Goal: Complete application form

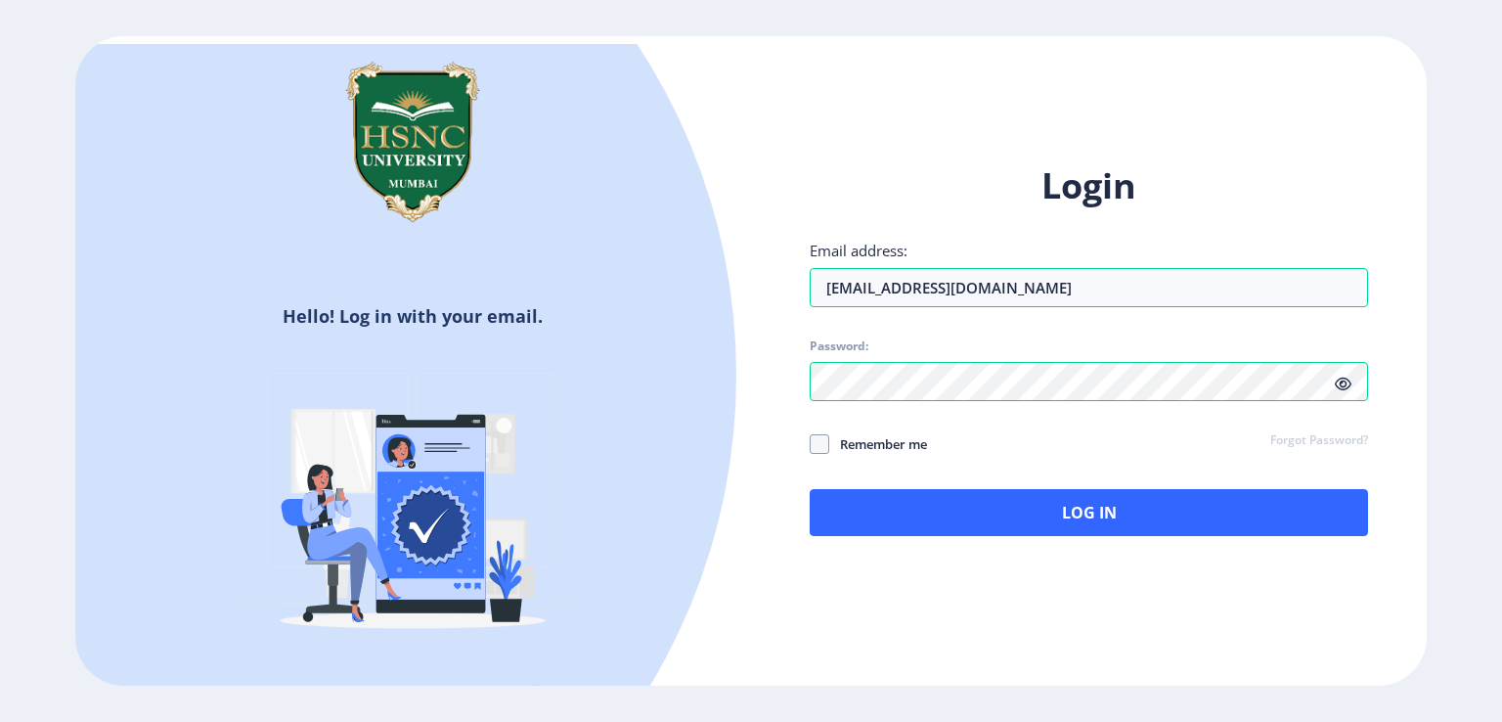
click at [1341, 390] on icon at bounding box center [1343, 383] width 17 height 15
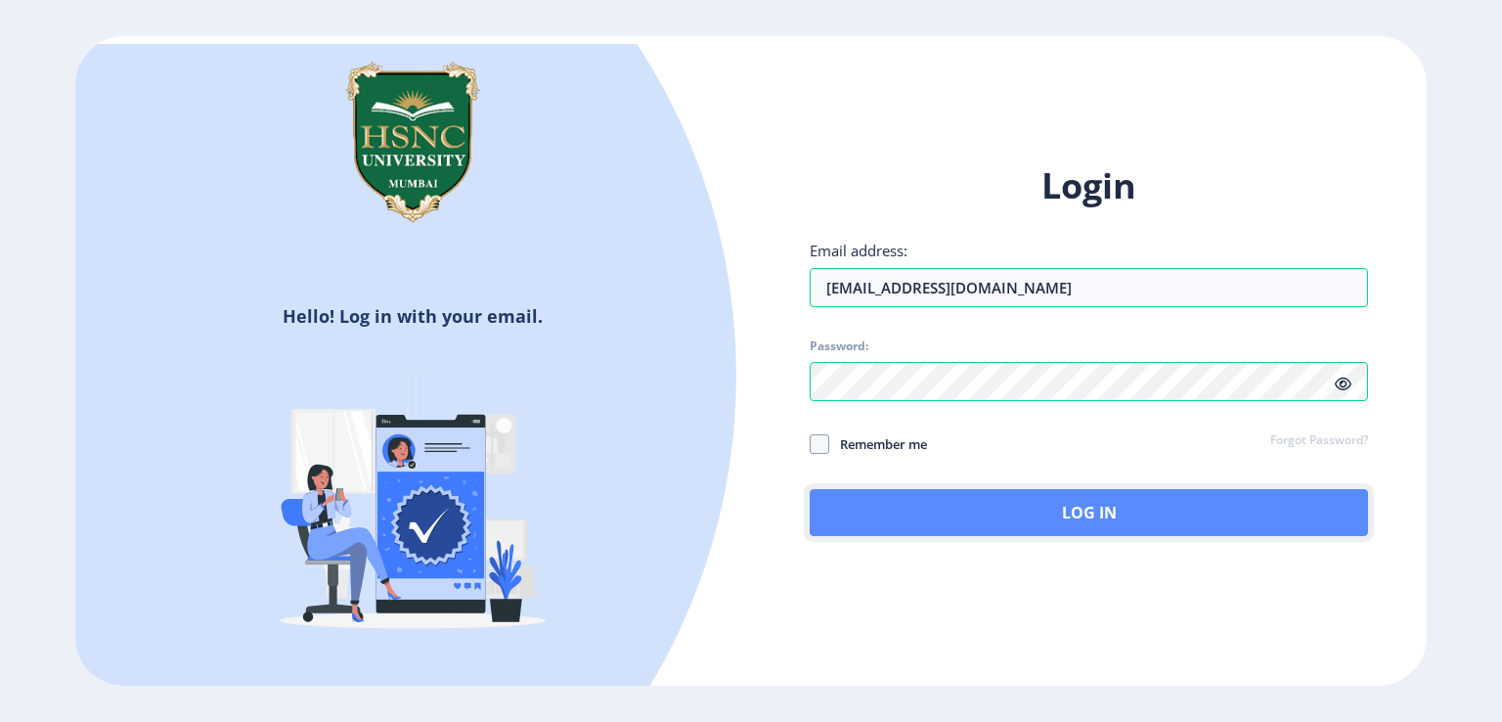
click at [1048, 516] on button "Log In" at bounding box center [1089, 512] width 558 height 47
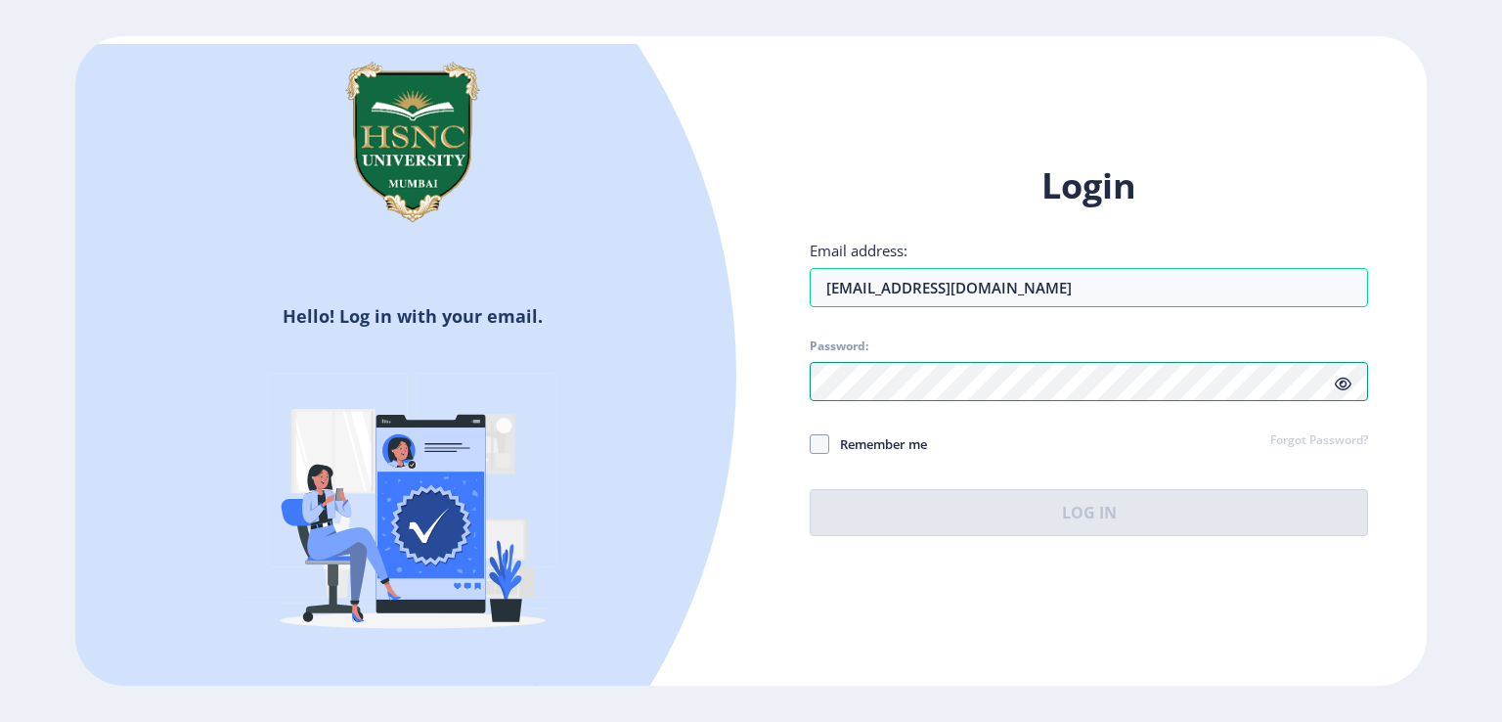
click at [787, 380] on div "Login Email address: 23031081013@hsncu.edu.in Password: Remember me Forgot Pass…" at bounding box center [1089, 364] width 676 height 463
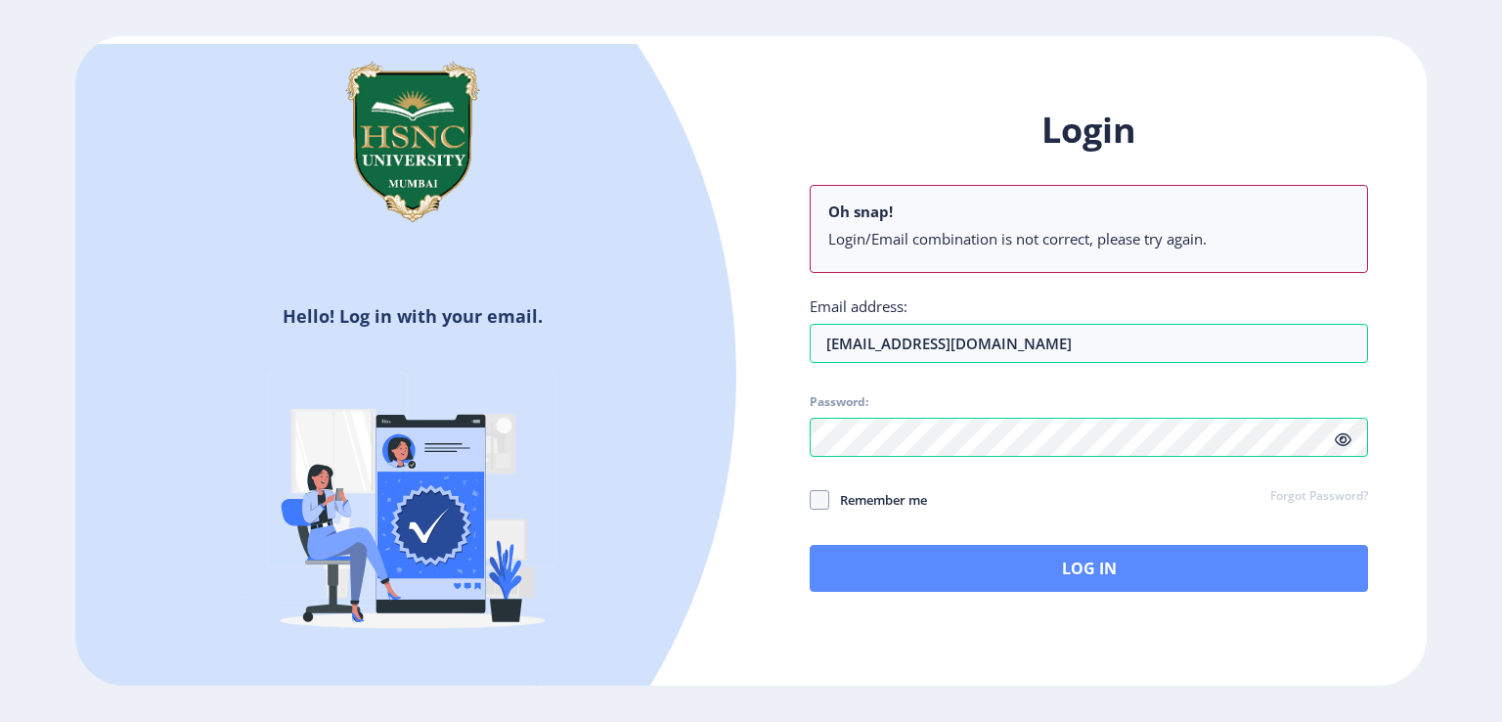
click at [924, 585] on div "Login Oh snap! Login/Email combination is not correct, please try again. Email …" at bounding box center [1089, 364] width 676 height 575
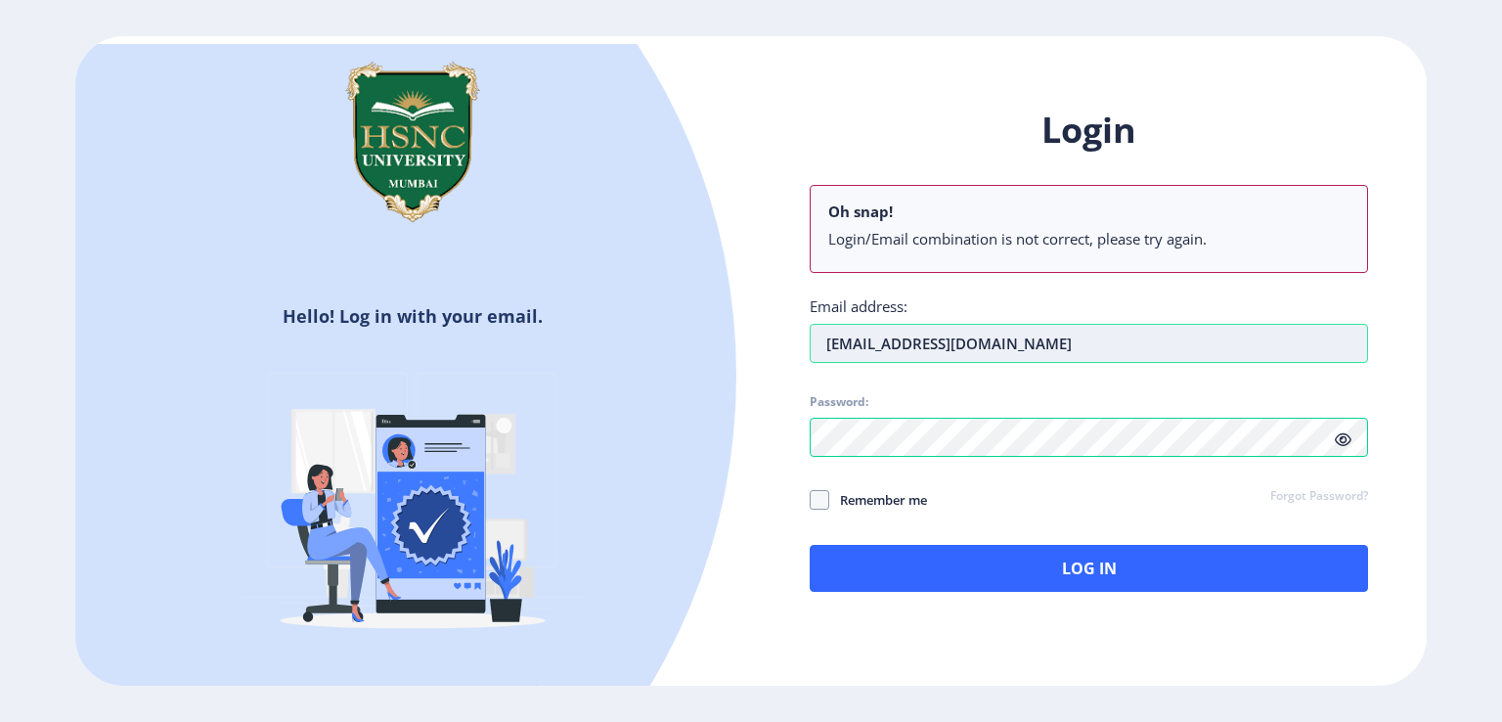
click at [863, 339] on input "23031081013@hsncu.edu.in" at bounding box center [1089, 343] width 558 height 39
click at [866, 342] on input "23031081013@hsncu.edu.in" at bounding box center [1089, 343] width 558 height 39
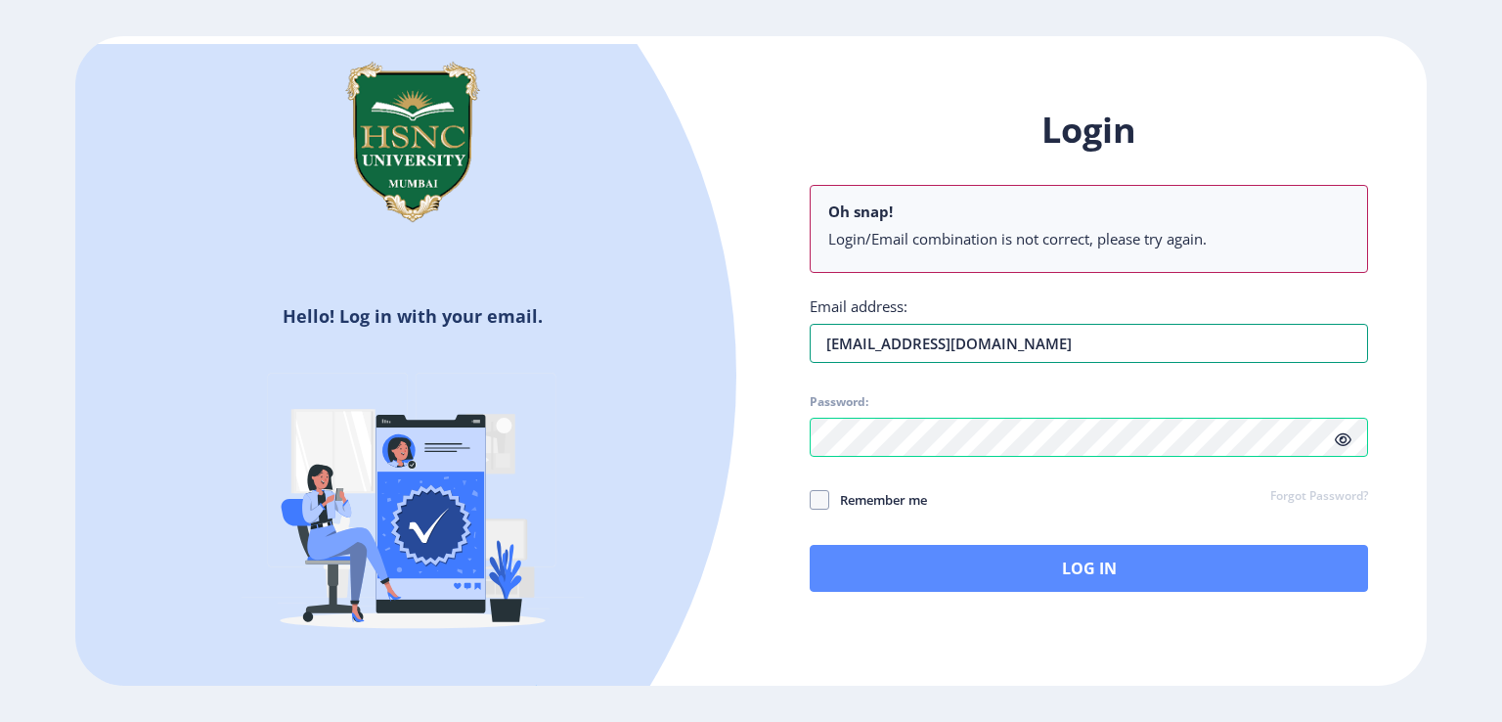
type input "23032081013@hsncu.edu.in"
click at [992, 572] on button "Log In" at bounding box center [1089, 568] width 558 height 47
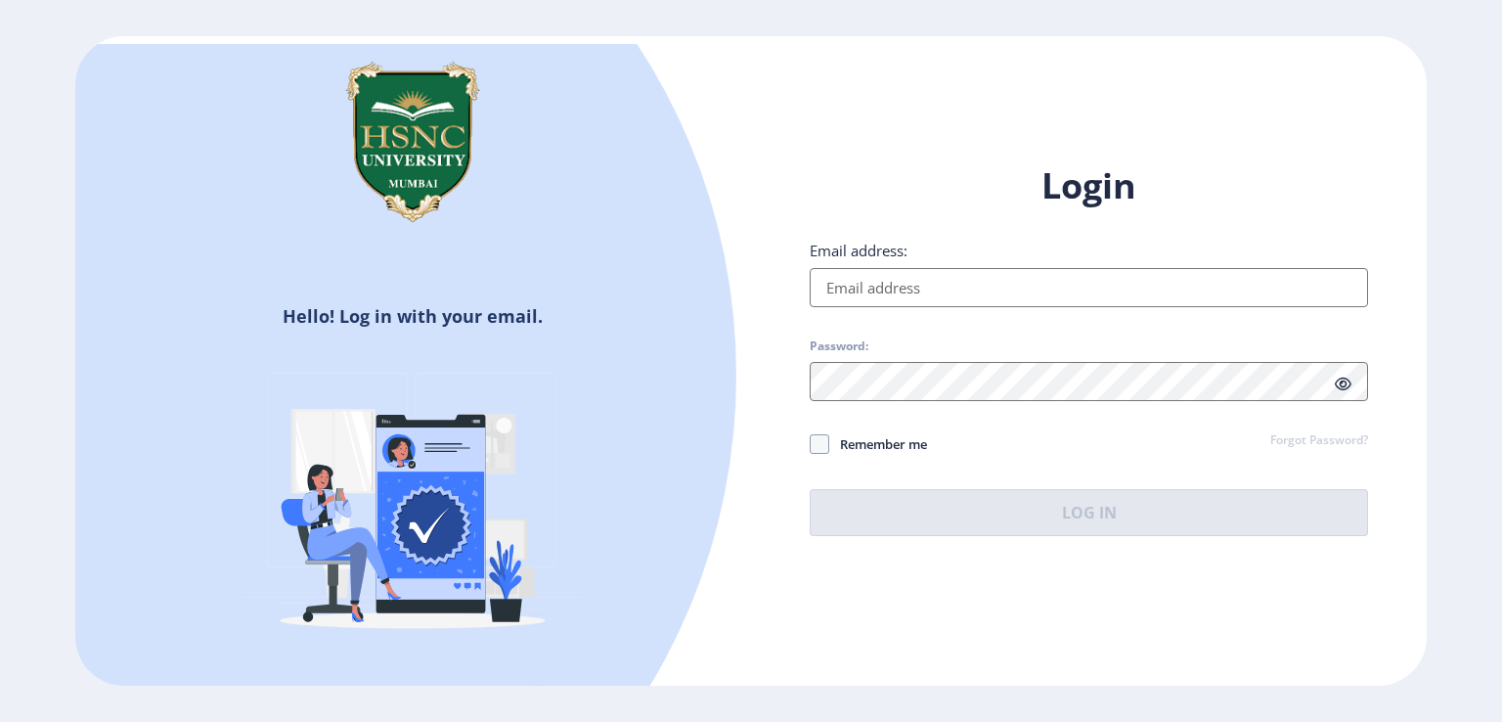
click at [919, 291] on input "Email address:" at bounding box center [1089, 287] width 558 height 39
type input "23032081013@hsncu.edu.in"
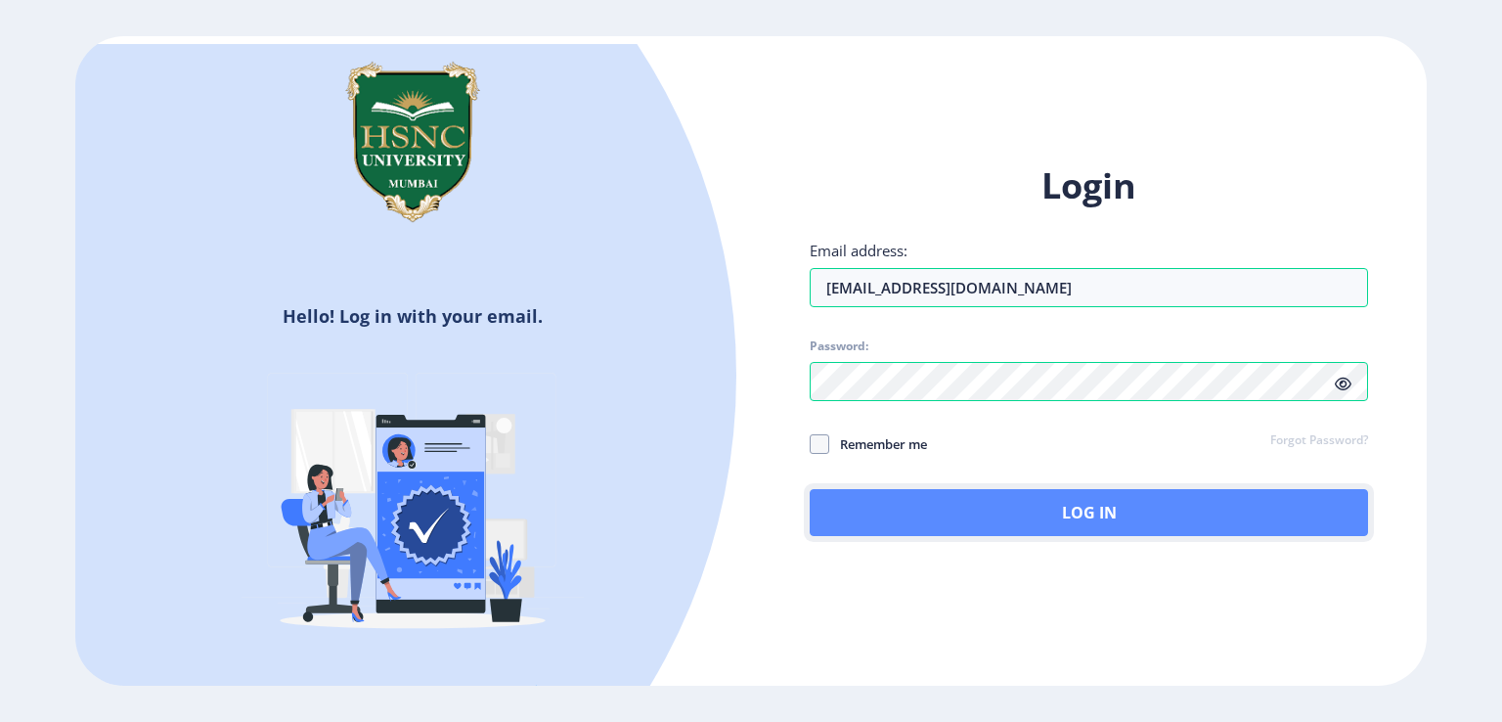
click at [943, 519] on button "Log In" at bounding box center [1089, 512] width 558 height 47
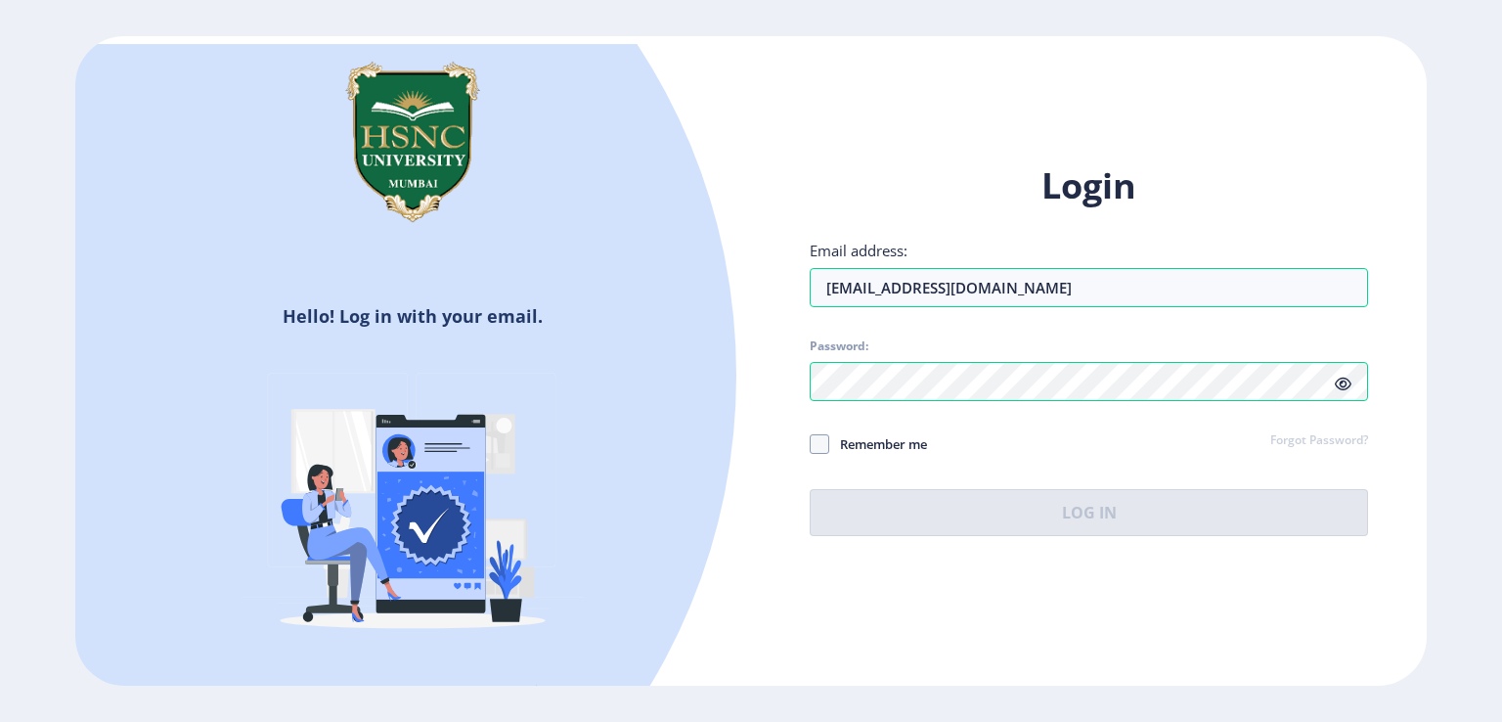
click at [1341, 386] on icon at bounding box center [1343, 383] width 17 height 15
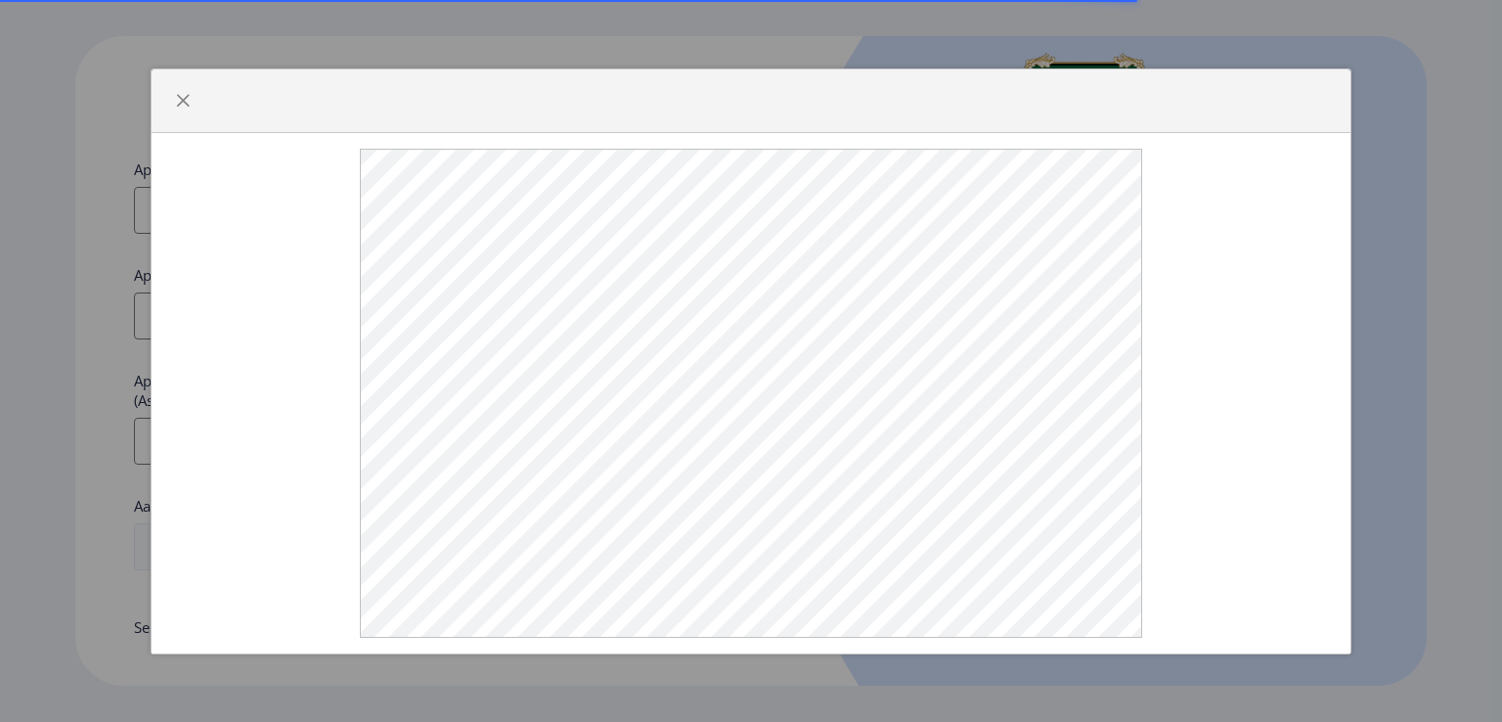
select select
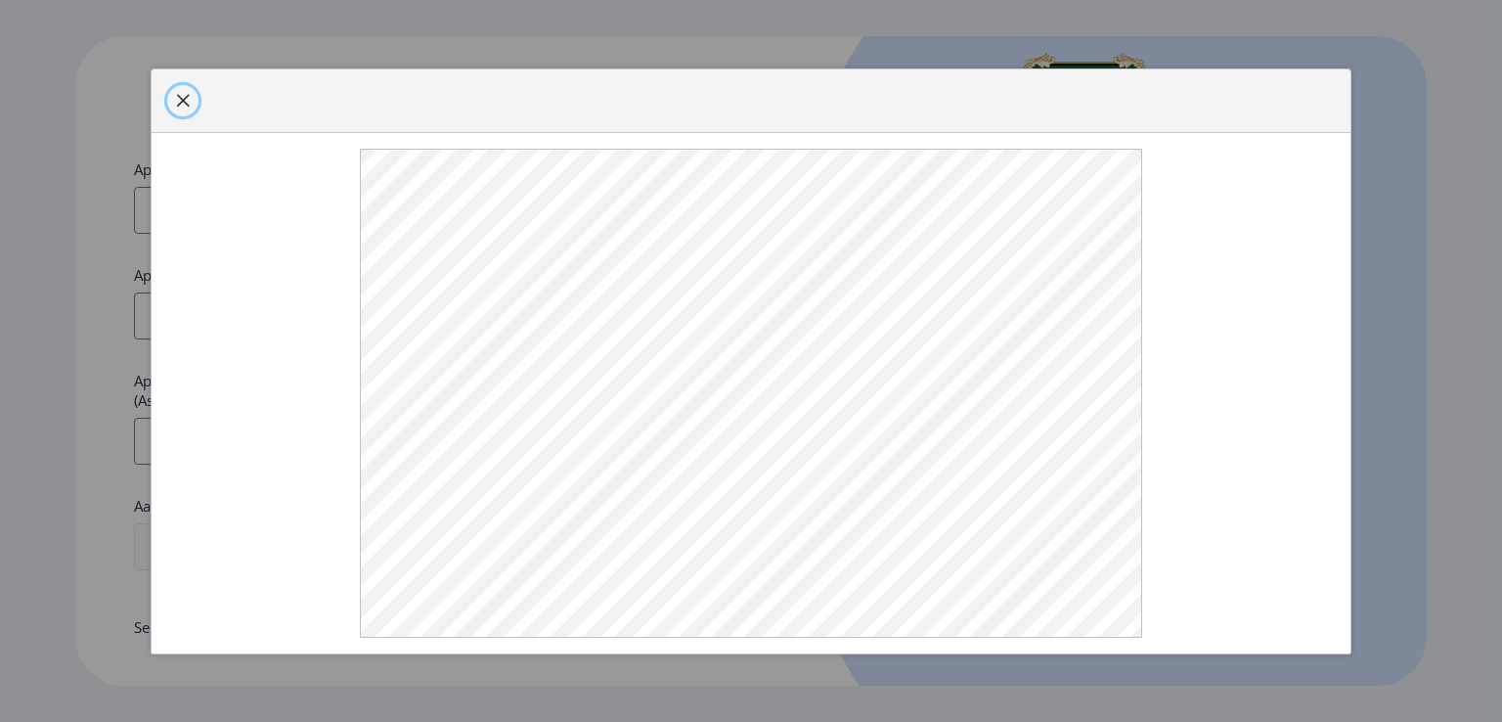
click at [175, 100] on span "button" at bounding box center [183, 101] width 16 height 16
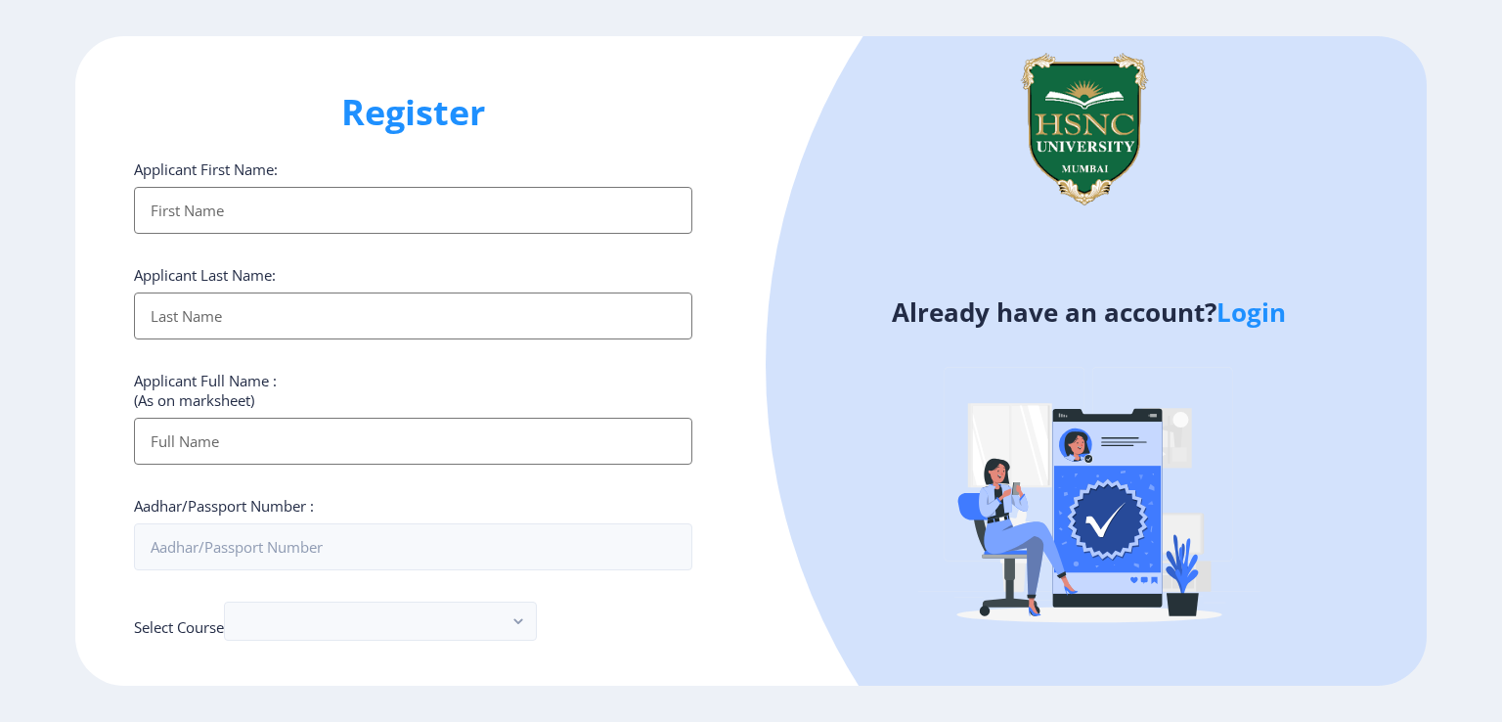
click at [173, 216] on input "Applicant First Name:" at bounding box center [413, 210] width 558 height 47
type input "[PERSON_NAME]"
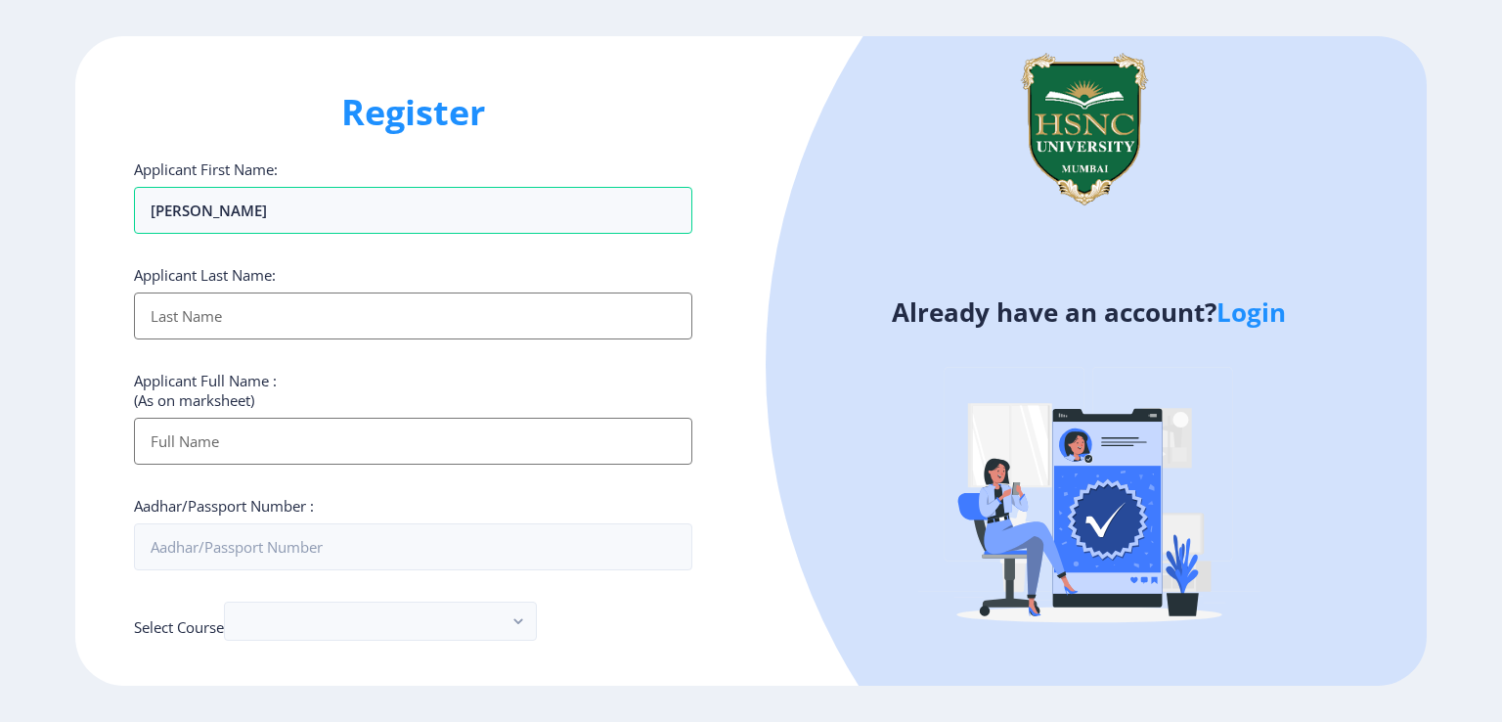
click at [198, 326] on input "Applicant First Name:" at bounding box center [413, 315] width 558 height 47
type input "[DEMOGRAPHIC_DATA]"
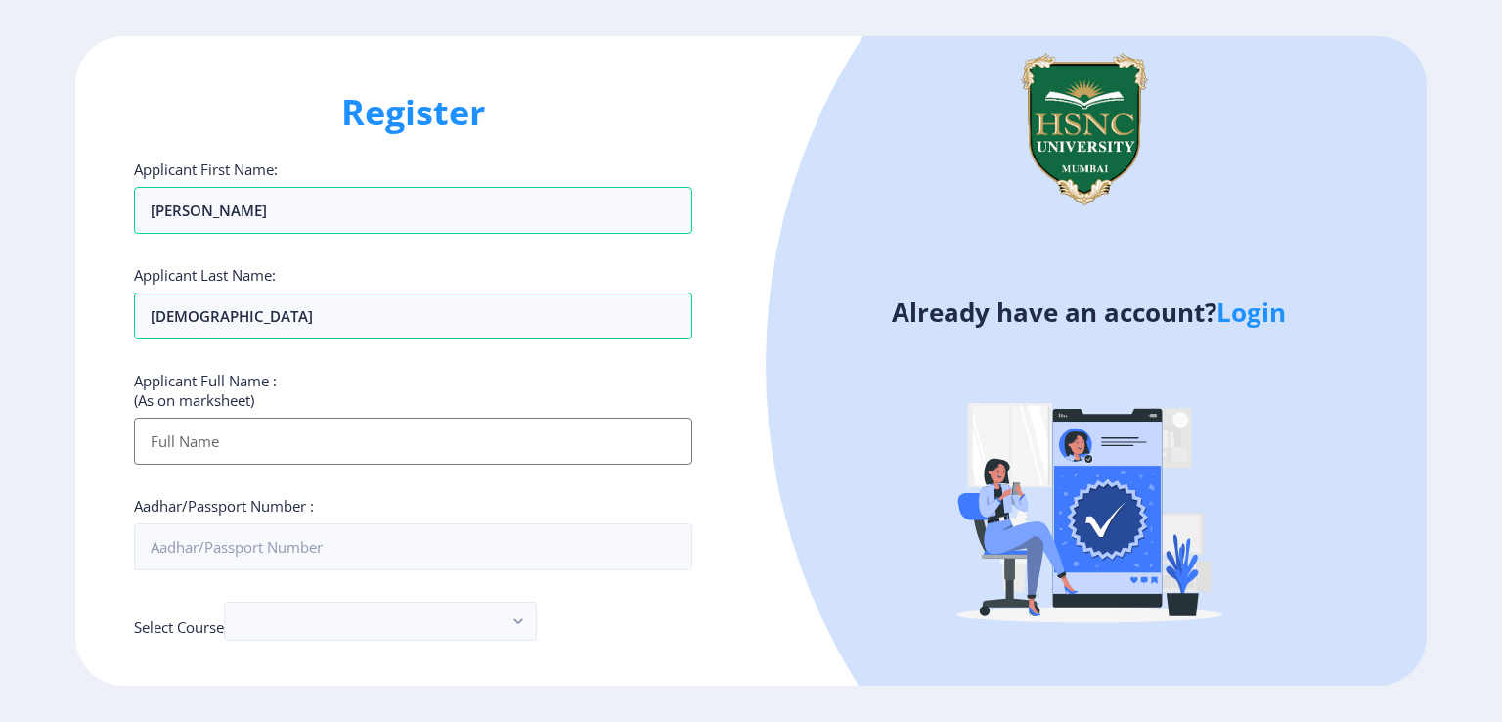
click at [205, 452] on input "Applicant First Name:" at bounding box center [413, 441] width 558 height 47
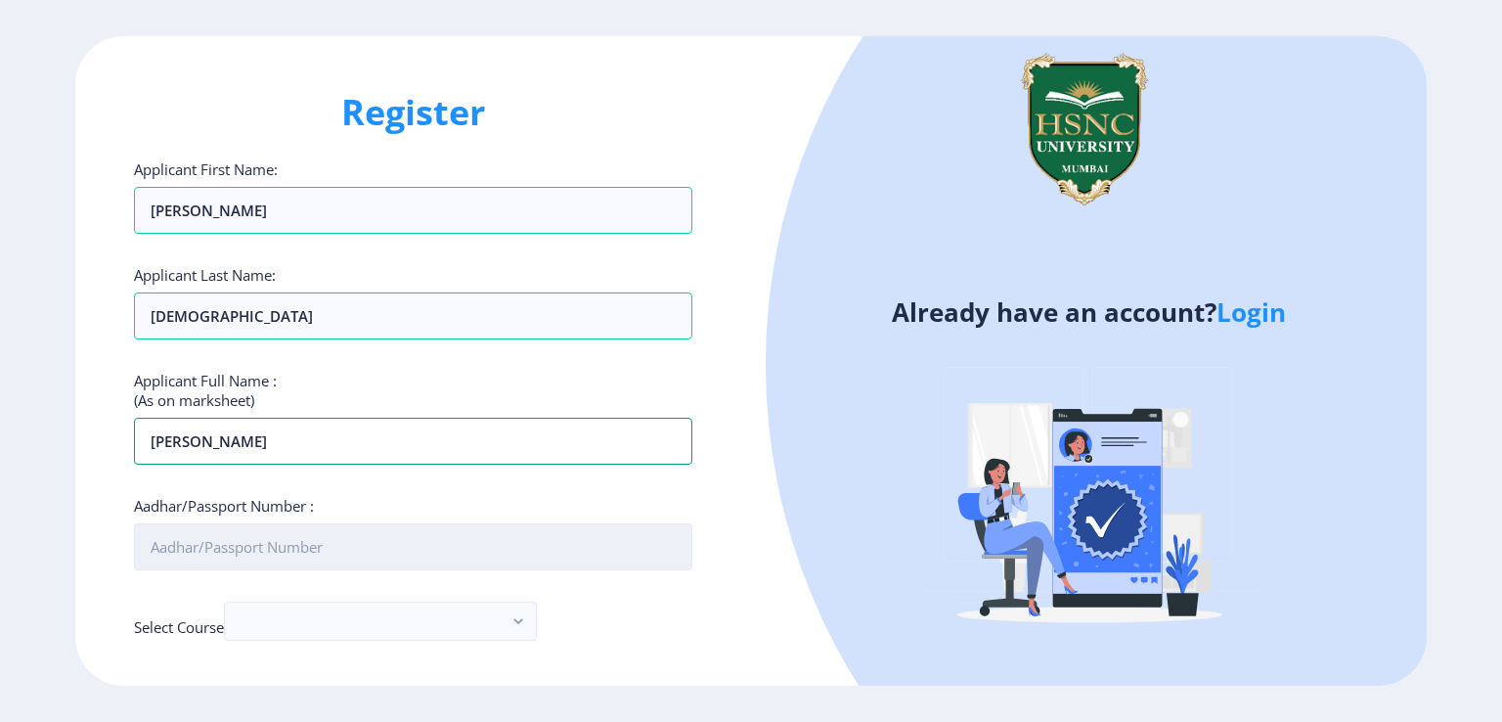
type input "[PERSON_NAME]"
click at [149, 544] on input "Aadhar/Passport Number :" at bounding box center [413, 546] width 558 height 47
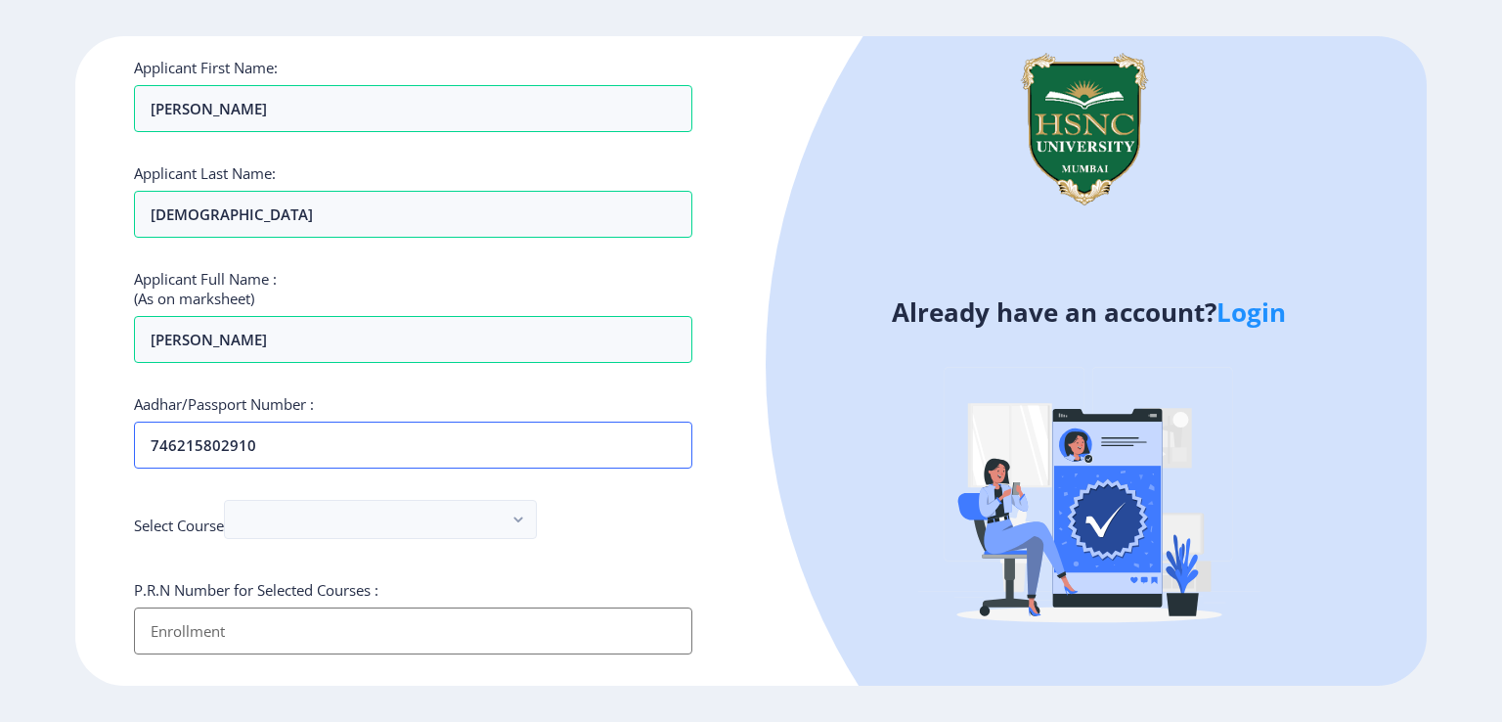
scroll to position [196, 0]
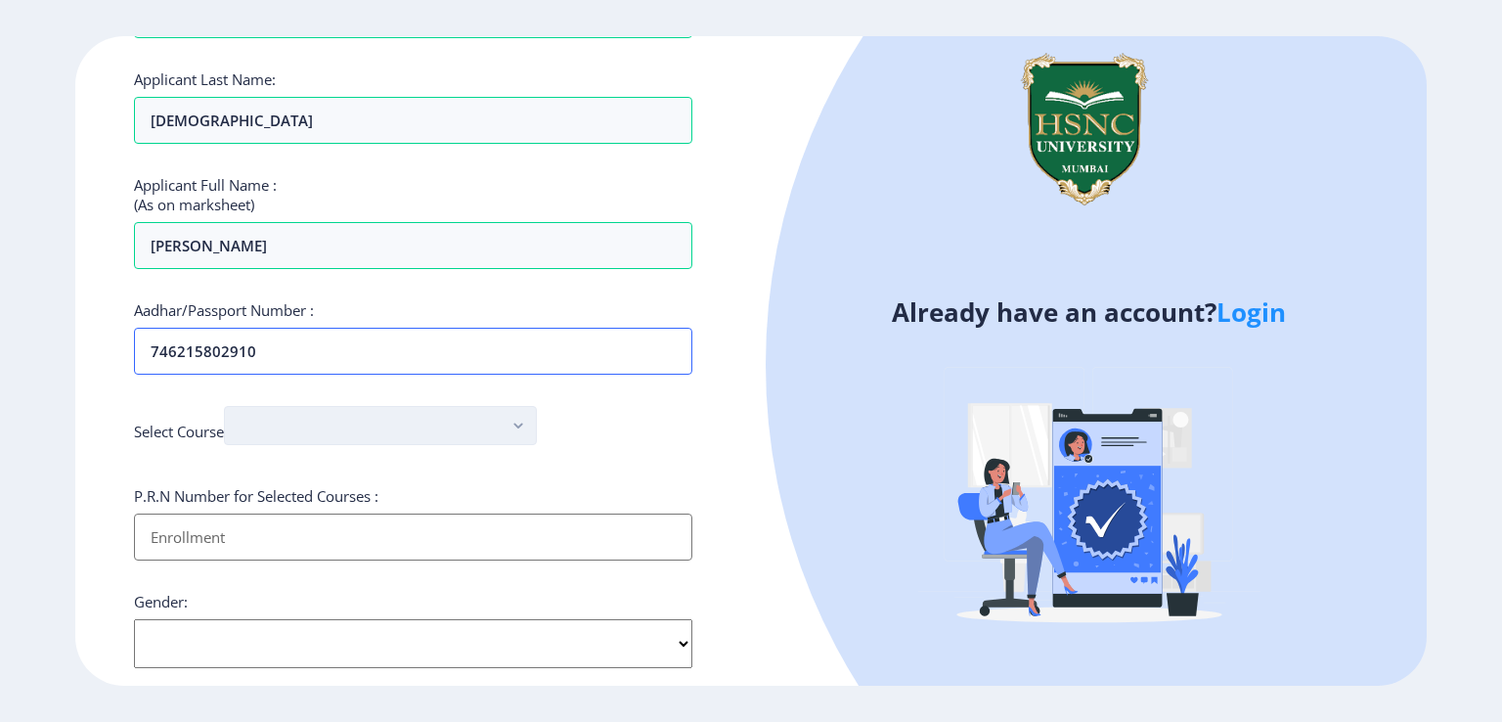
type input "746215802910"
click at [455, 431] on button "button" at bounding box center [380, 425] width 313 height 39
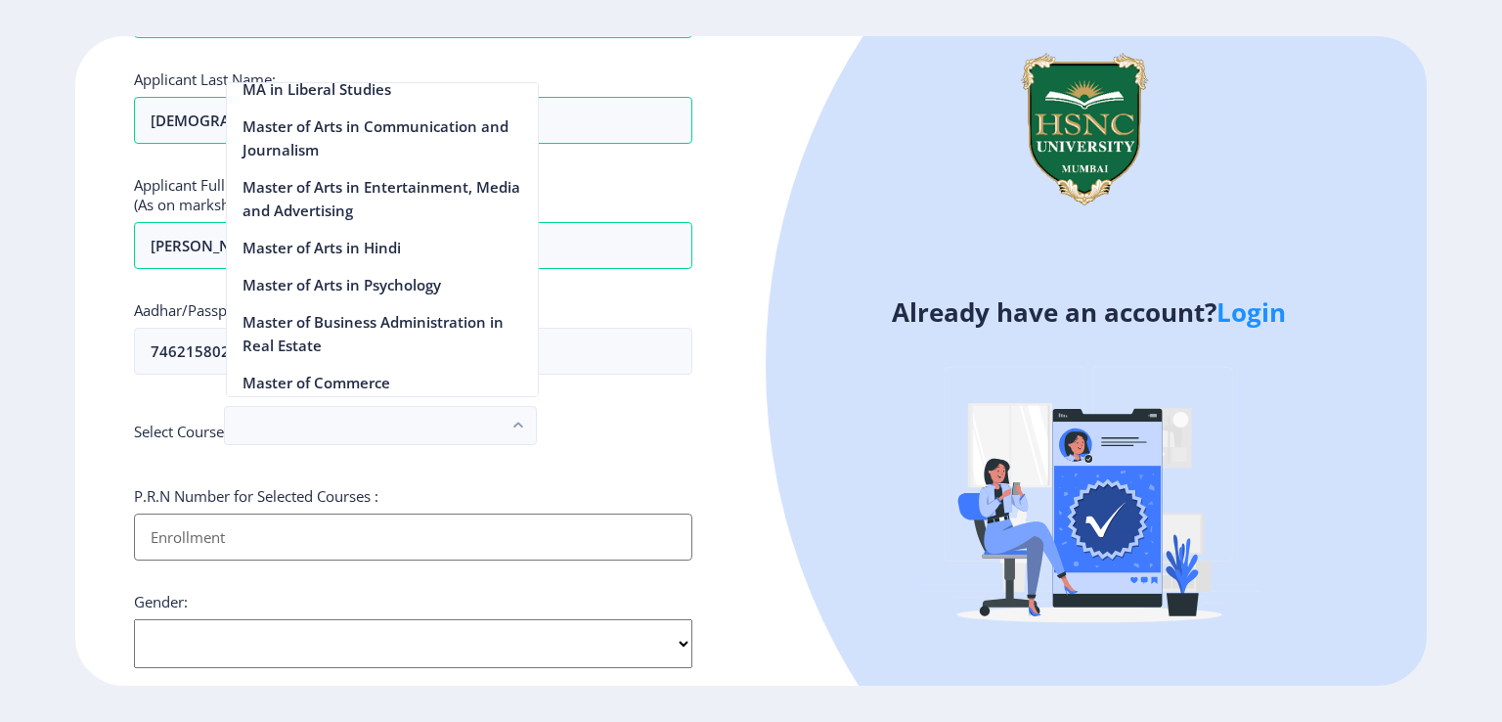
scroll to position [2738, 0]
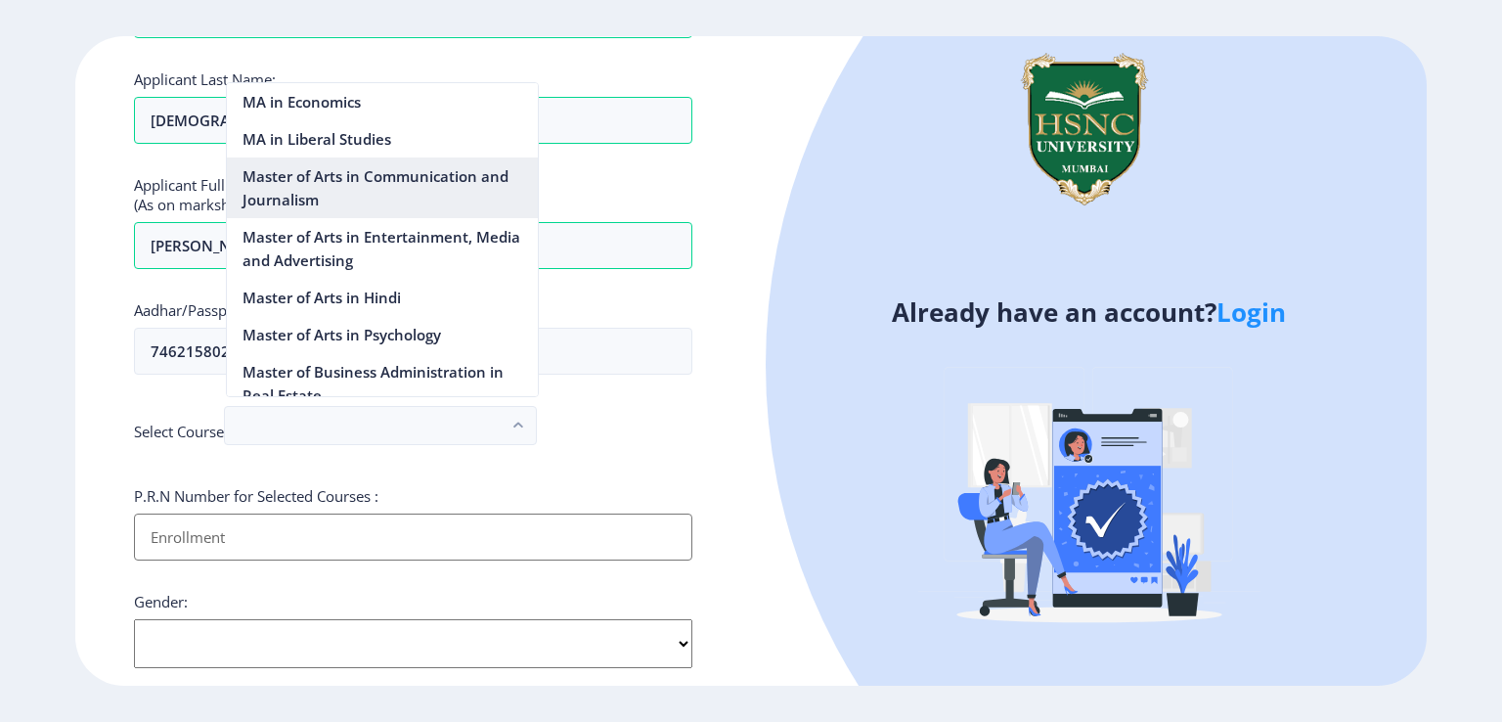
click at [407, 157] on nb-option "Master of Arts in Communication and Journalism" at bounding box center [382, 187] width 311 height 61
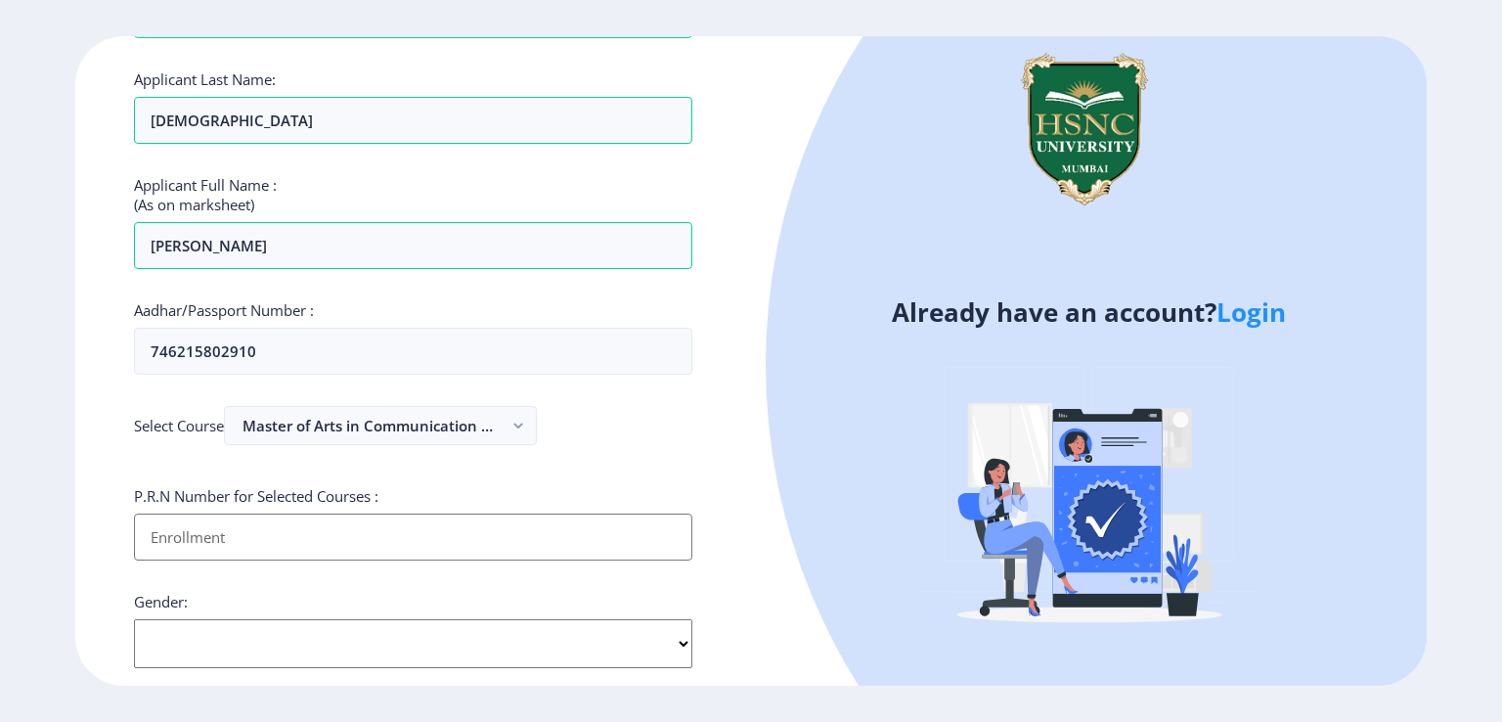
click at [286, 527] on input "Applicant First Name:" at bounding box center [413, 536] width 558 height 47
type input "23032081013"
click at [471, 640] on select "Select Gender [DEMOGRAPHIC_DATA] [DEMOGRAPHIC_DATA] Other" at bounding box center [413, 643] width 558 height 49
select select "[DEMOGRAPHIC_DATA]"
click at [134, 619] on select "Select Gender [DEMOGRAPHIC_DATA] [DEMOGRAPHIC_DATA] Other" at bounding box center [413, 643] width 558 height 49
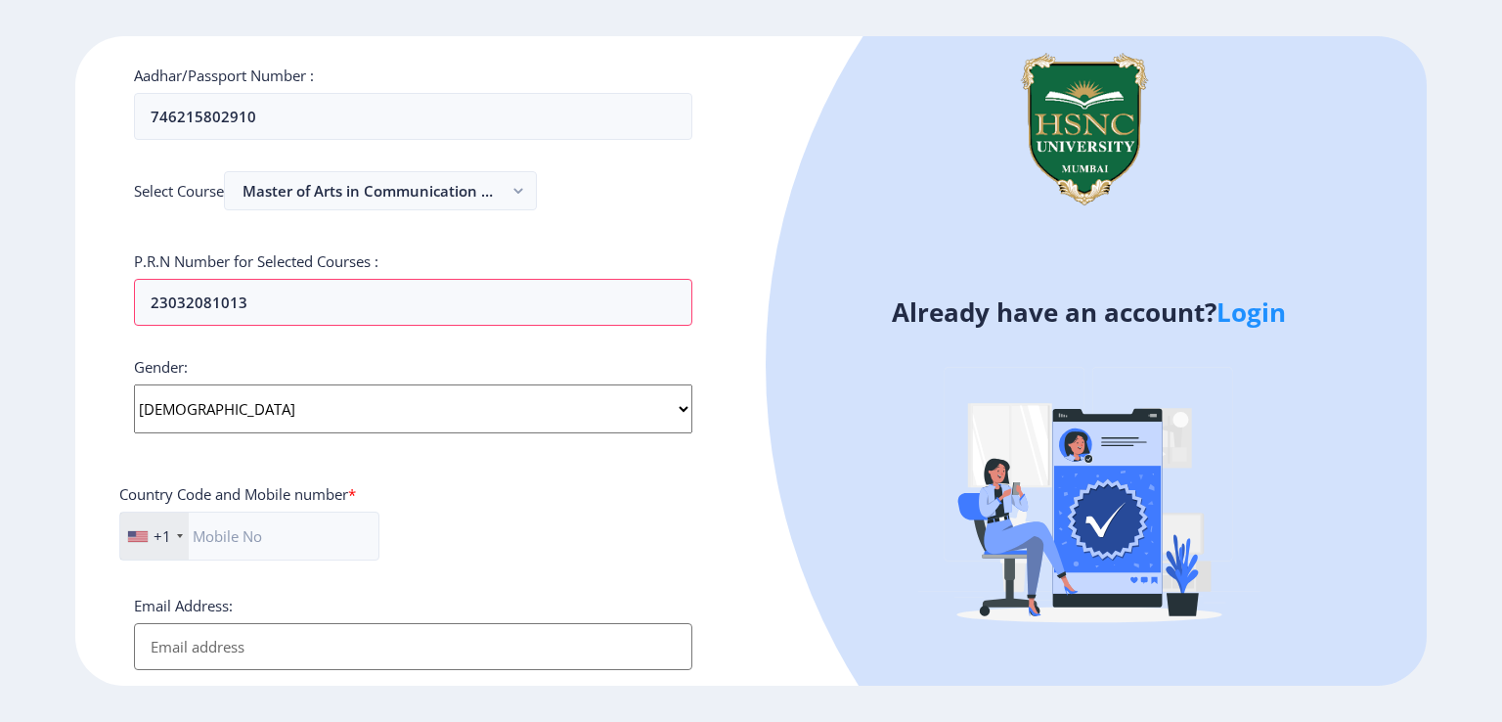
scroll to position [489, 0]
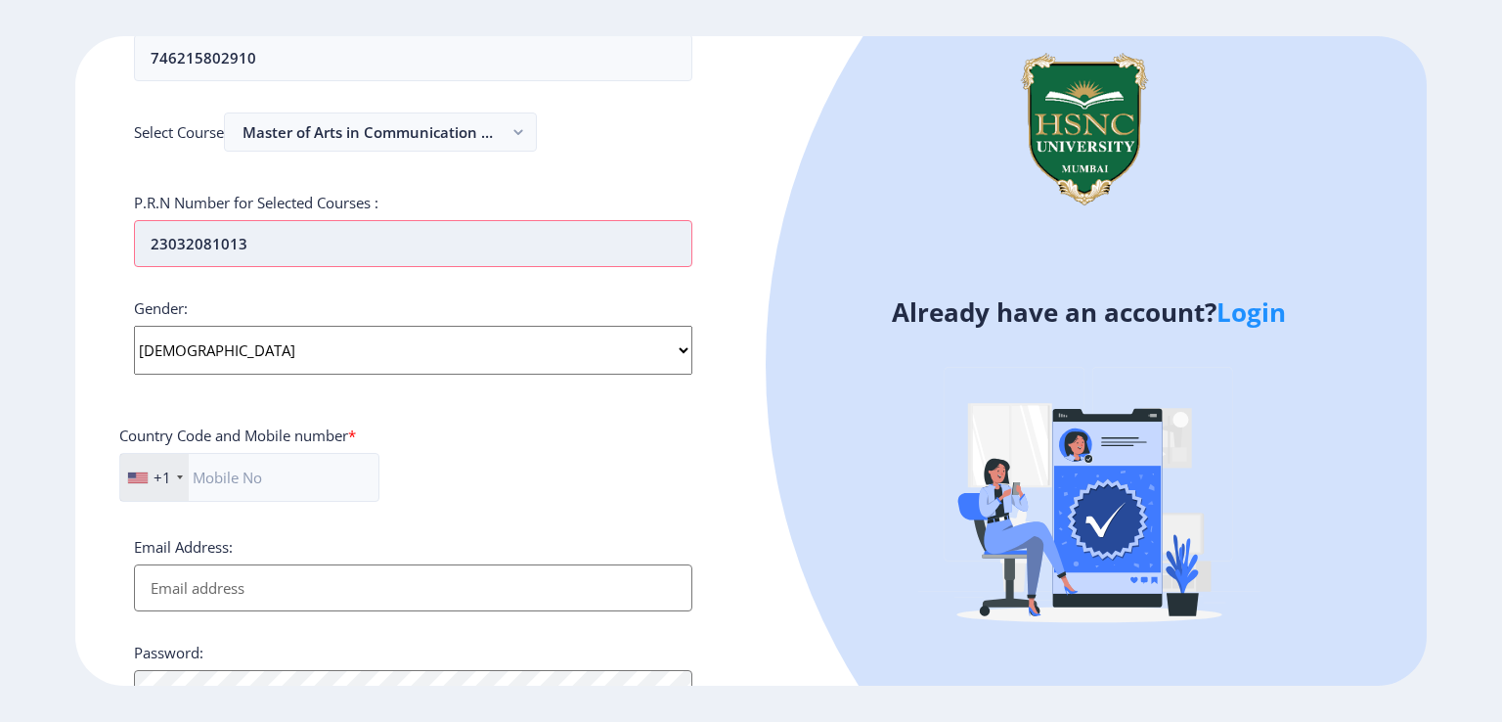
click at [269, 251] on input "23032081013" at bounding box center [413, 243] width 558 height 47
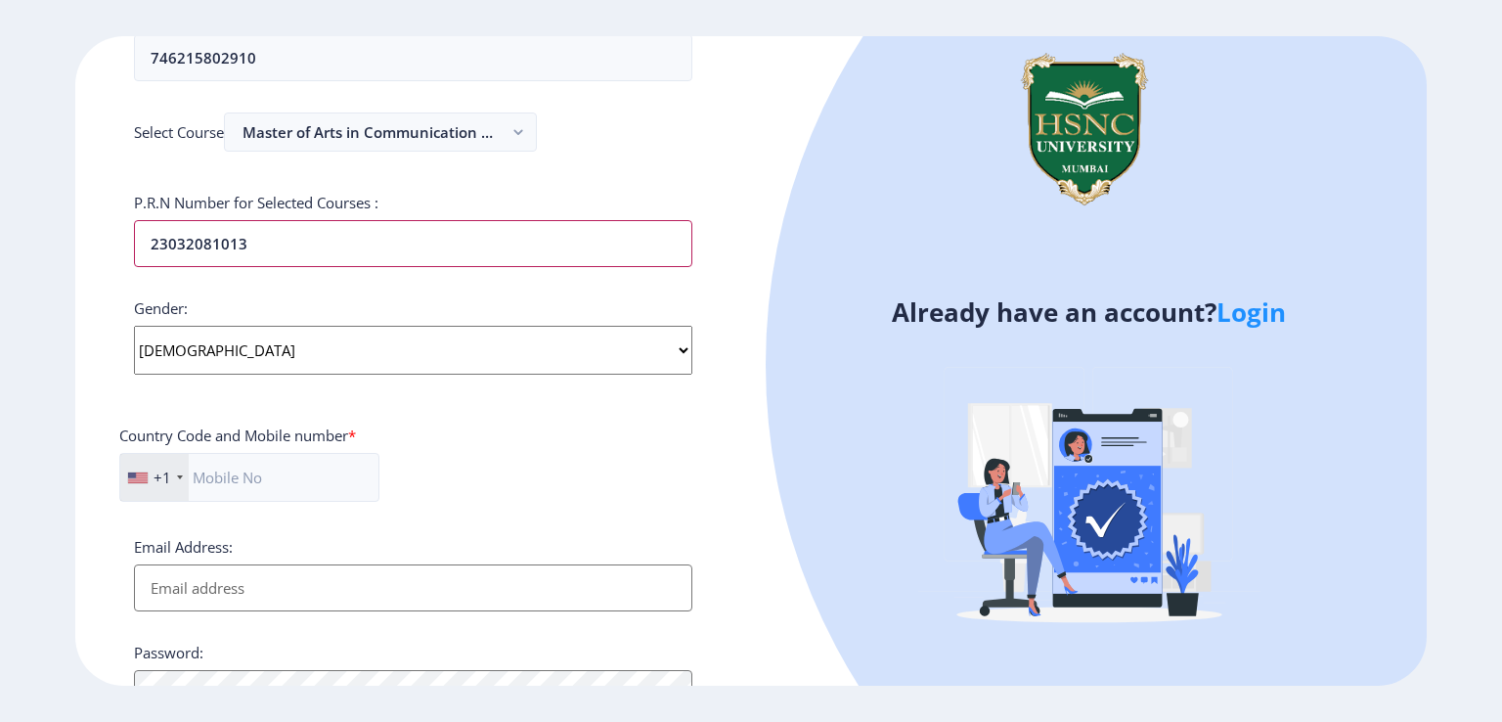
scroll to position [684, 0]
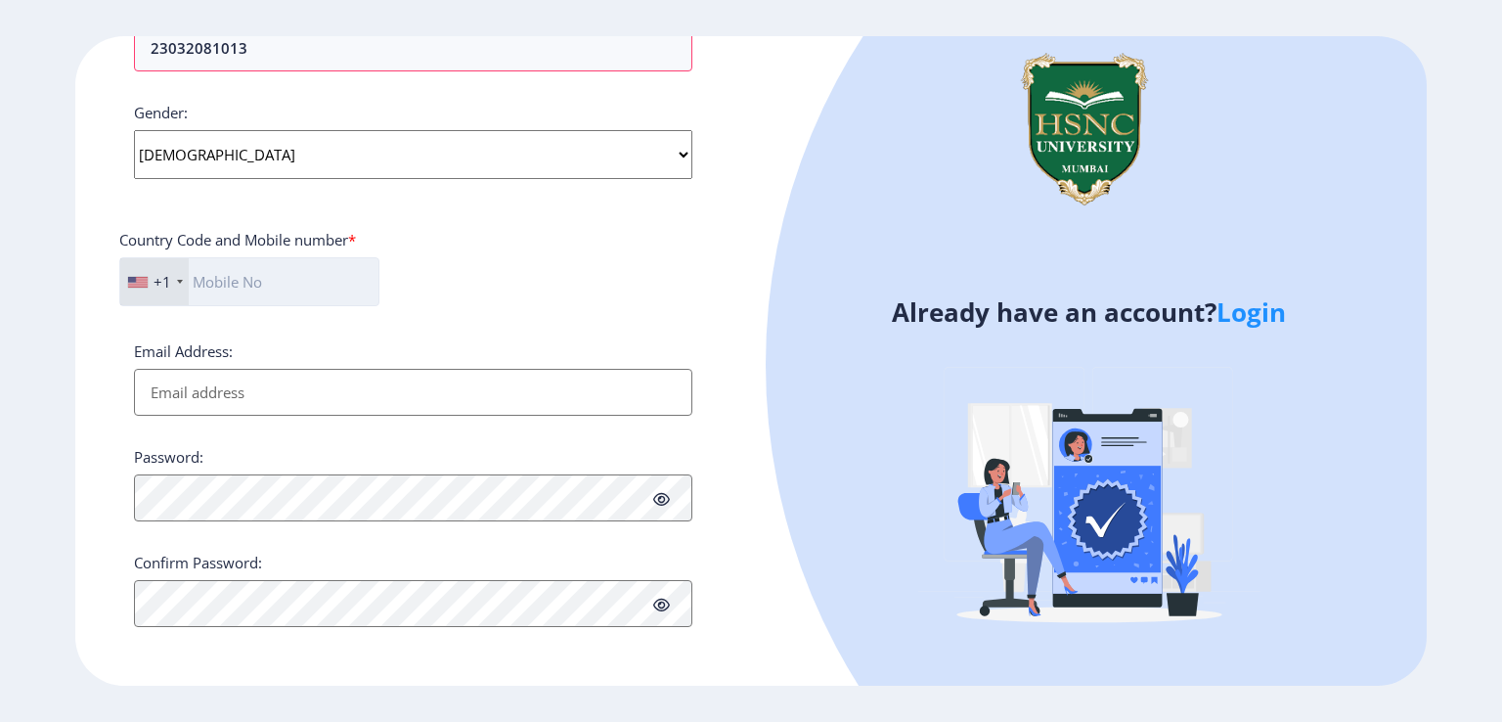
click at [202, 278] on input "text" at bounding box center [249, 281] width 260 height 49
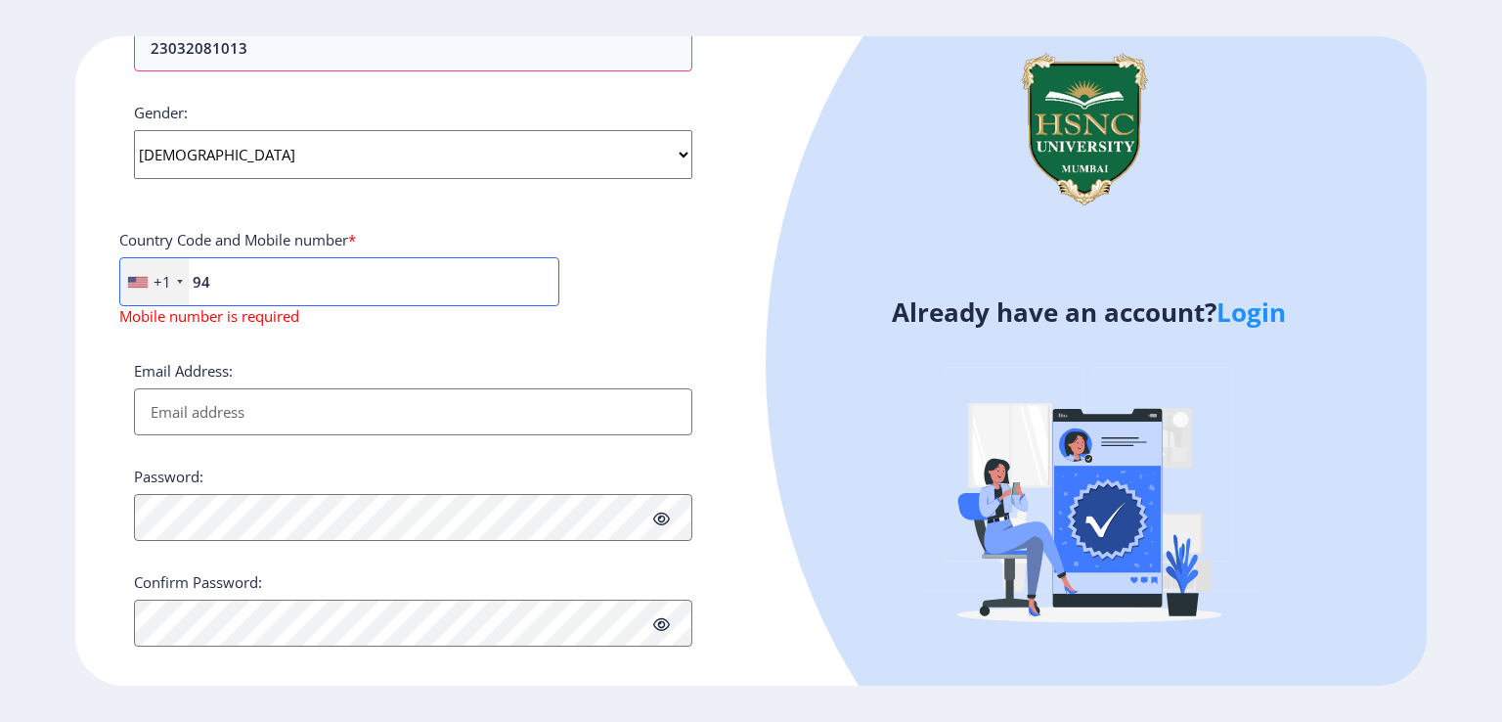
type input "9"
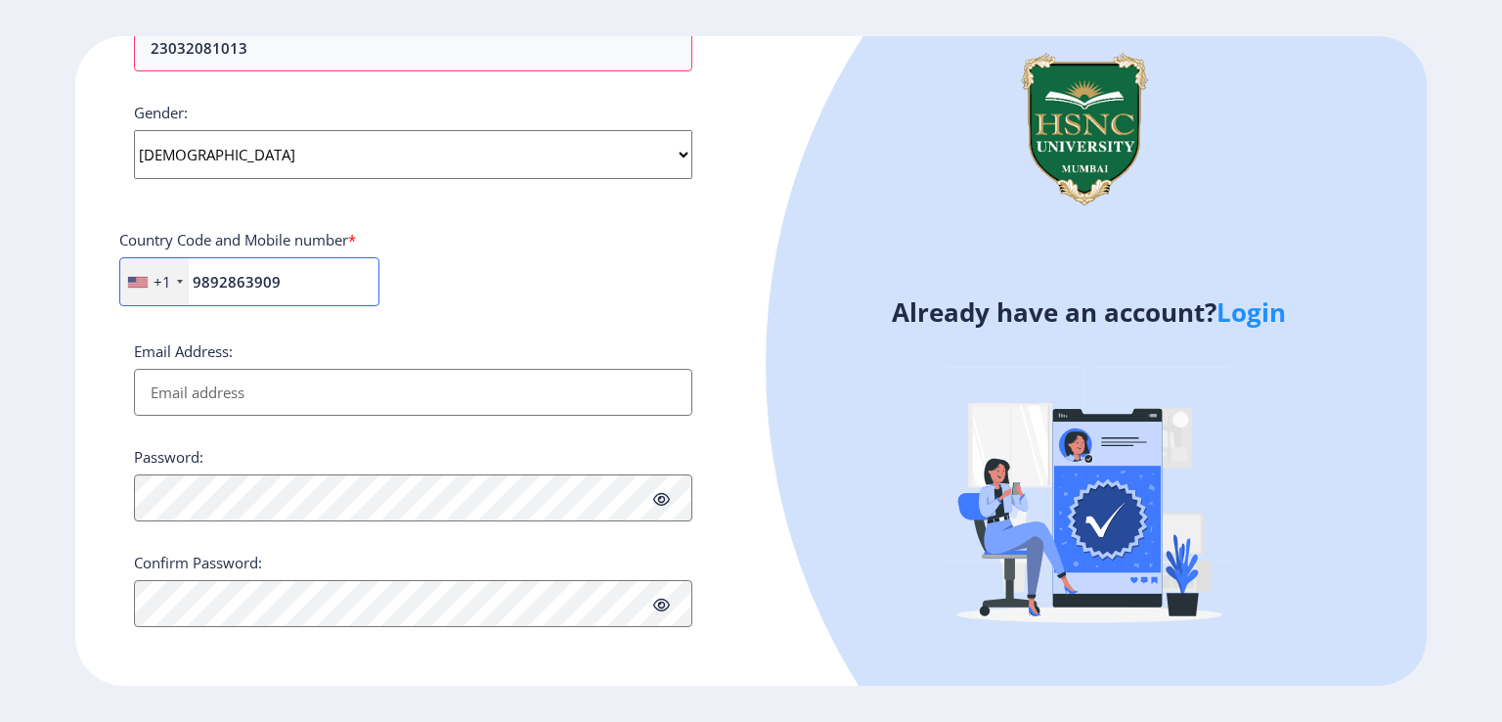
type input "9892863909"
click at [174, 283] on div "+1" at bounding box center [154, 281] width 68 height 47
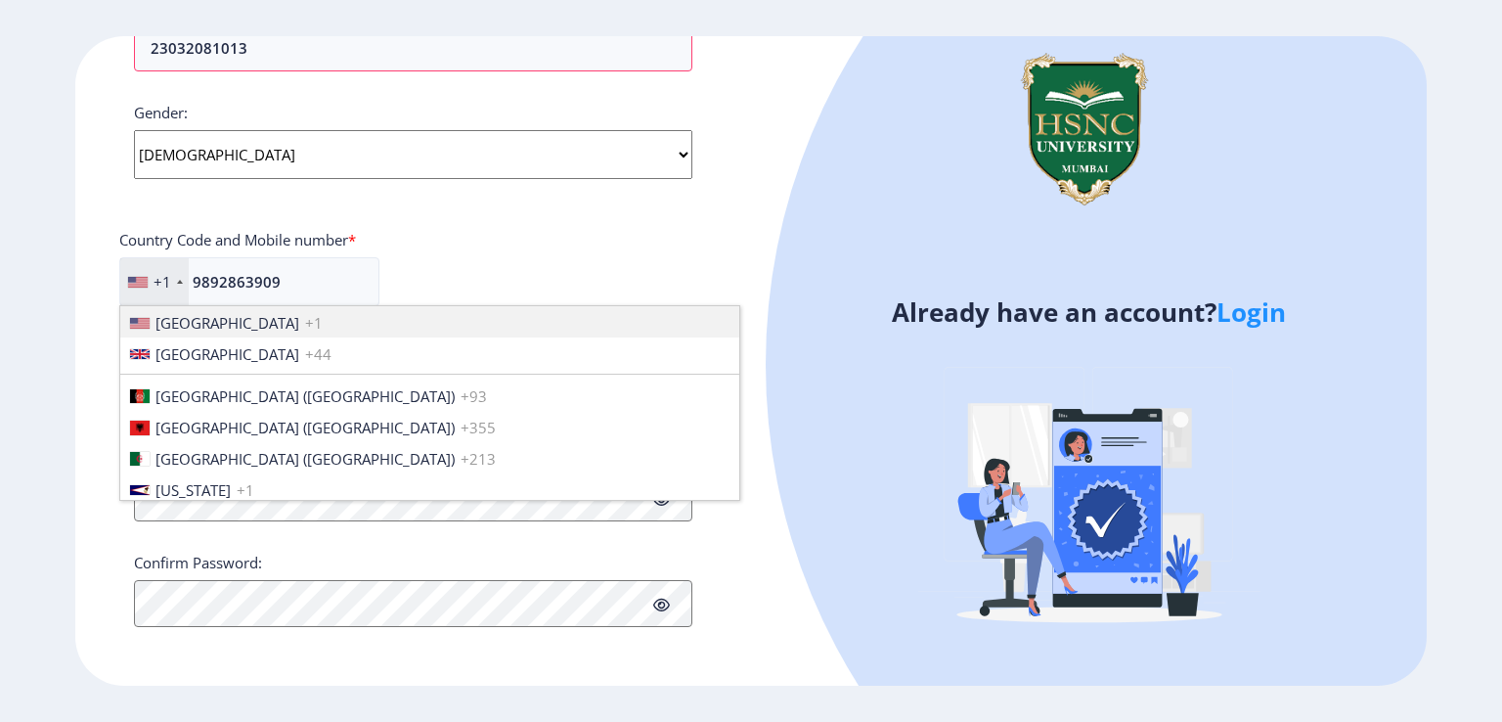
scroll to position [2994, 0]
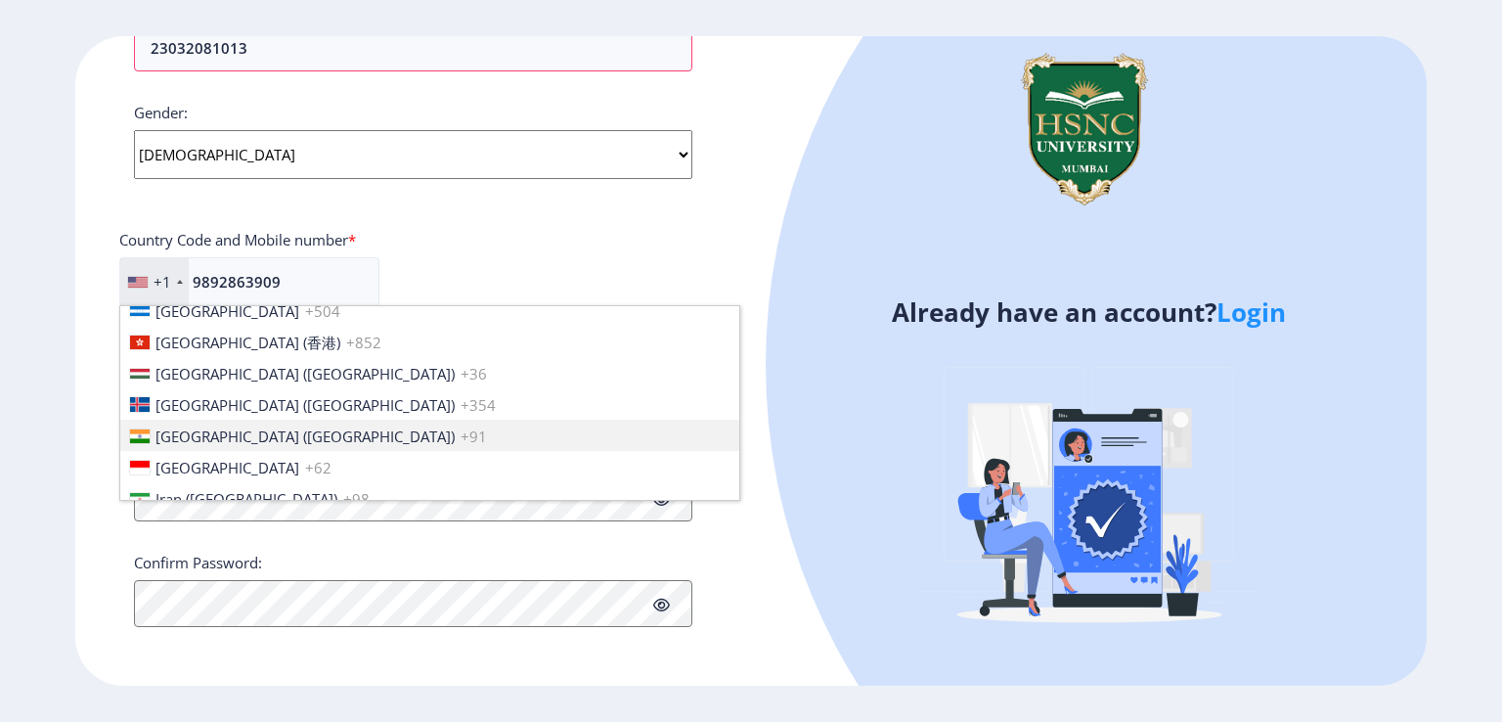
click at [211, 429] on span "[GEOGRAPHIC_DATA] ([GEOGRAPHIC_DATA])" at bounding box center [304, 436] width 299 height 20
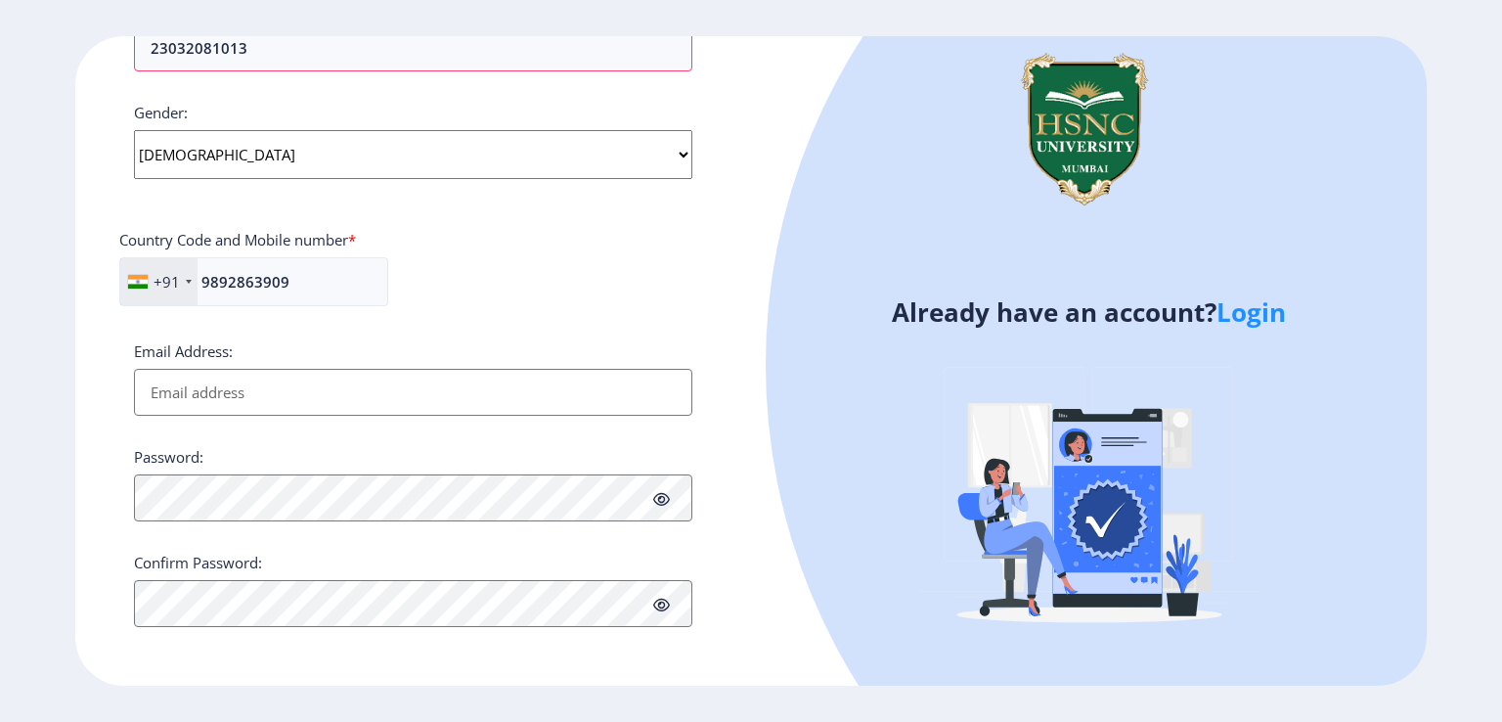
click at [184, 381] on input "Email Address:" at bounding box center [413, 392] width 558 height 47
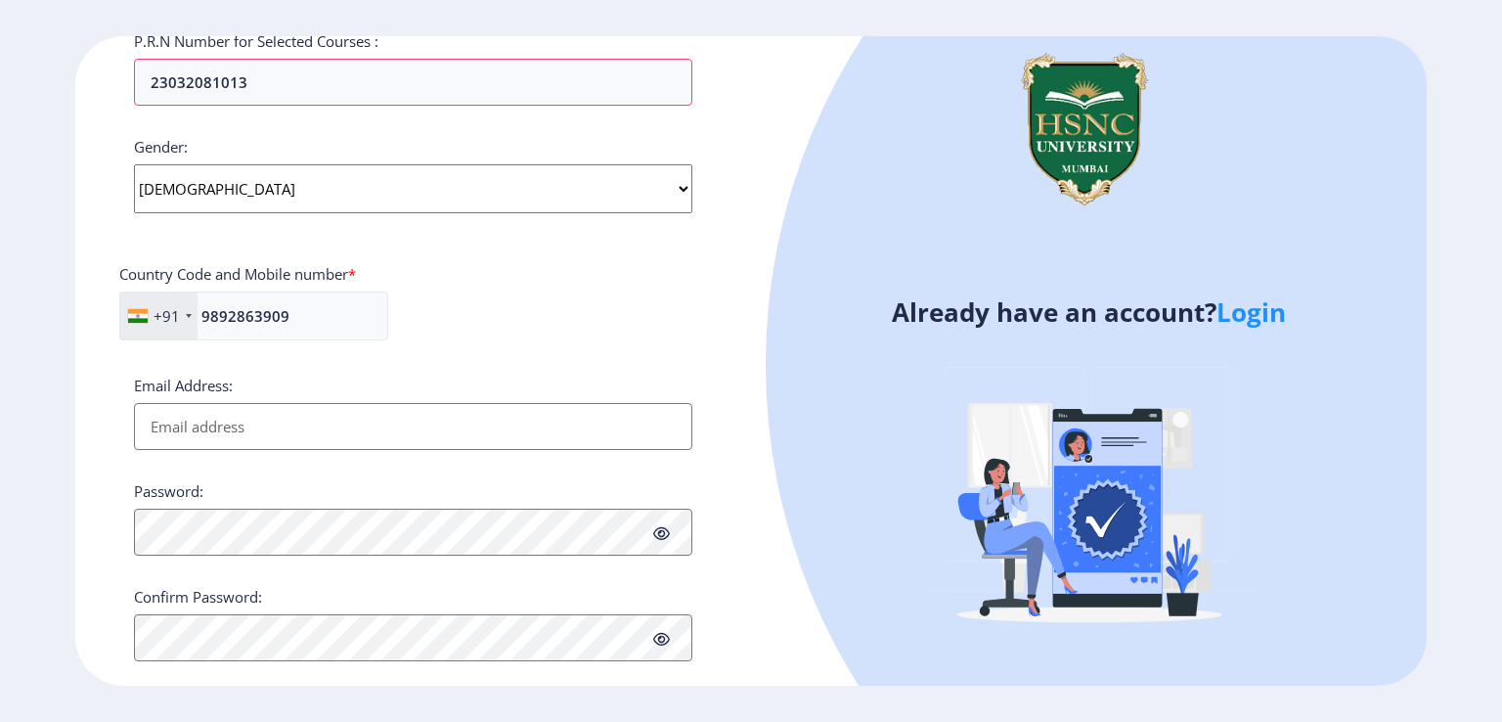
scroll to position [684, 0]
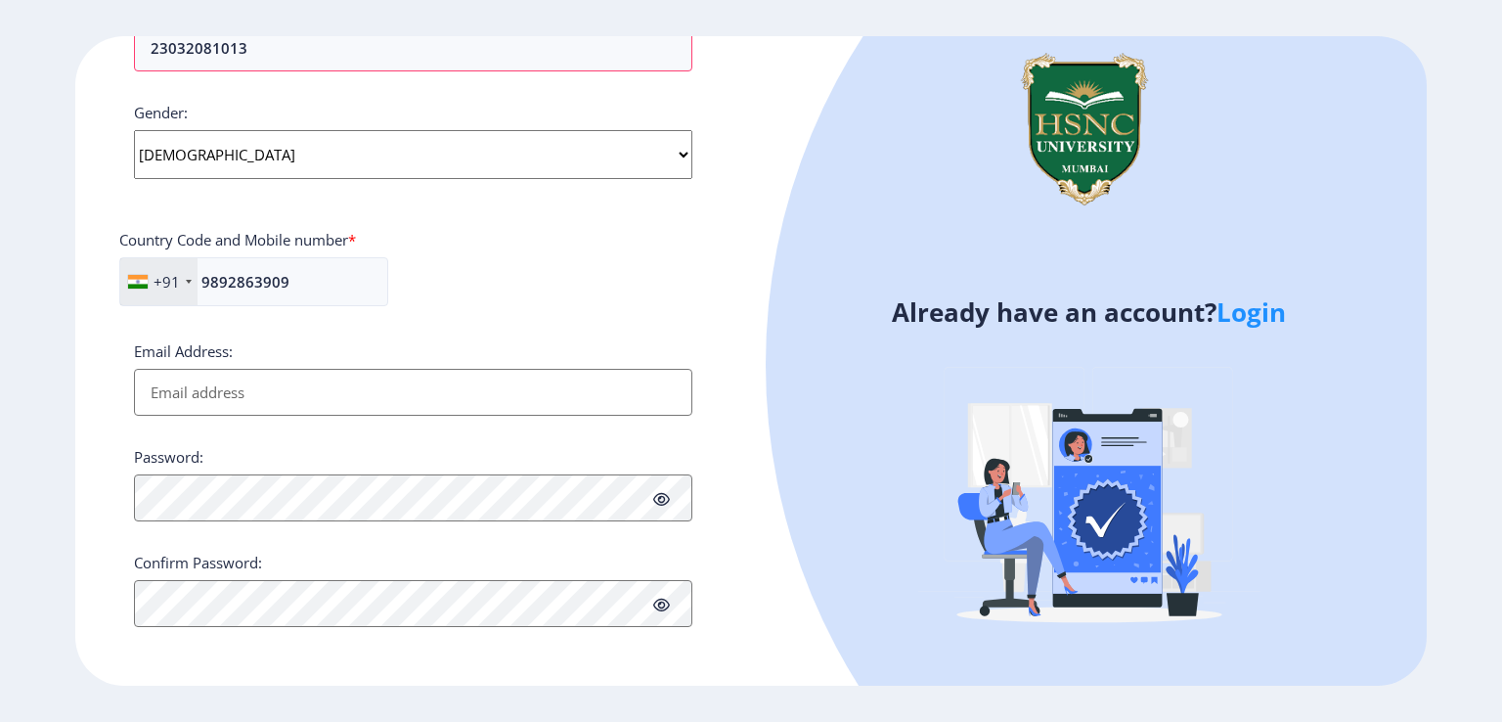
click at [242, 396] on input "Email Address:" at bounding box center [413, 392] width 558 height 47
type input "[EMAIL_ADDRESS][DOMAIN_NAME]"
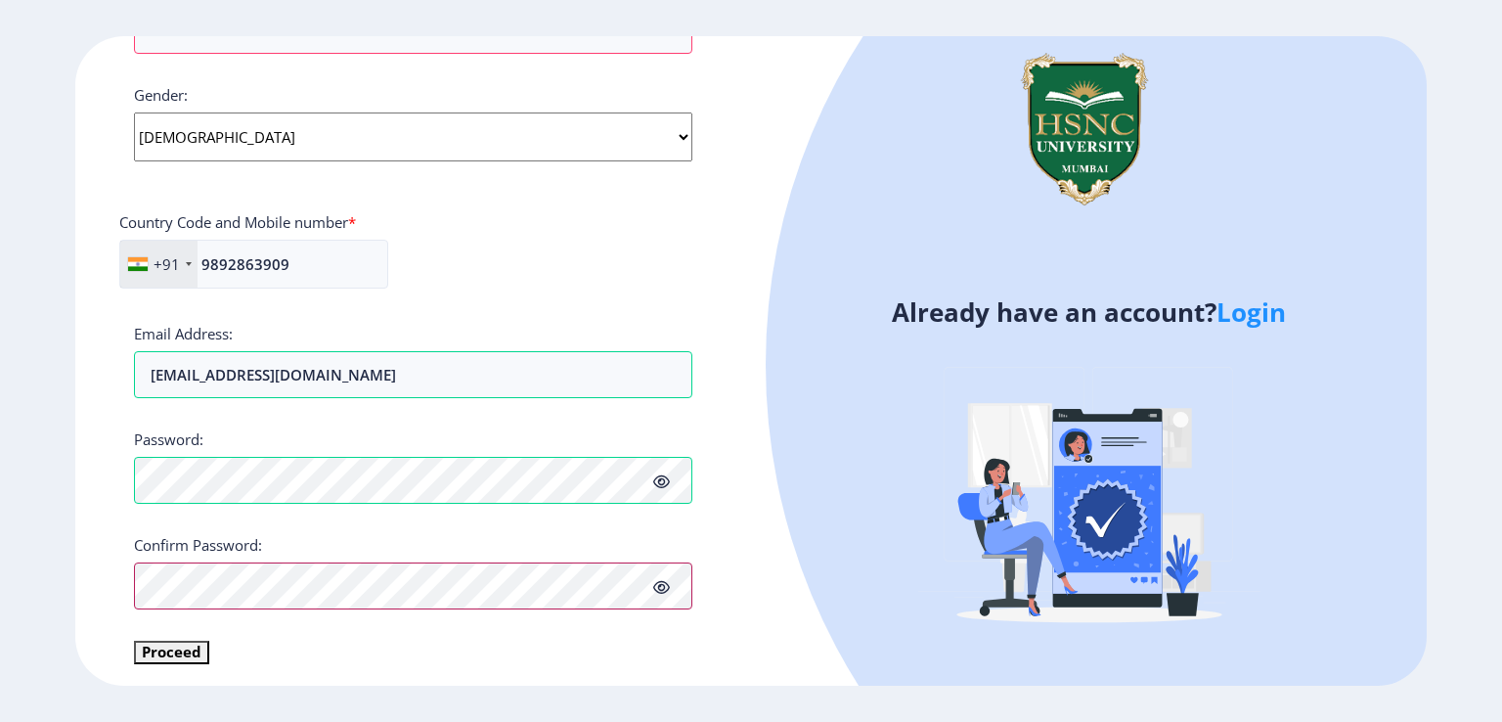
scroll to position [707, 0]
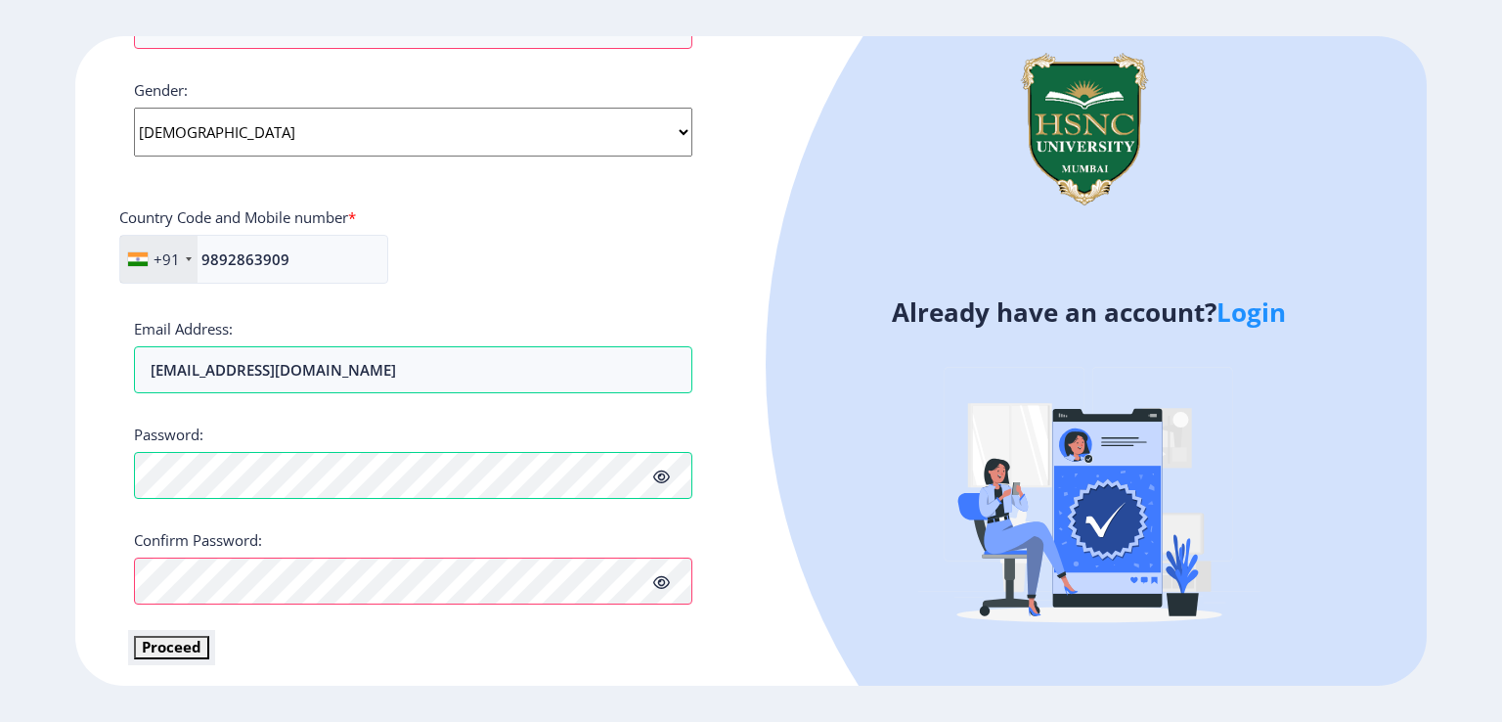
click at [160, 645] on button "Proceed" at bounding box center [171, 647] width 75 height 22
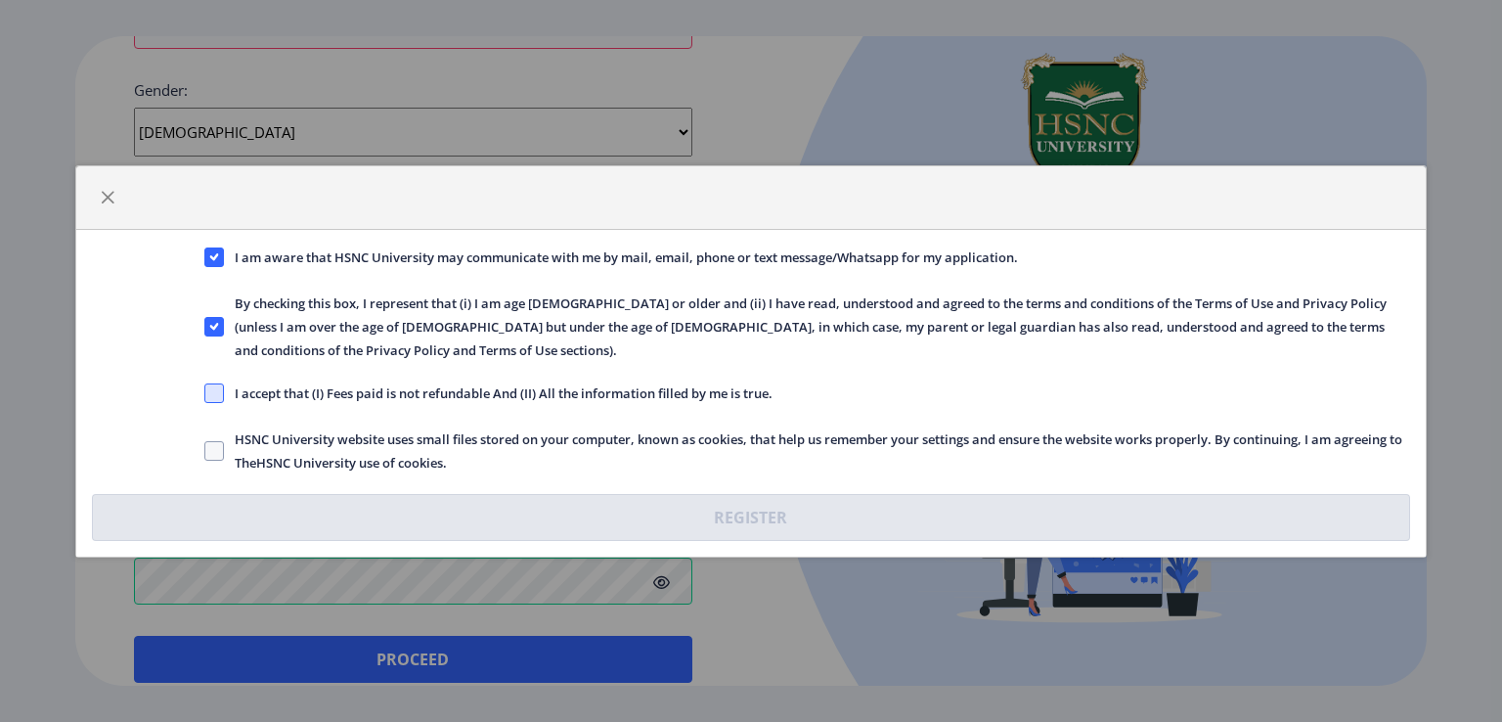
click at [223, 383] on span at bounding box center [214, 393] width 20 height 20
click at [205, 392] on input "I accept that (I) Fees paid is not refundable And (II) All the information fill…" at bounding box center [204, 392] width 1 height 1
checkbox input "true"
click at [219, 445] on span at bounding box center [214, 451] width 20 height 20
click at [205, 450] on input "HSNC University website uses small files stored on your computer, known as cook…" at bounding box center [204, 450] width 1 height 1
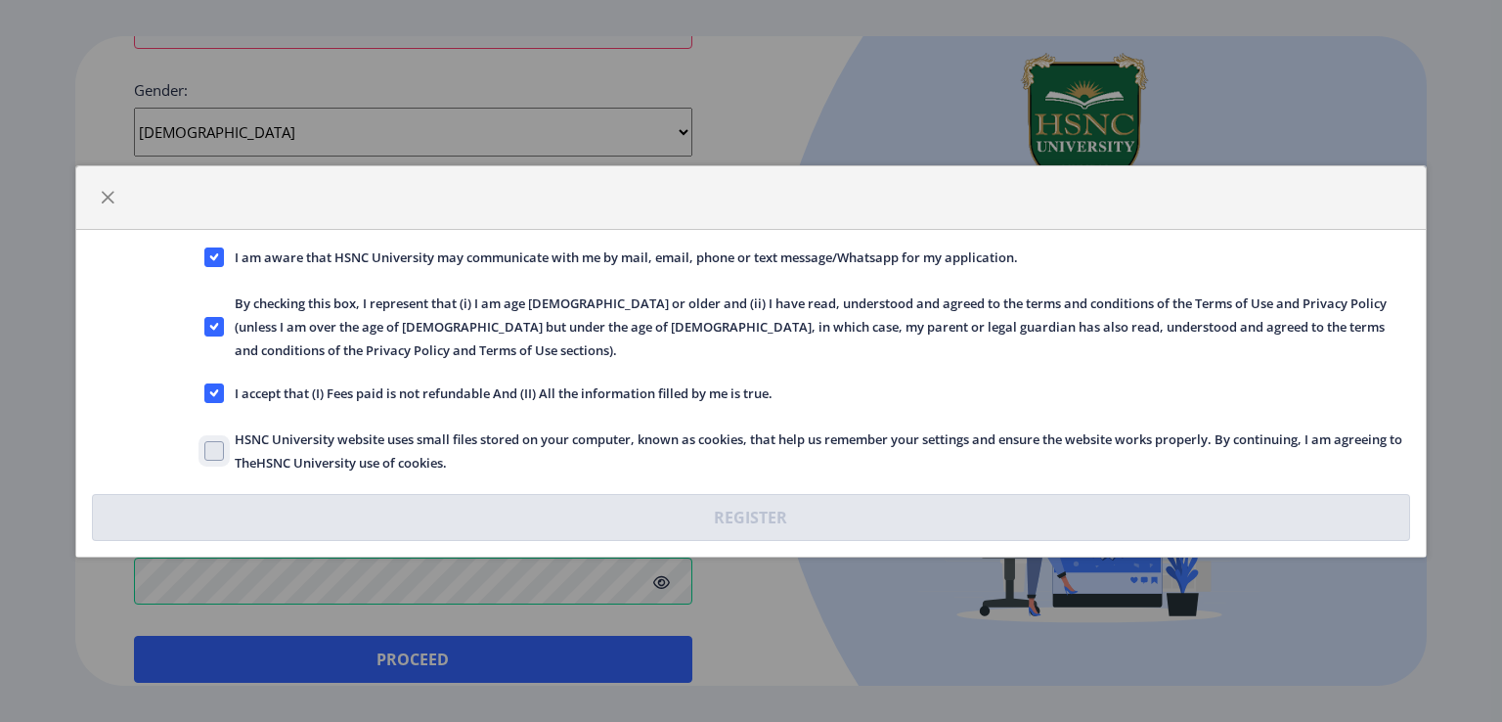
checkbox input "true"
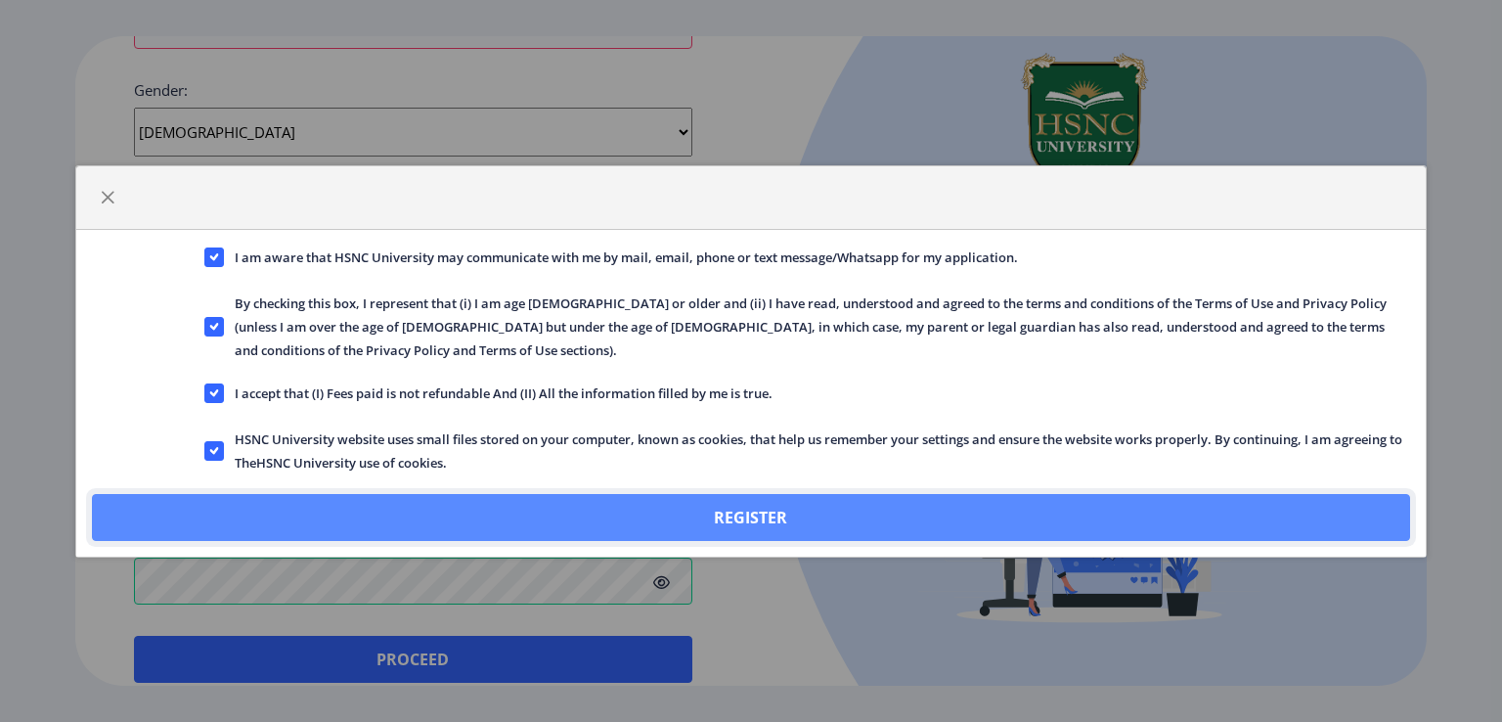
click at [559, 500] on button "Register" at bounding box center [751, 517] width 1318 height 47
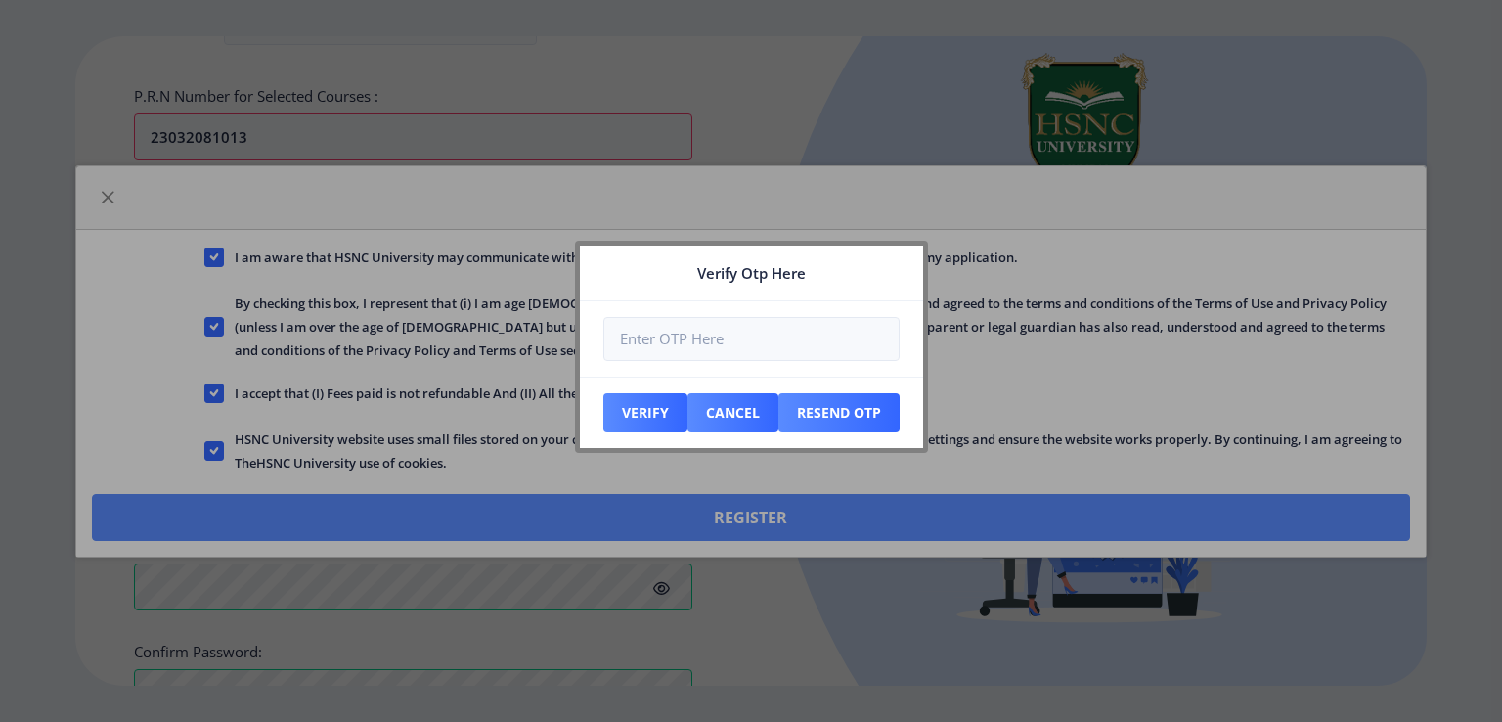
scroll to position [817, 0]
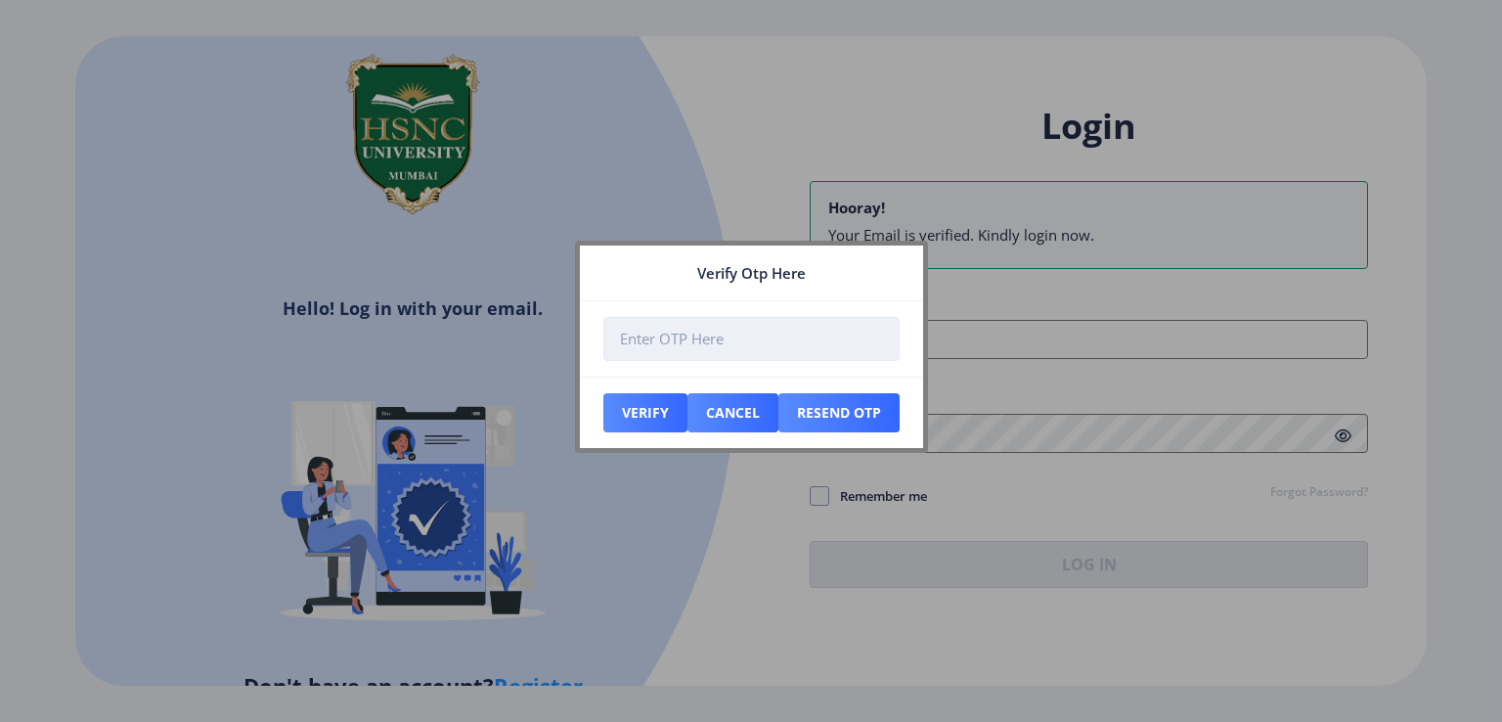
click at [655, 336] on input "number" at bounding box center [751, 339] width 296 height 44
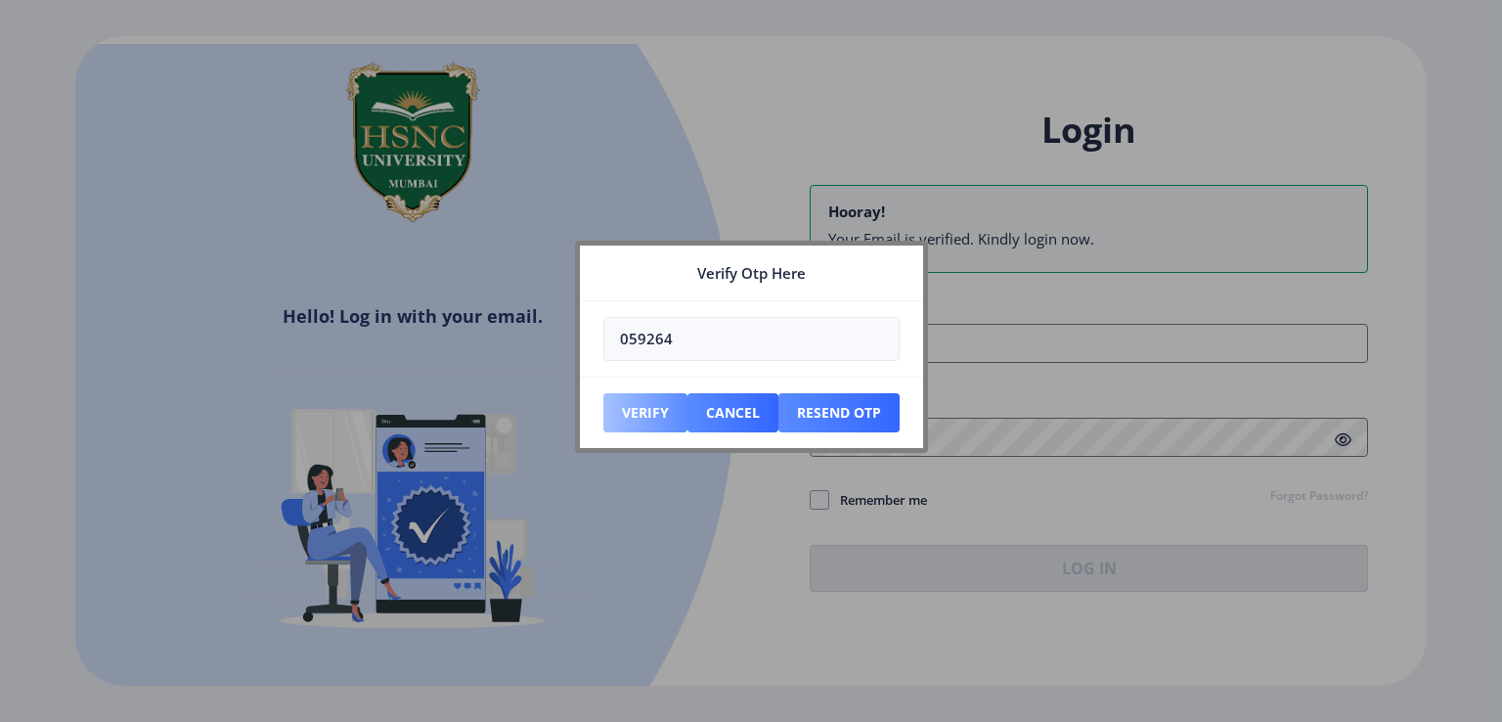
type input "059264"
click at [633, 412] on button "Verify" at bounding box center [645, 412] width 84 height 39
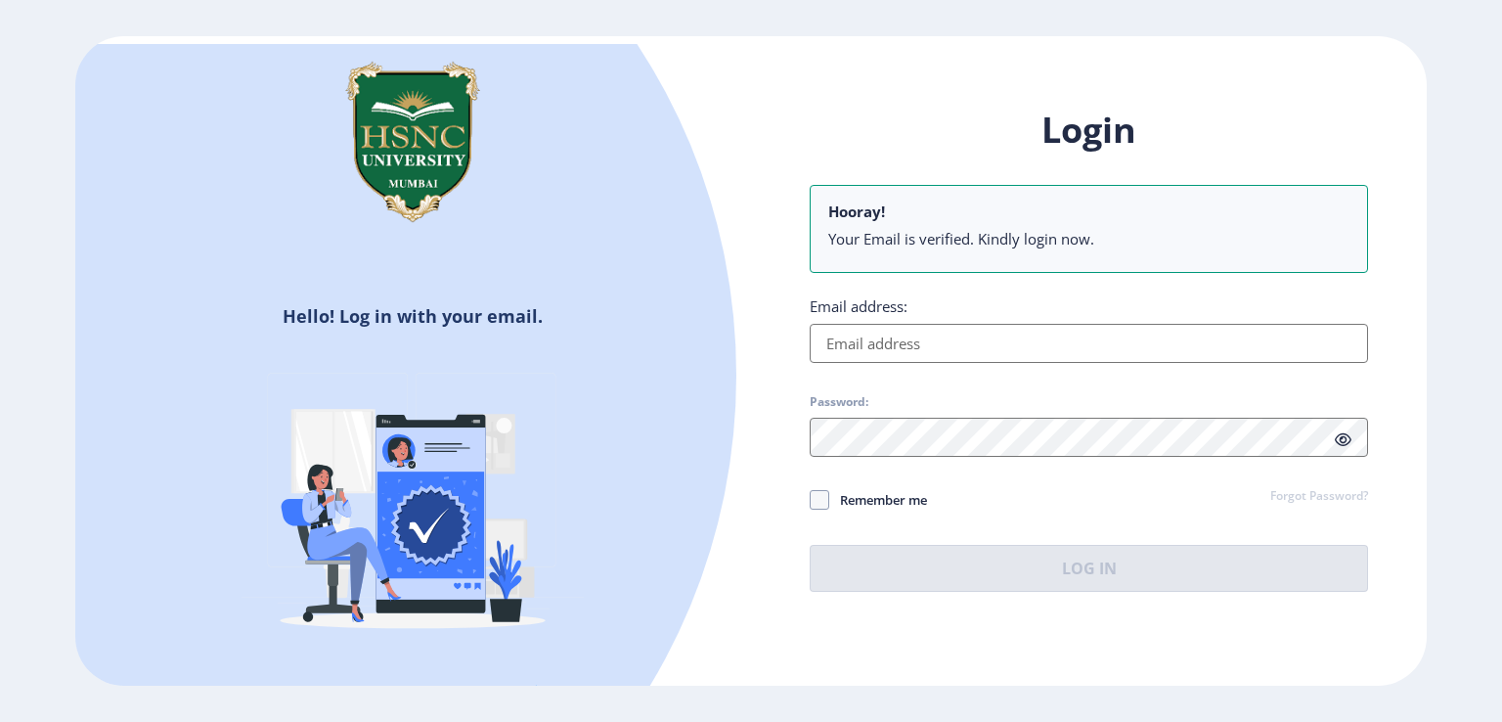
click at [916, 346] on input "Email address:" at bounding box center [1089, 343] width 558 height 39
type input "[EMAIL_ADDRESS][DOMAIN_NAME]"
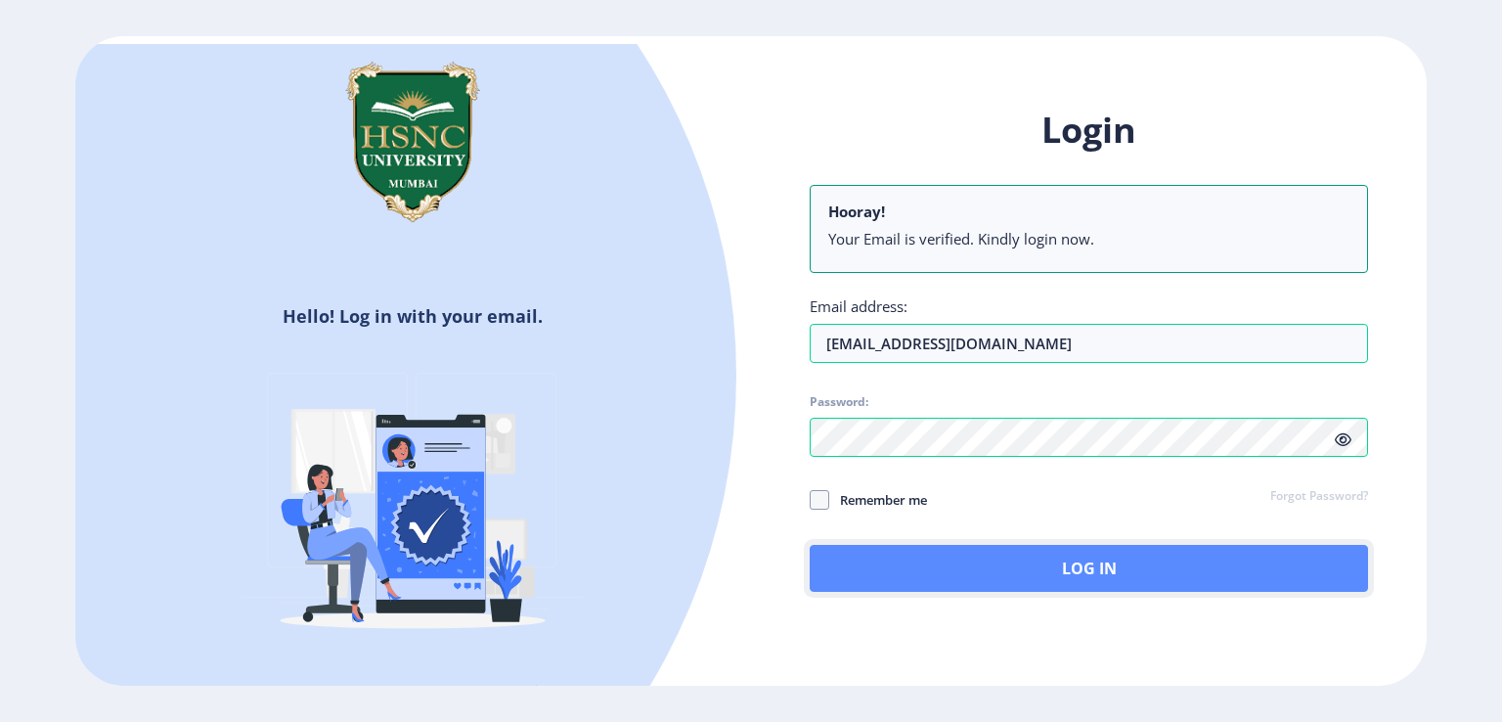
click at [951, 563] on button "Log In" at bounding box center [1089, 568] width 558 height 47
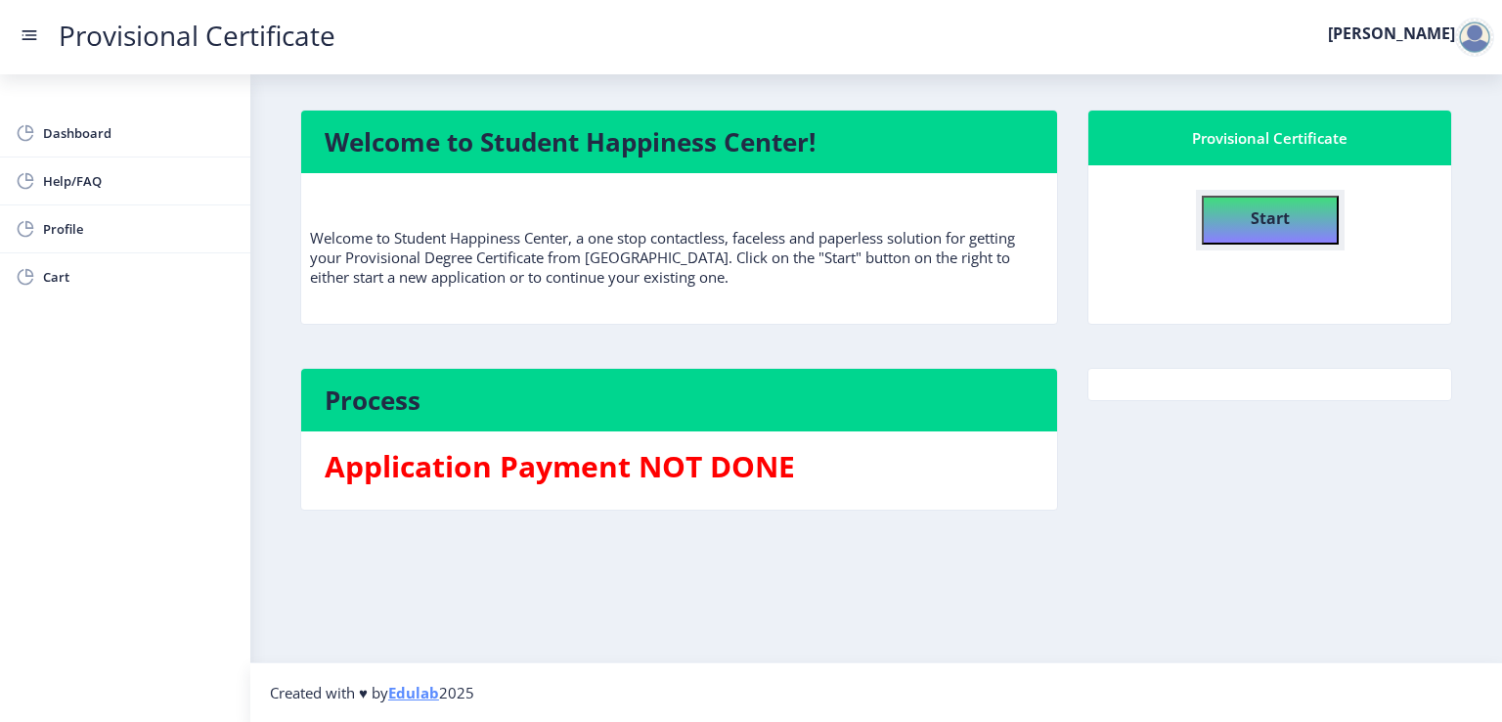
click at [1273, 220] on b "Start" at bounding box center [1270, 218] width 39 height 22
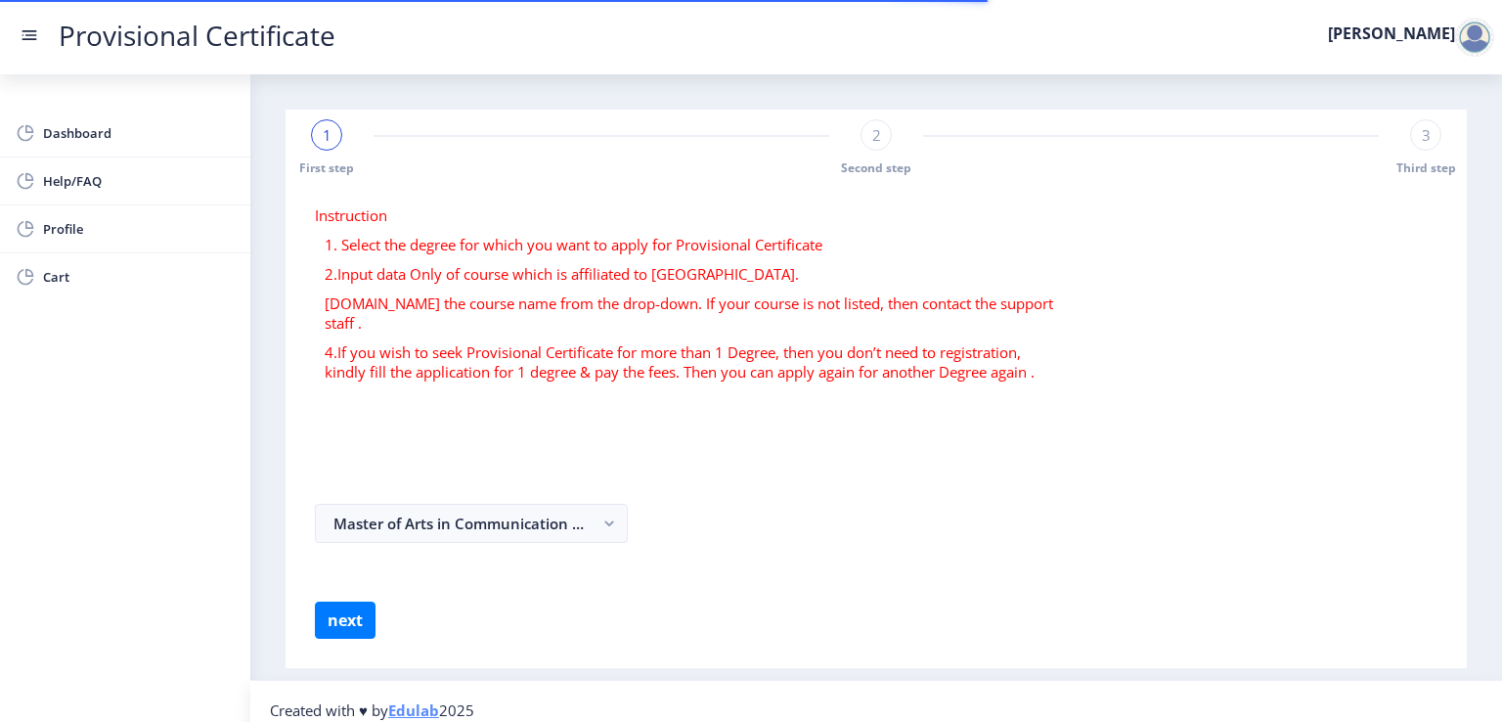
select select
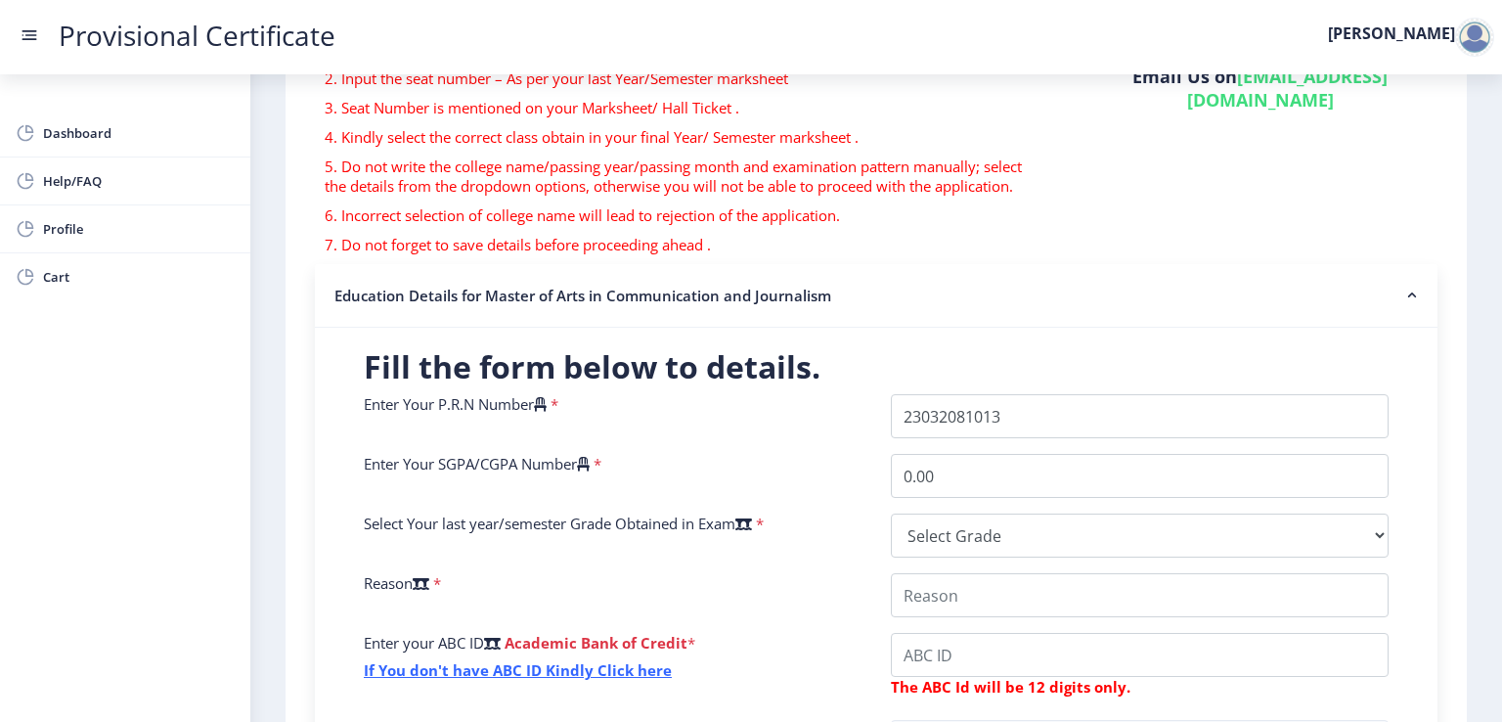
scroll to position [293, 0]
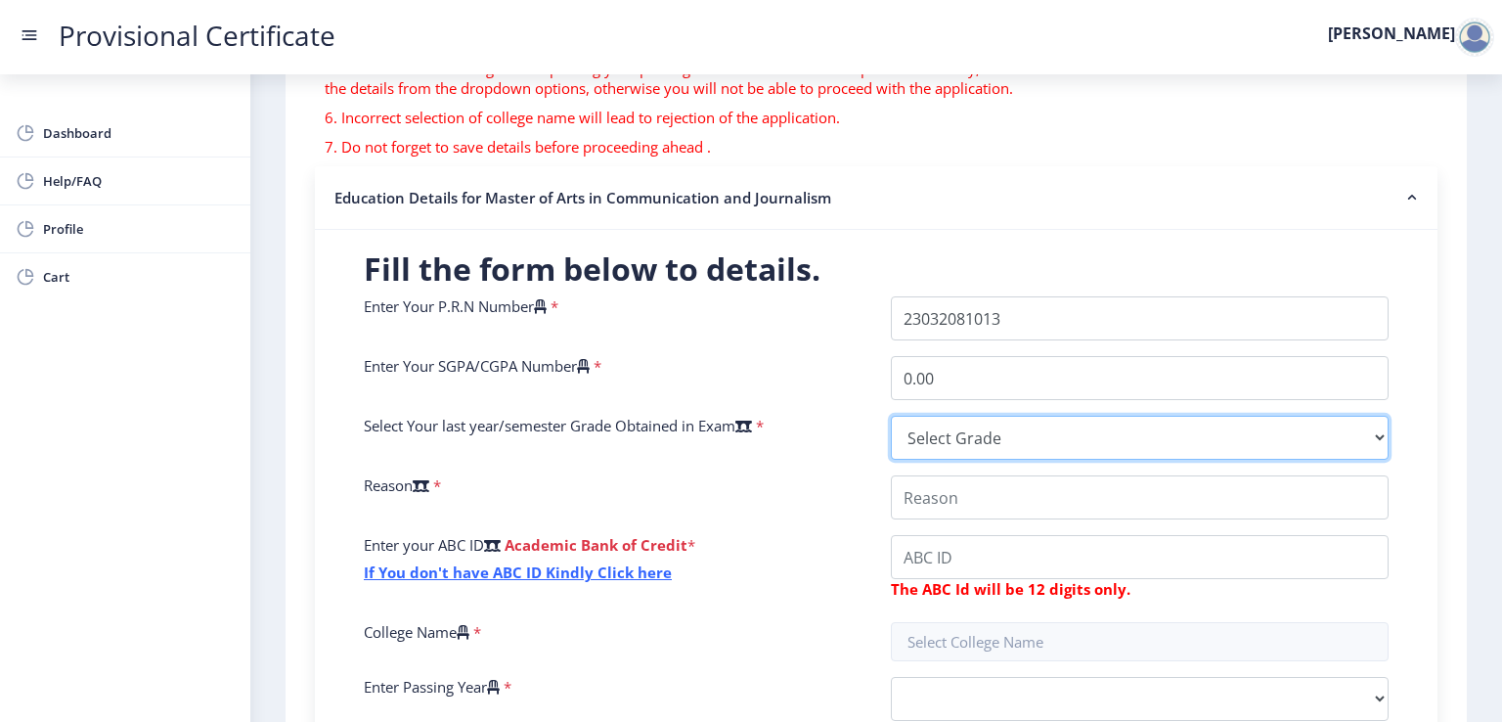
click at [1218, 436] on select "Select Grade O A+ A B+ B C D F(Fail)" at bounding box center [1140, 438] width 498 height 44
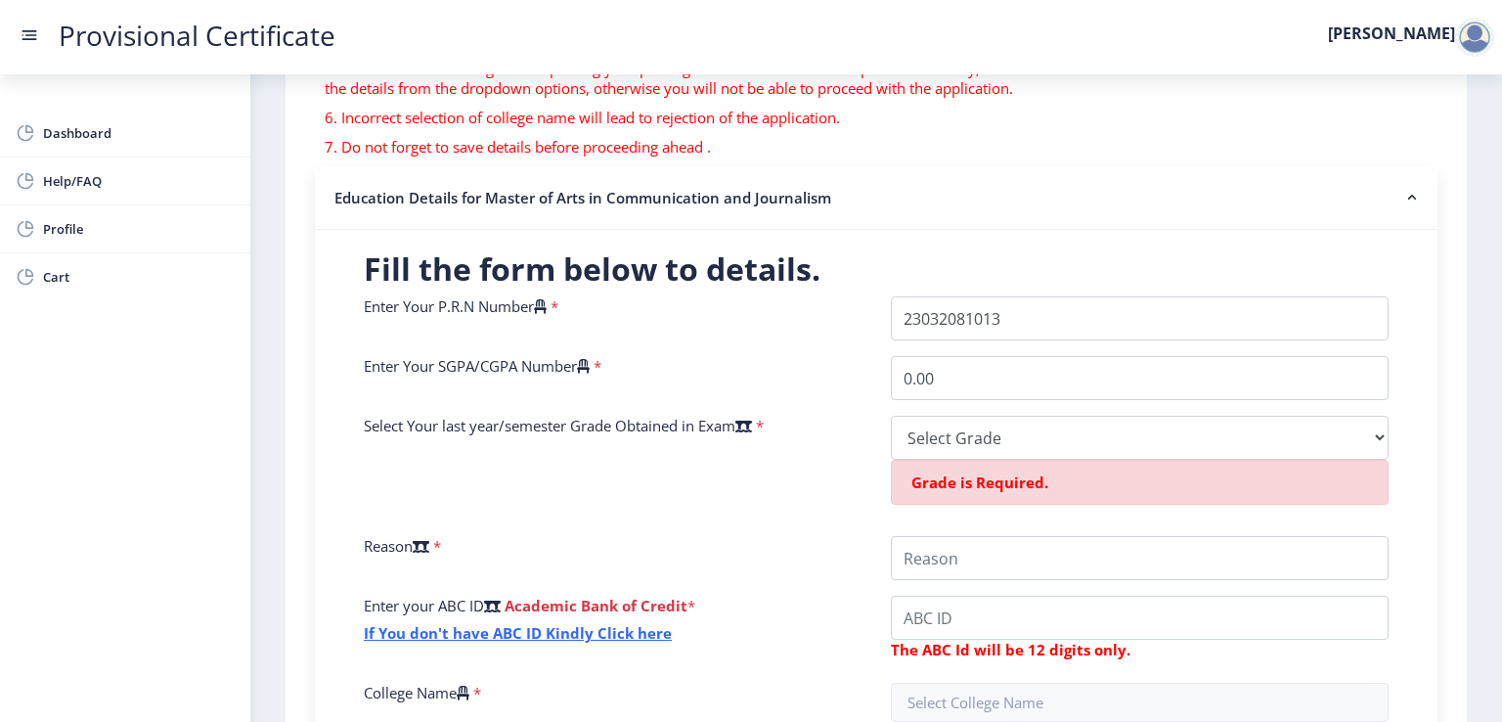
click at [815, 472] on div "Enter Your P.R.N Number * Enter Your SGPA/CGPA Number * 0.00 Select Your last y…" at bounding box center [876, 576] width 1054 height 560
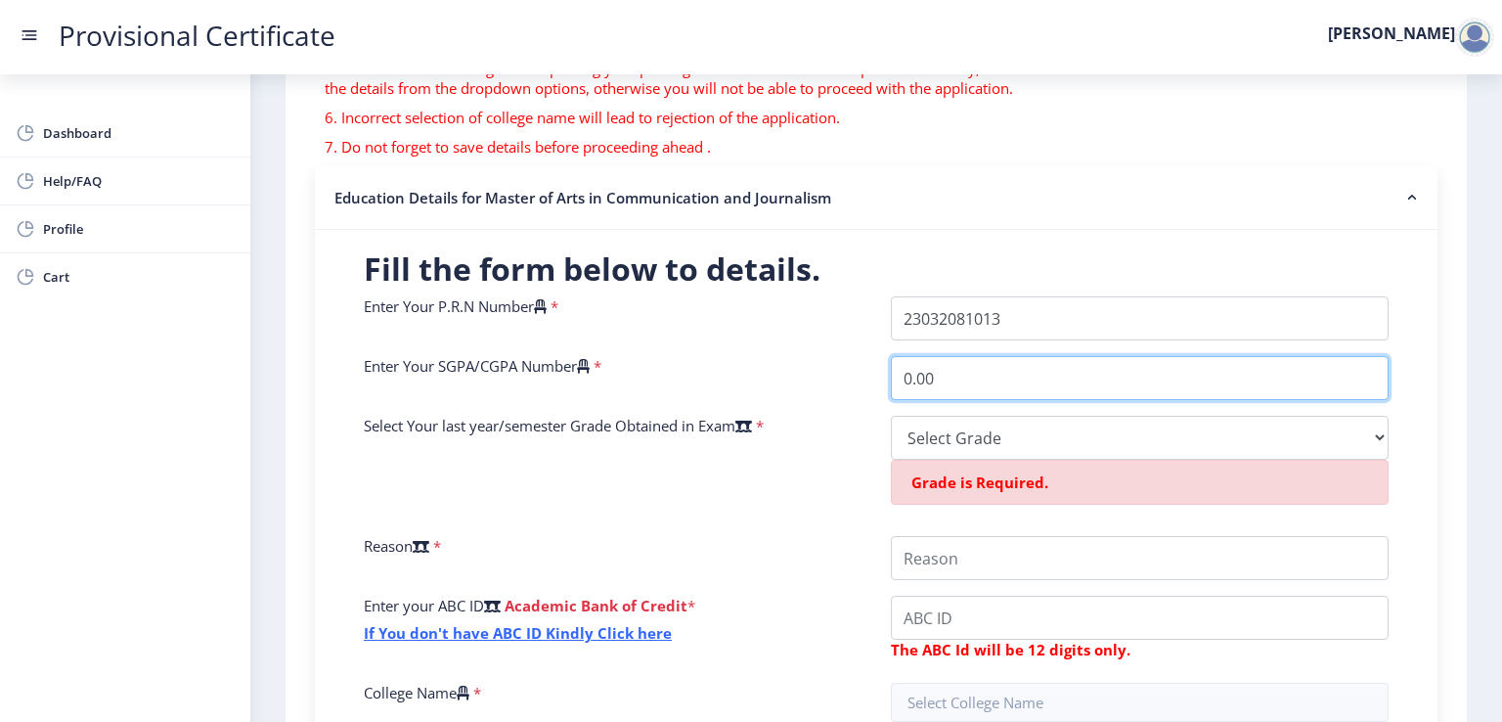
drag, startPoint x: 949, startPoint y: 380, endPoint x: 863, endPoint y: 380, distance: 86.0
click at [863, 380] on div "Enter Your P.R.N Number * Enter Your SGPA/CGPA Number * 0.00 Select Your last y…" at bounding box center [876, 576] width 1054 height 560
type input "8.52"
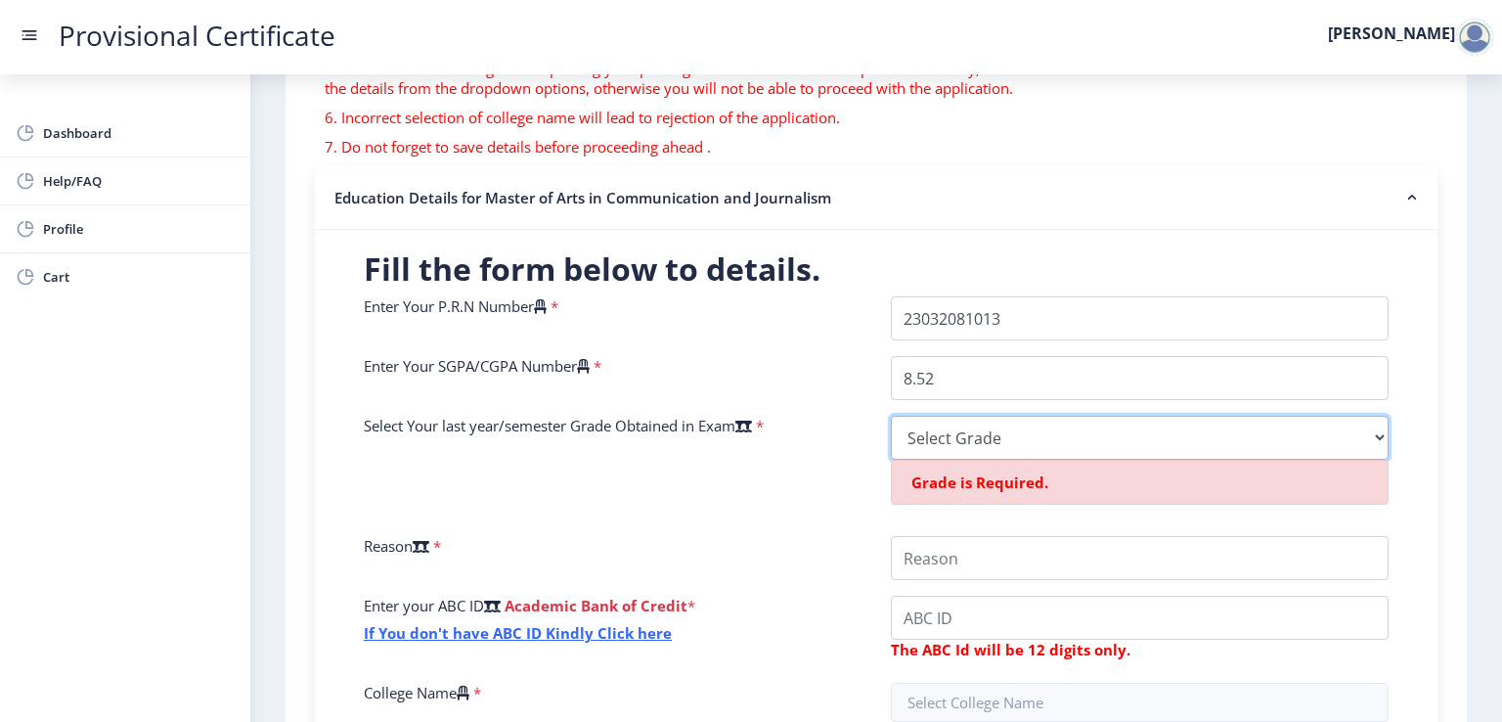
click at [939, 431] on select "Select Grade O A+ A B+ B C D F(Fail)" at bounding box center [1140, 438] width 498 height 44
select select "A"
click at [891, 416] on select "Select Grade O A+ A B+ B C D F(Fail)" at bounding box center [1140, 438] width 498 height 44
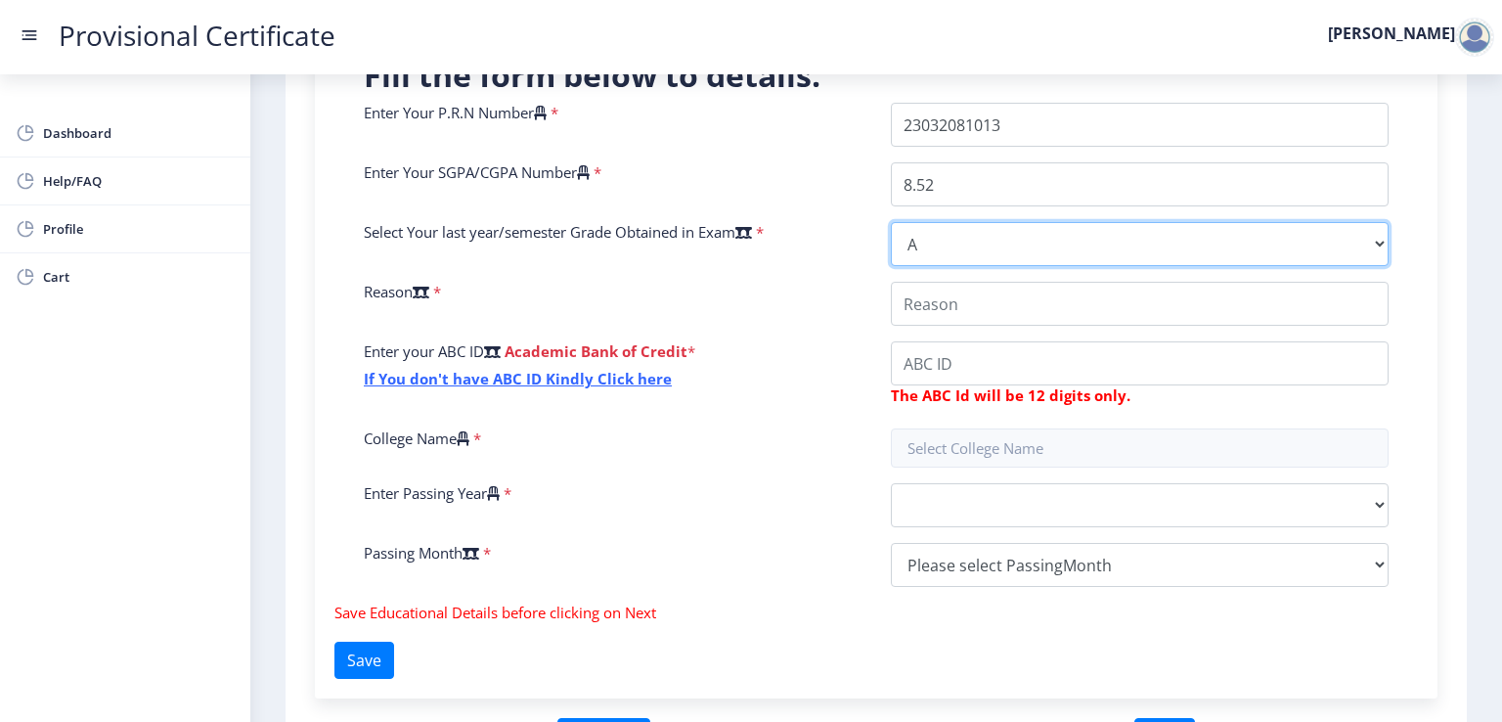
scroll to position [489, 0]
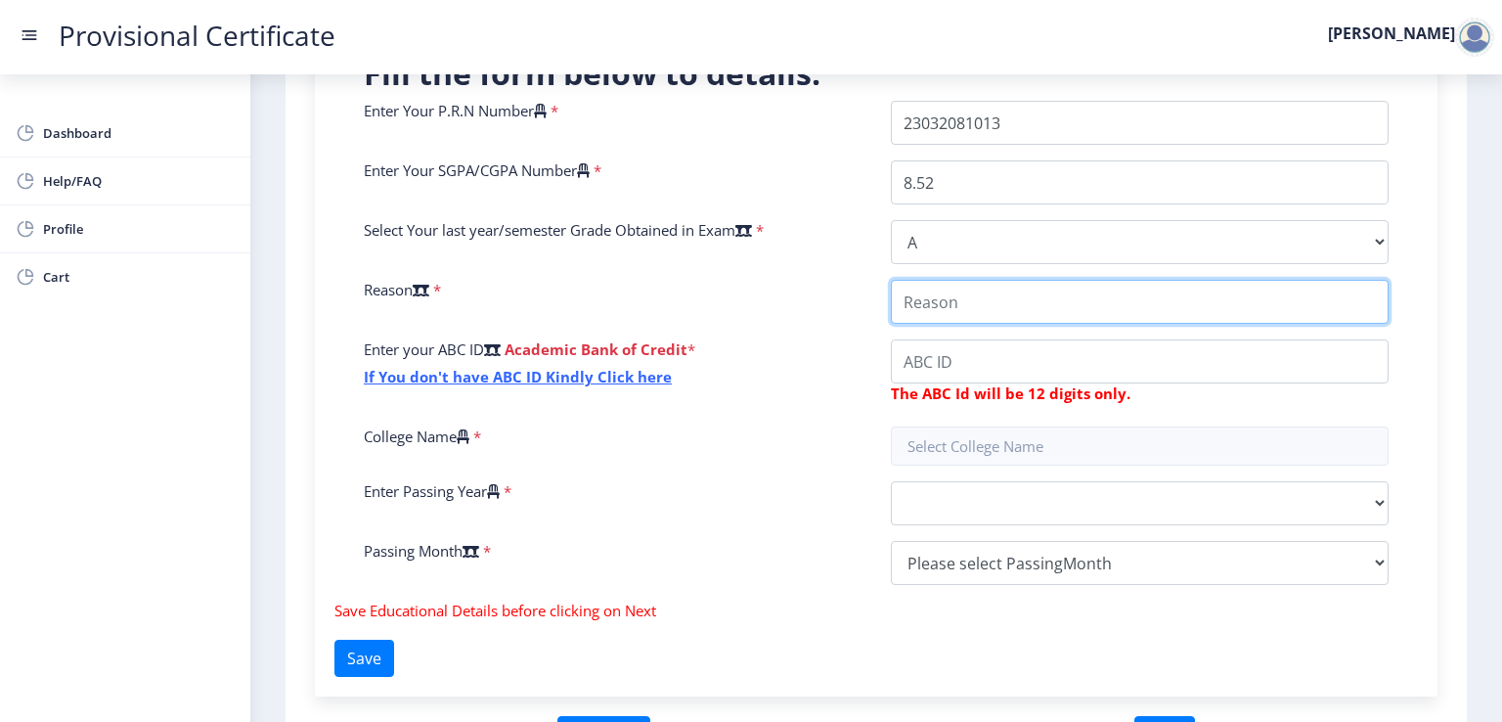
click at [970, 306] on input "College Name" at bounding box center [1140, 302] width 498 height 44
drag, startPoint x: 972, startPoint y: 302, endPoint x: 902, endPoint y: 301, distance: 70.4
click at [902, 301] on input "College Name" at bounding box center [1140, 302] width 498 height 44
type input "for further studies"
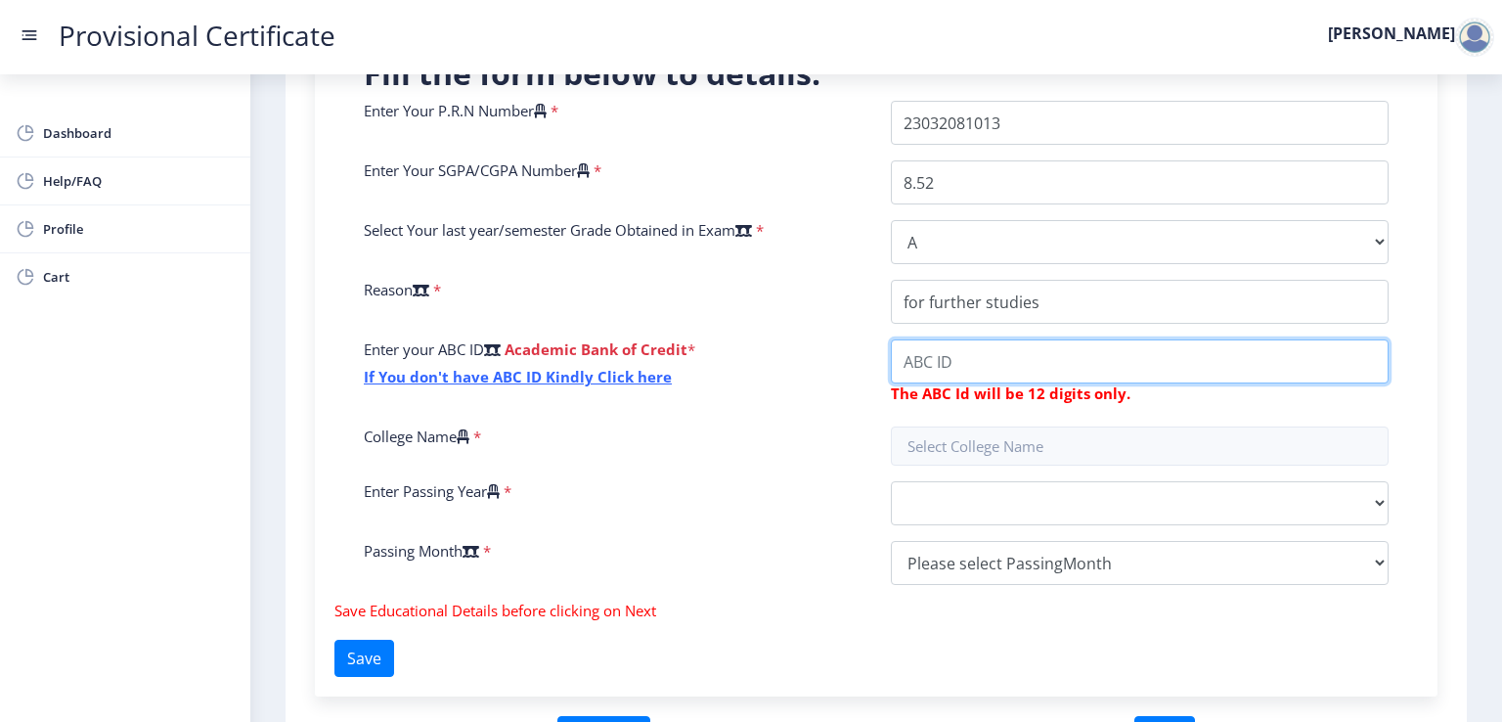
click at [958, 367] on input "College Name" at bounding box center [1140, 361] width 498 height 44
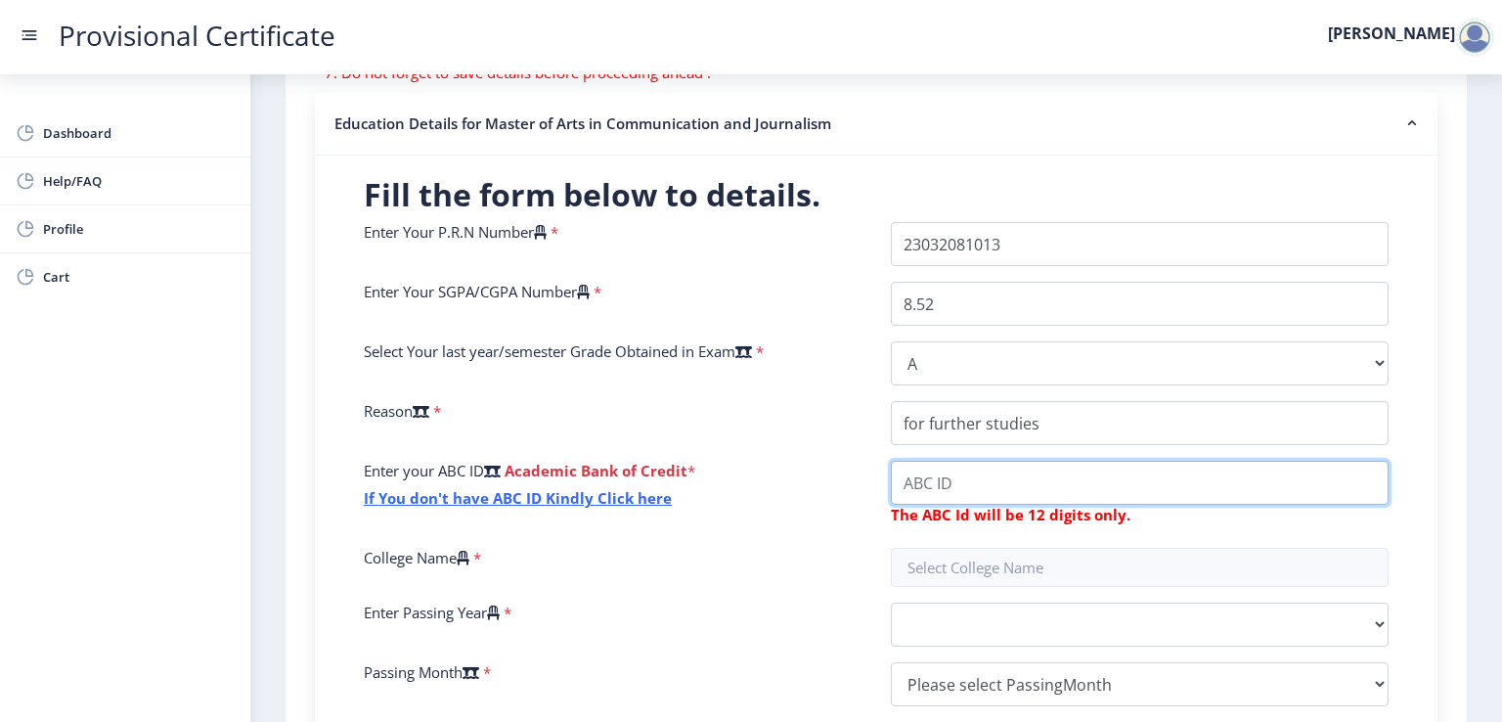
scroll to position [326, 0]
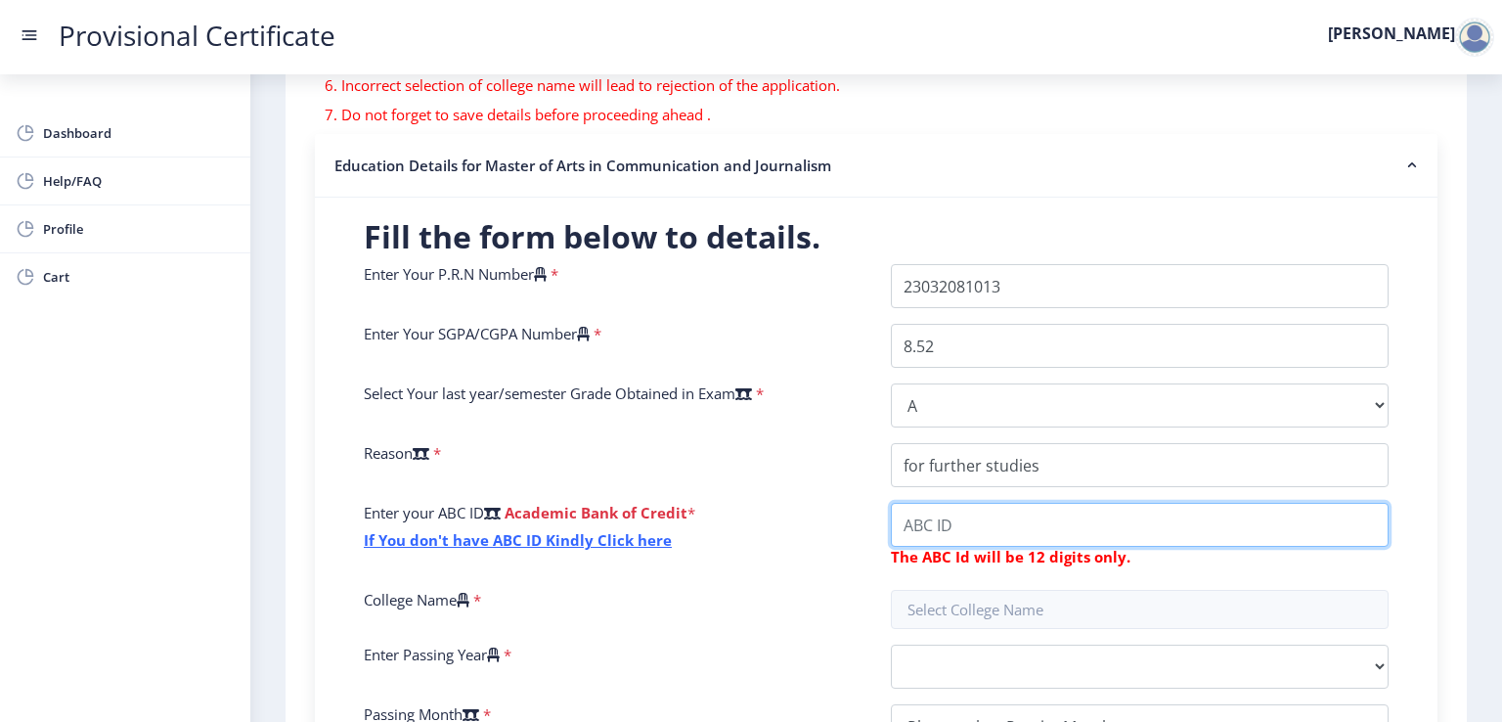
click at [931, 511] on input "College Name" at bounding box center [1140, 525] width 498 height 44
type input "802471511983"
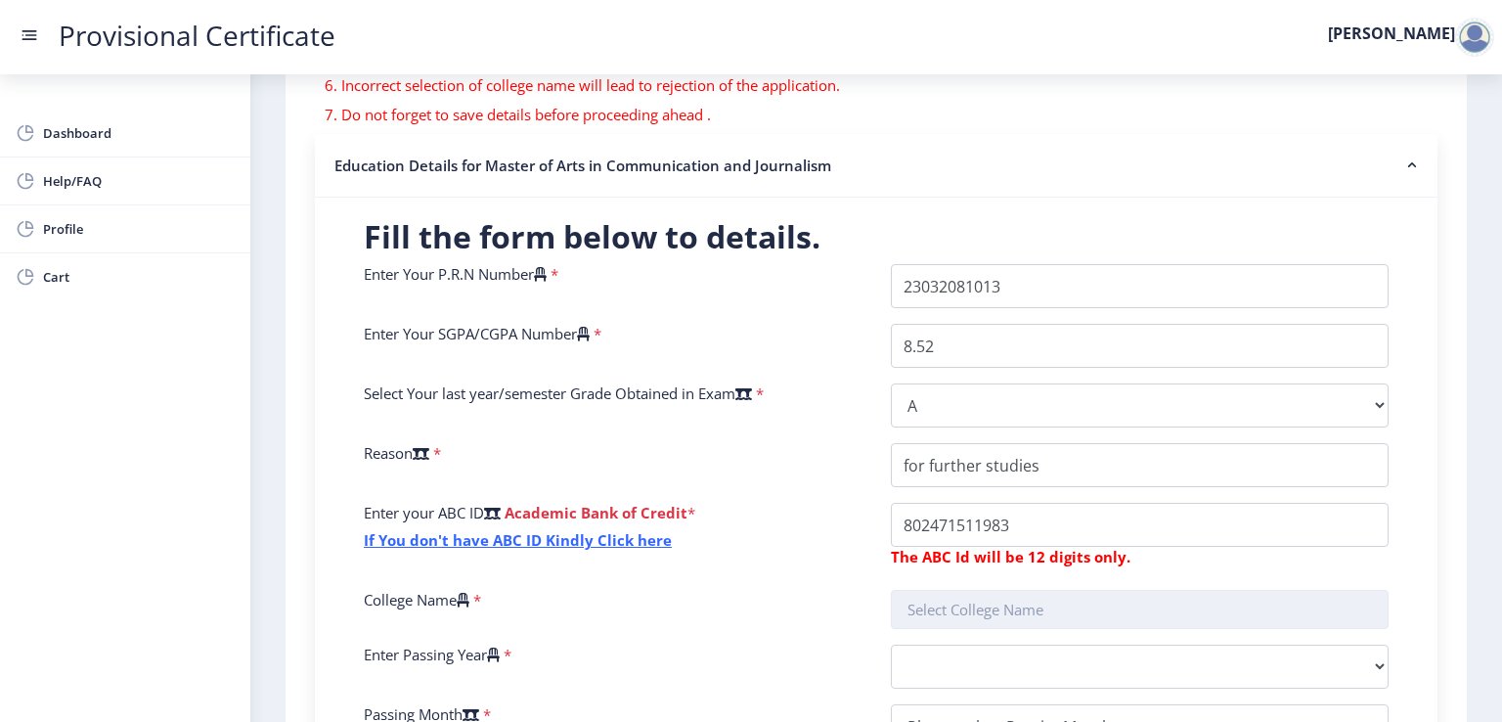
click at [952, 612] on input "text" at bounding box center [1140, 609] width 498 height 39
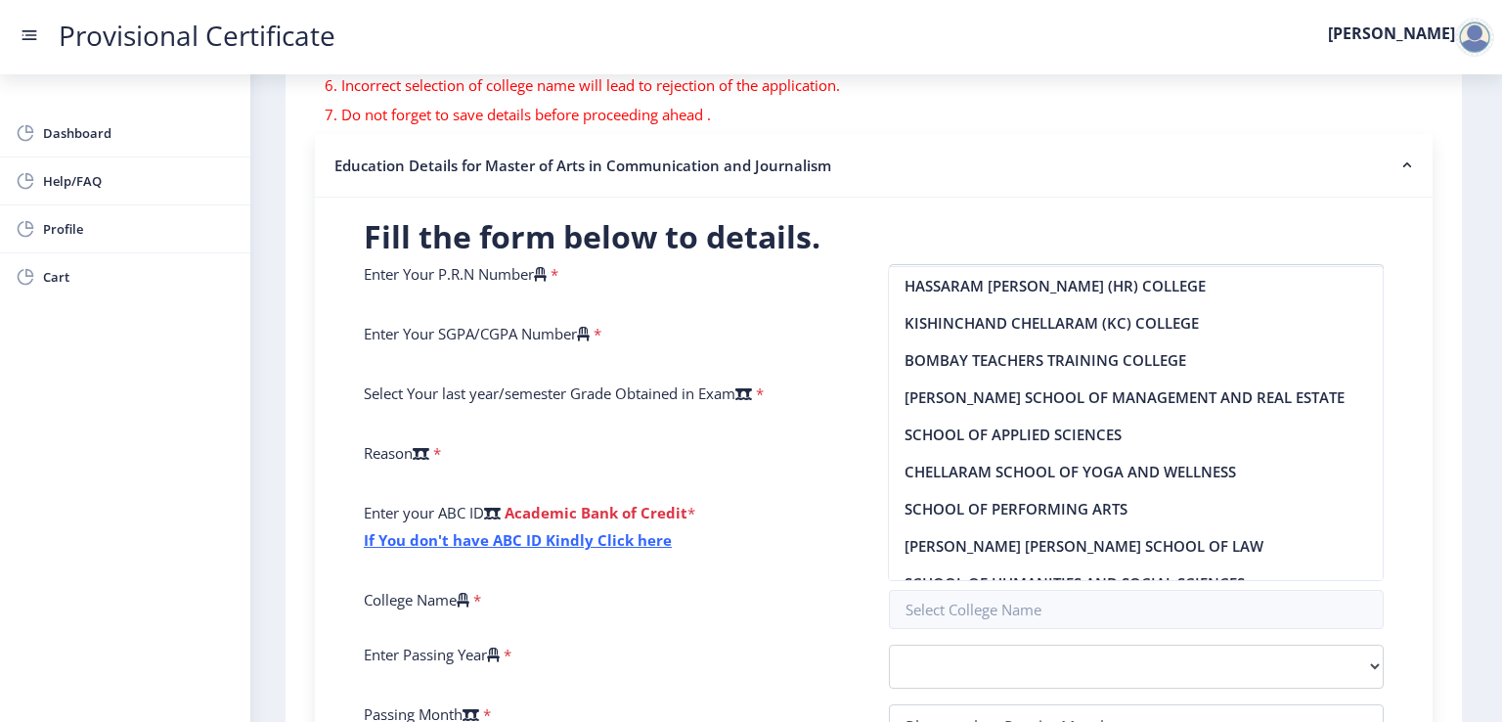
click at [806, 586] on div "Enter Your P.R.N Number * Enter Your SGPA/CGPA Number * 8.52 Select Your last y…" at bounding box center [873, 514] width 1049 height 500
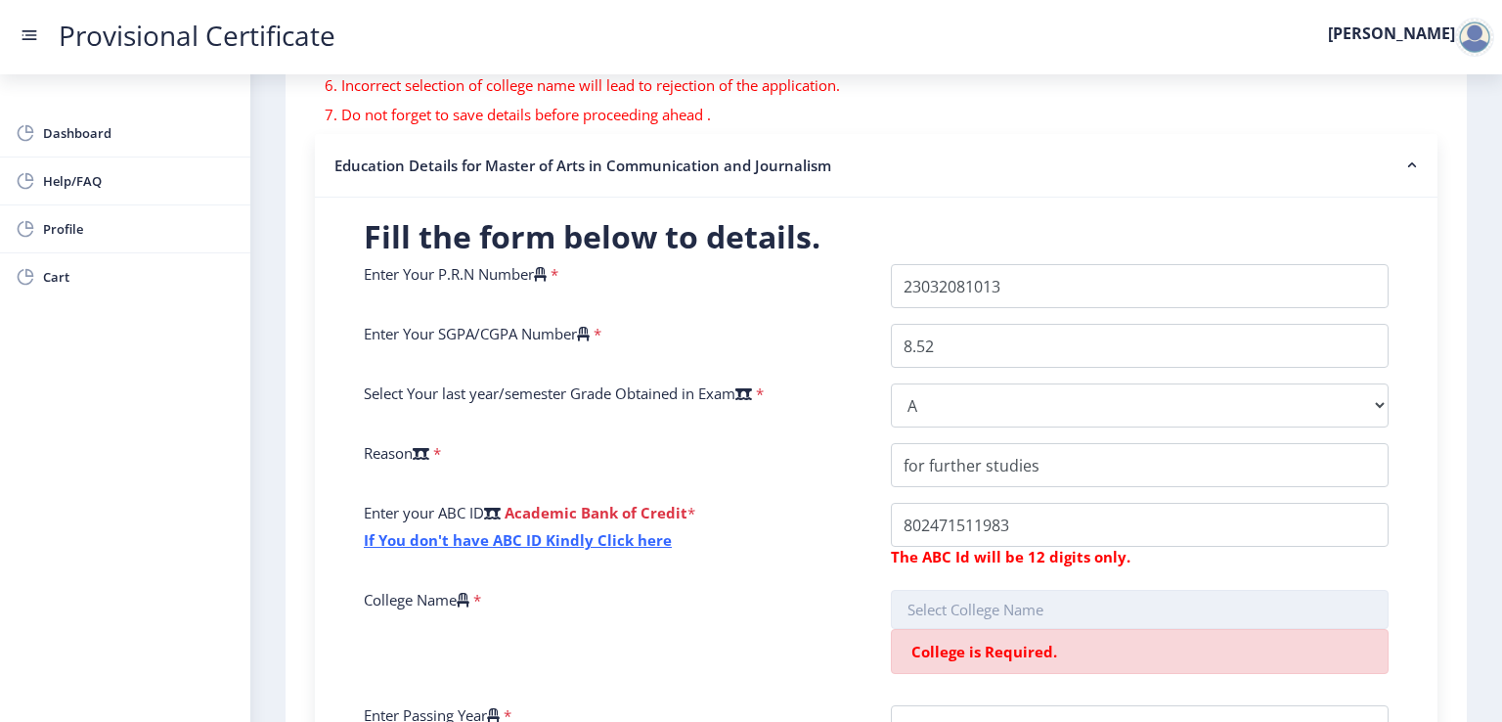
click at [1031, 612] on input "text" at bounding box center [1140, 609] width 498 height 39
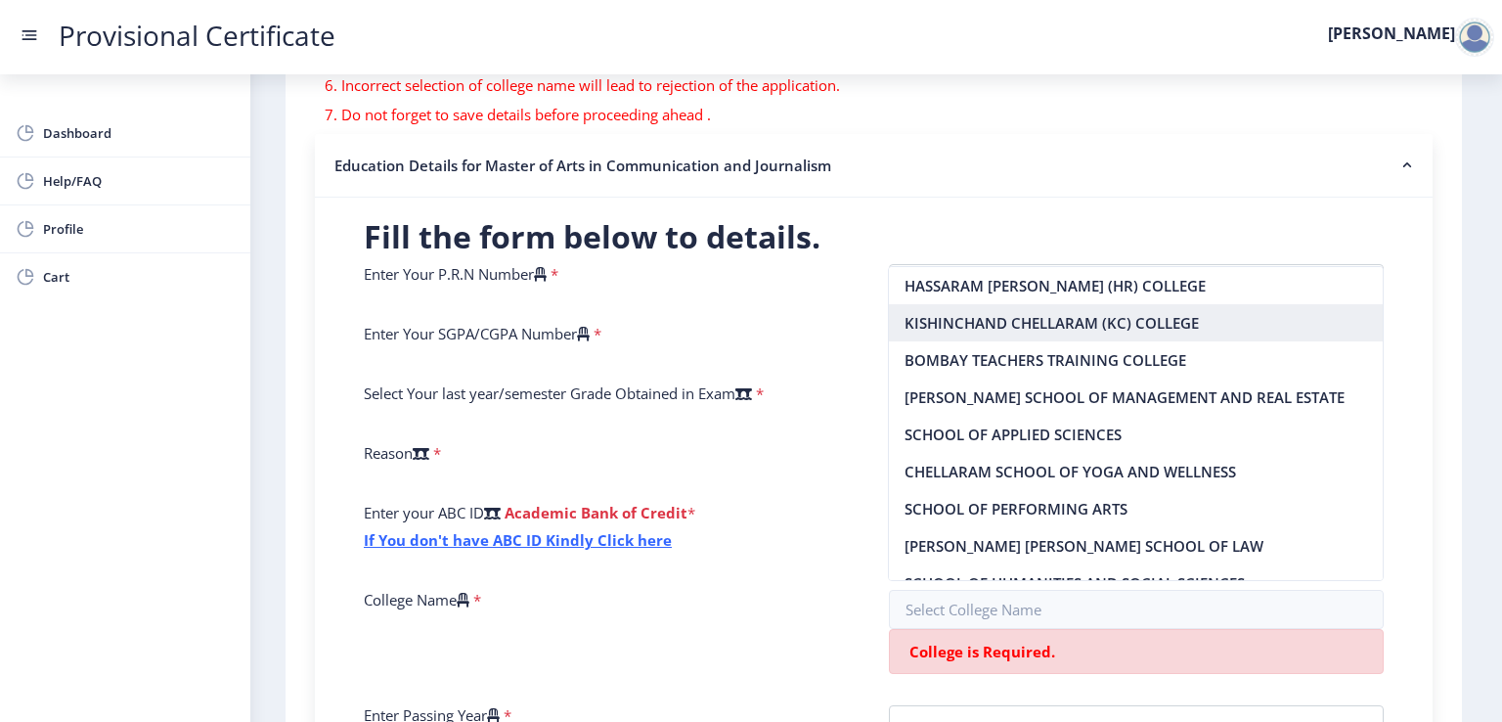
click at [1067, 317] on nb-option "KISHINCHAND CHELLARAM (KC) COLLEGE" at bounding box center [1136, 322] width 494 height 37
type input "KISHINCHAND CHELLARAM (KC) COLLEGE"
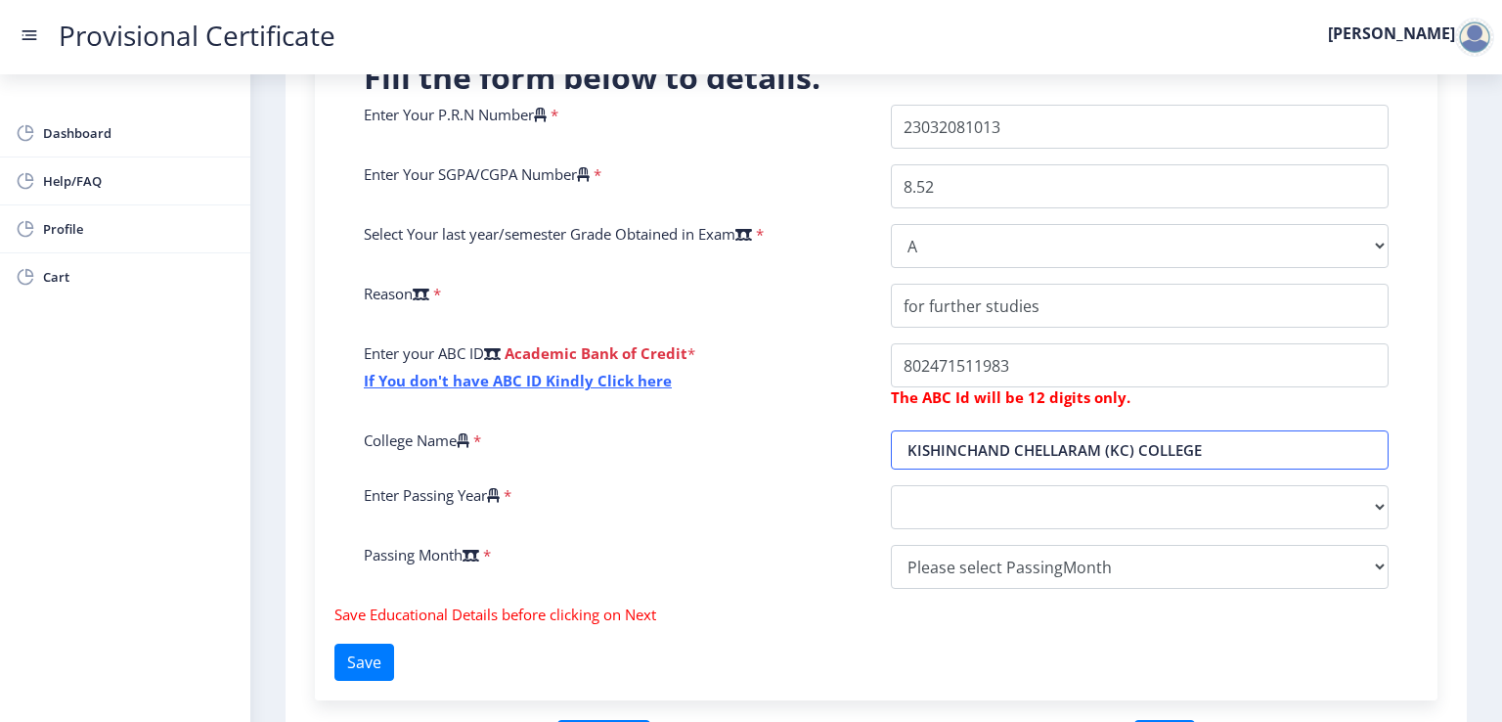
scroll to position [521, 0]
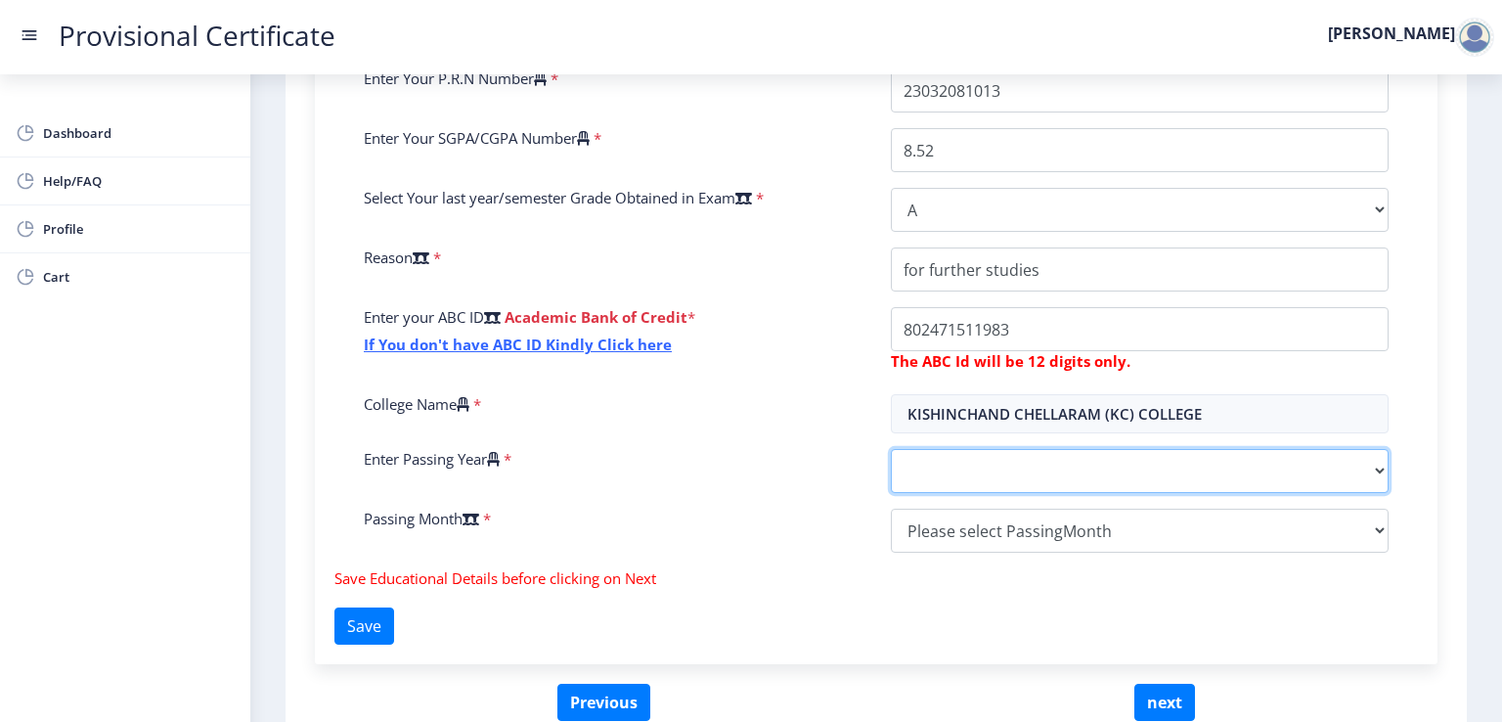
click at [1021, 470] on select "2025 2024 2023 2022 2021 2020 2019 2018 2017 2016 2015 2014 2013 2012 2011 2010…" at bounding box center [1140, 471] width 498 height 44
select select "2025"
click at [891, 449] on select "2025 2024 2023 2022 2021 2020 2019 2018 2017 2016 2015 2014 2013 2012 2011 2010…" at bounding box center [1140, 471] width 498 height 44
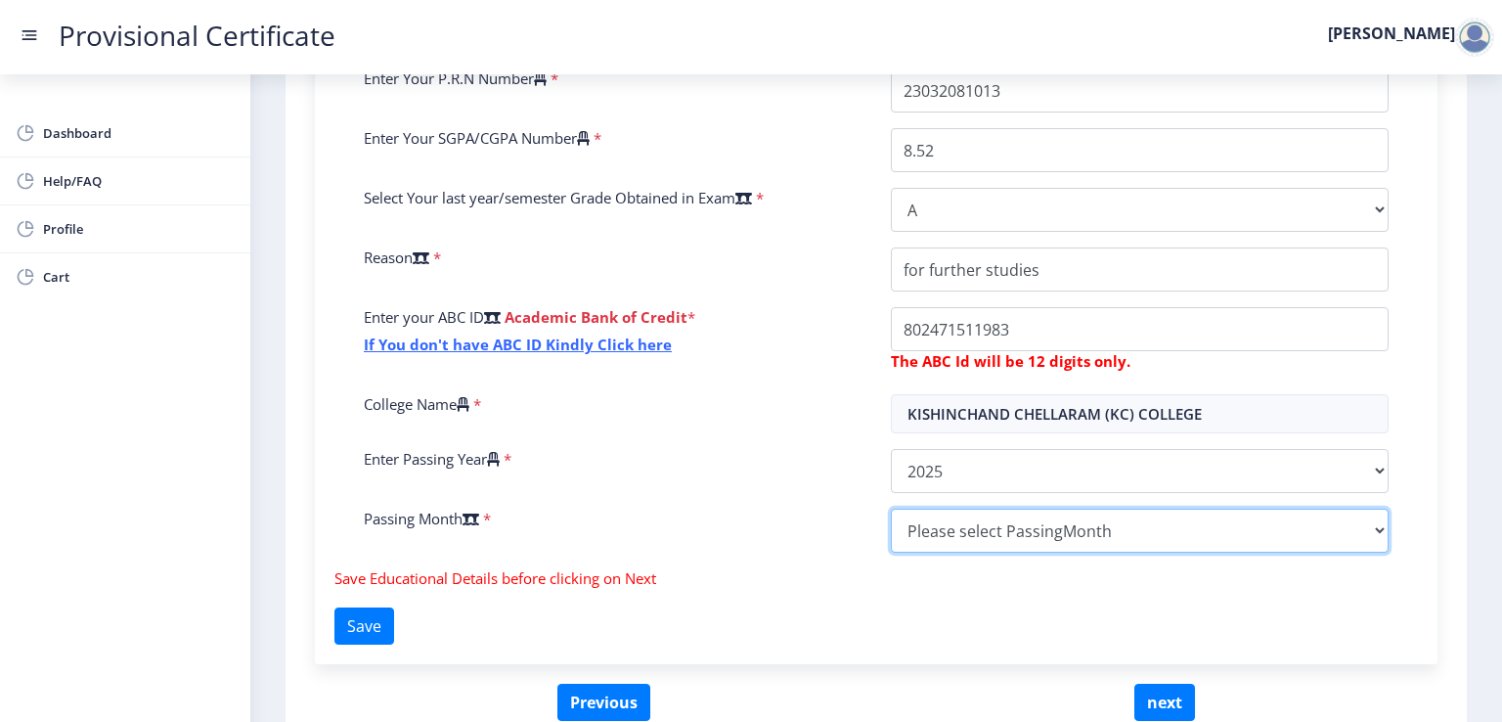
click at [962, 521] on select "Please select PassingMonth (01) January (02) February (03) March (04) April (05…" at bounding box center [1140, 530] width 498 height 44
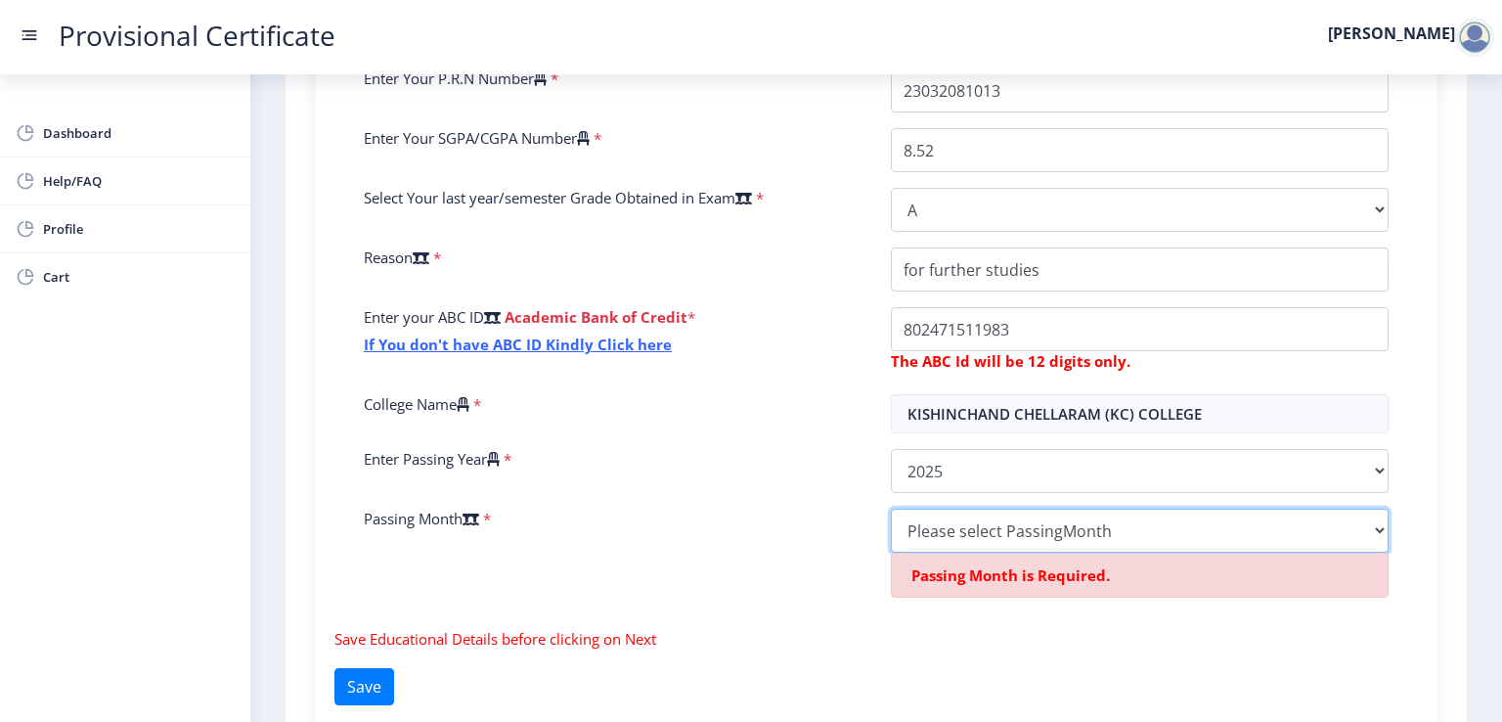
click at [1076, 536] on select "Please select PassingMonth (01) January (02) February (03) March (04) April (05…" at bounding box center [1140, 530] width 498 height 44
select select "June"
click at [891, 508] on select "Please select PassingMonth (01) January (02) February (03) March (04) April (05…" at bounding box center [1140, 530] width 498 height 44
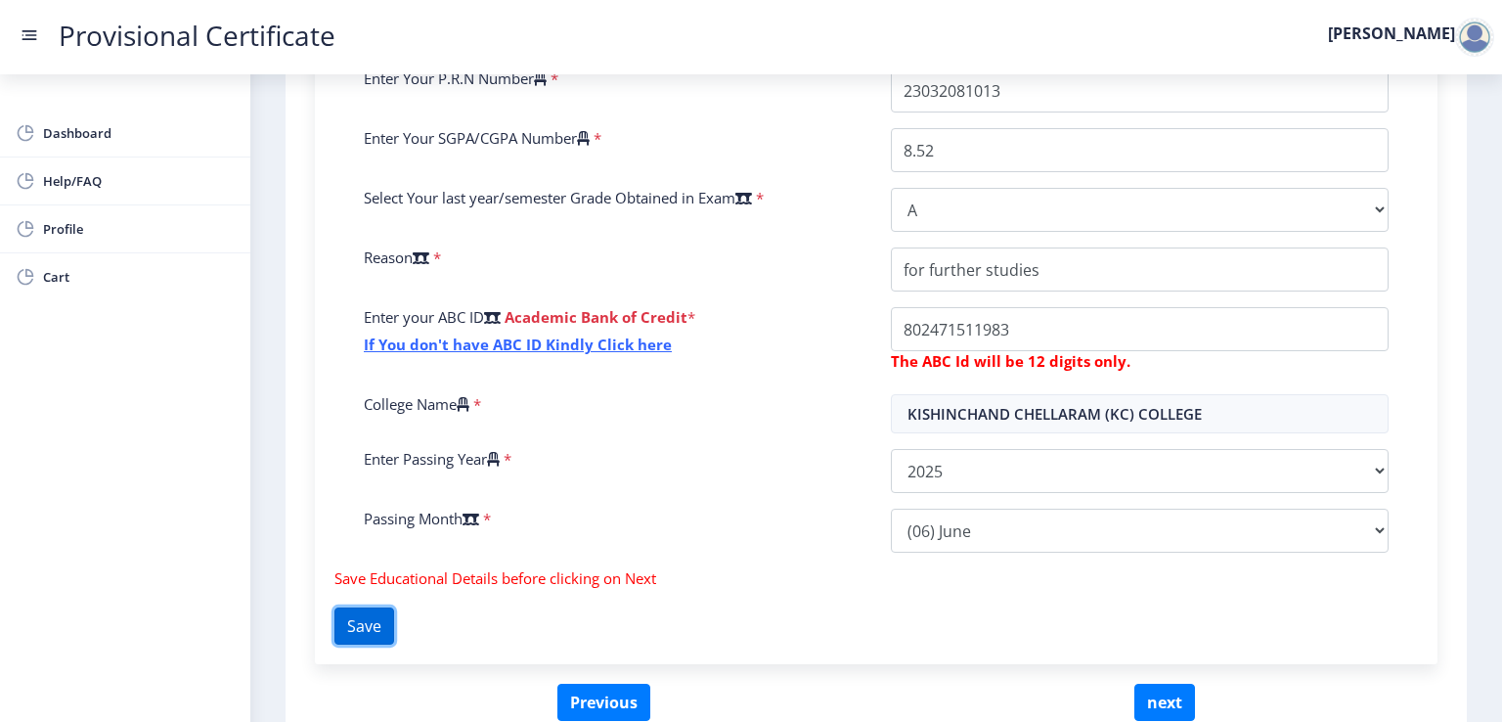
click at [372, 627] on button "Save" at bounding box center [364, 625] width 60 height 37
click at [1162, 699] on button "next" at bounding box center [1164, 701] width 61 height 37
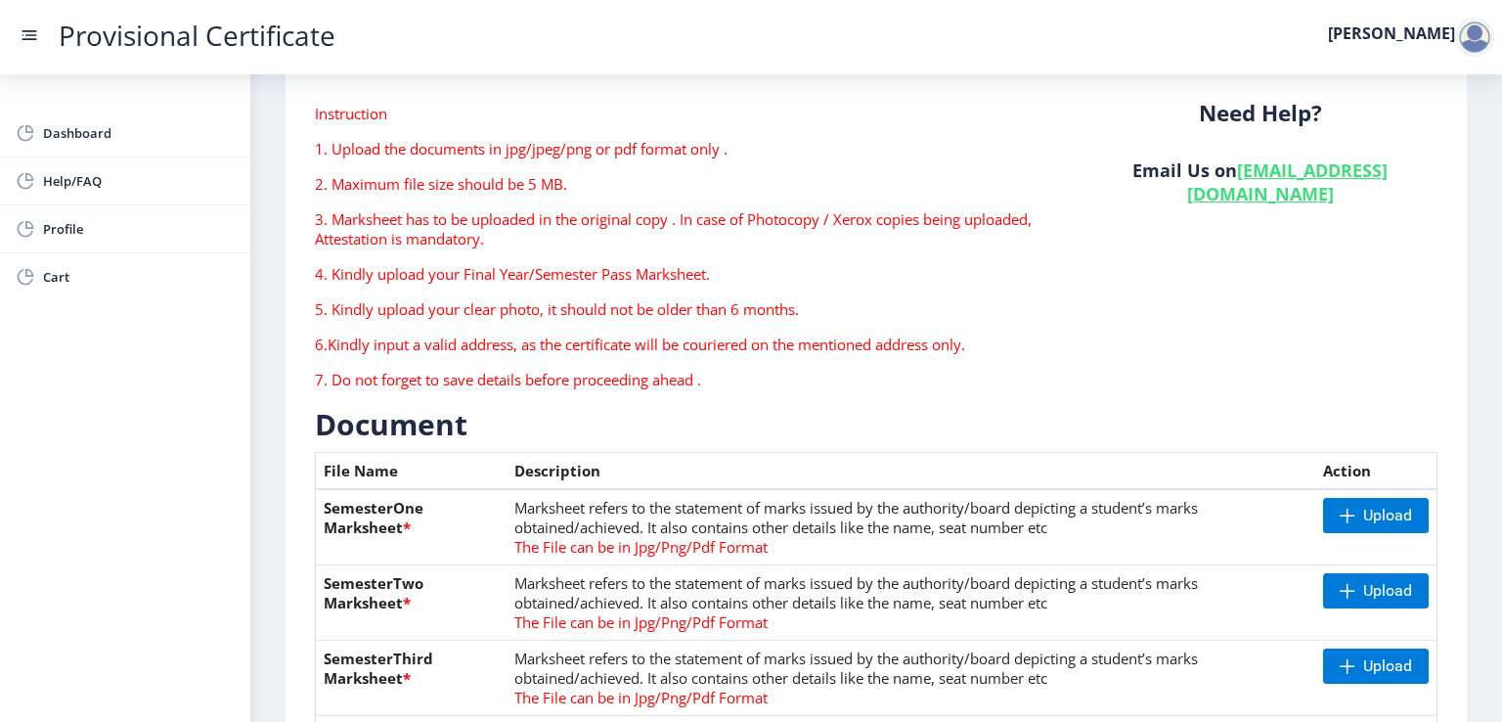
scroll to position [196, 0]
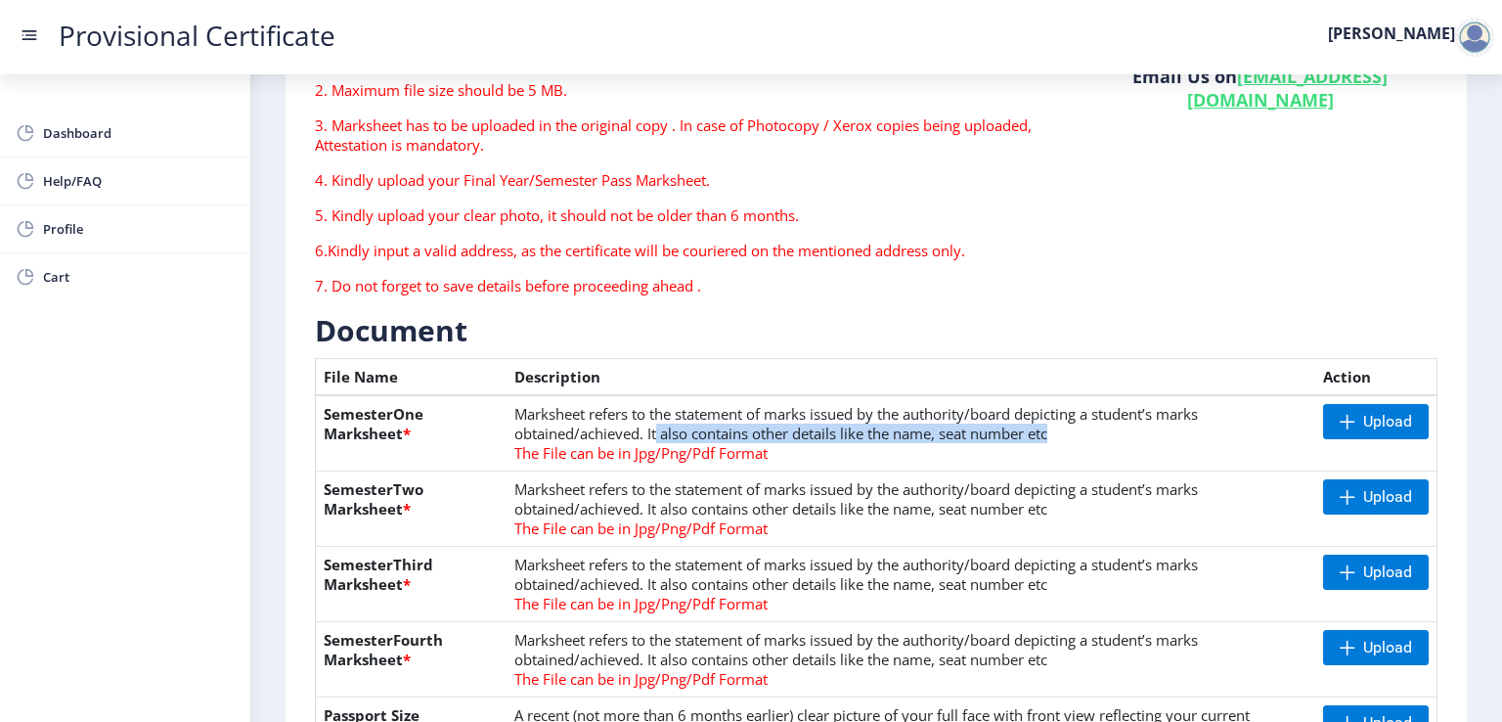
drag, startPoint x: 673, startPoint y: 435, endPoint x: 1069, endPoint y: 439, distance: 396.0
click at [1069, 439] on td "Marksheet refers to the statement of marks issued by the authority/board depict…" at bounding box center [911, 433] width 809 height 76
click at [1100, 440] on td "Marksheet refers to the statement of marks issued by the authority/board depict…" at bounding box center [911, 433] width 809 height 76
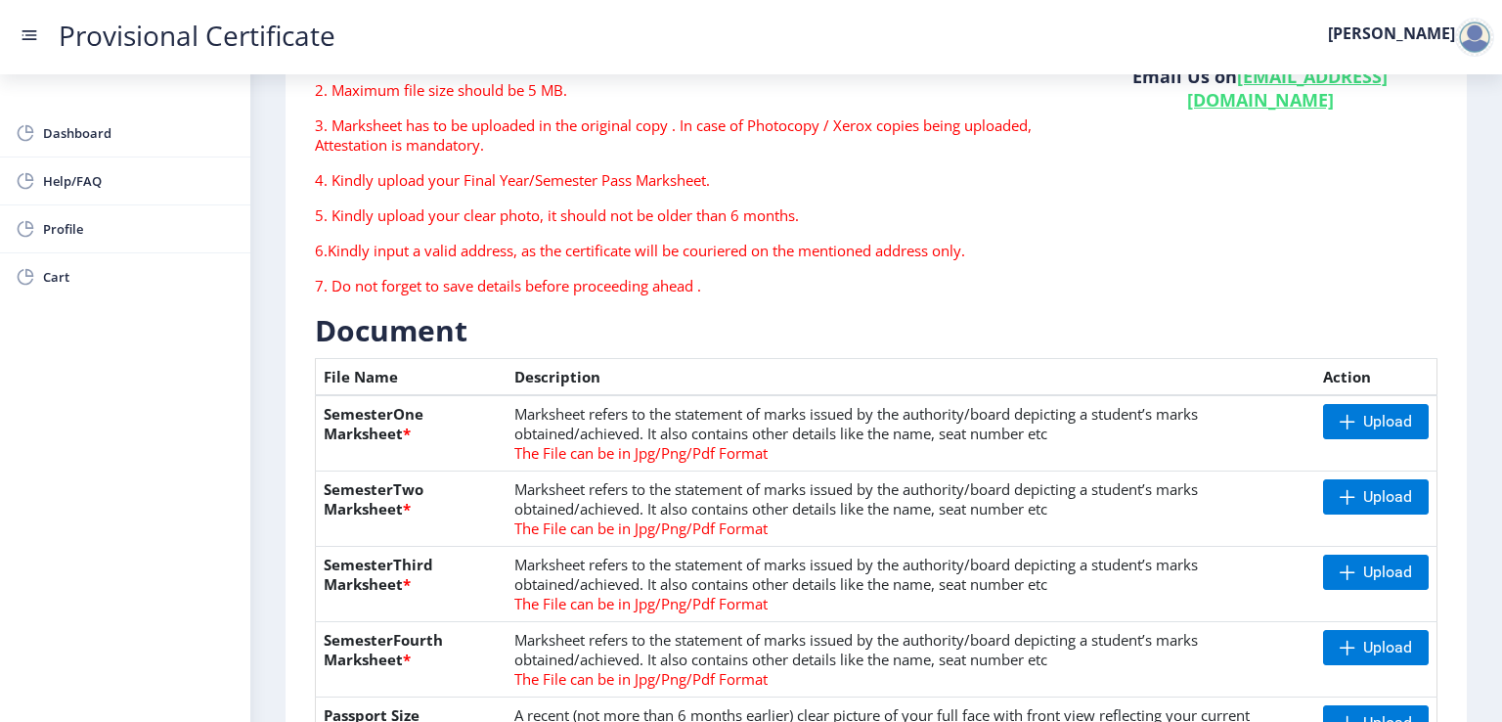
scroll to position [98, 0]
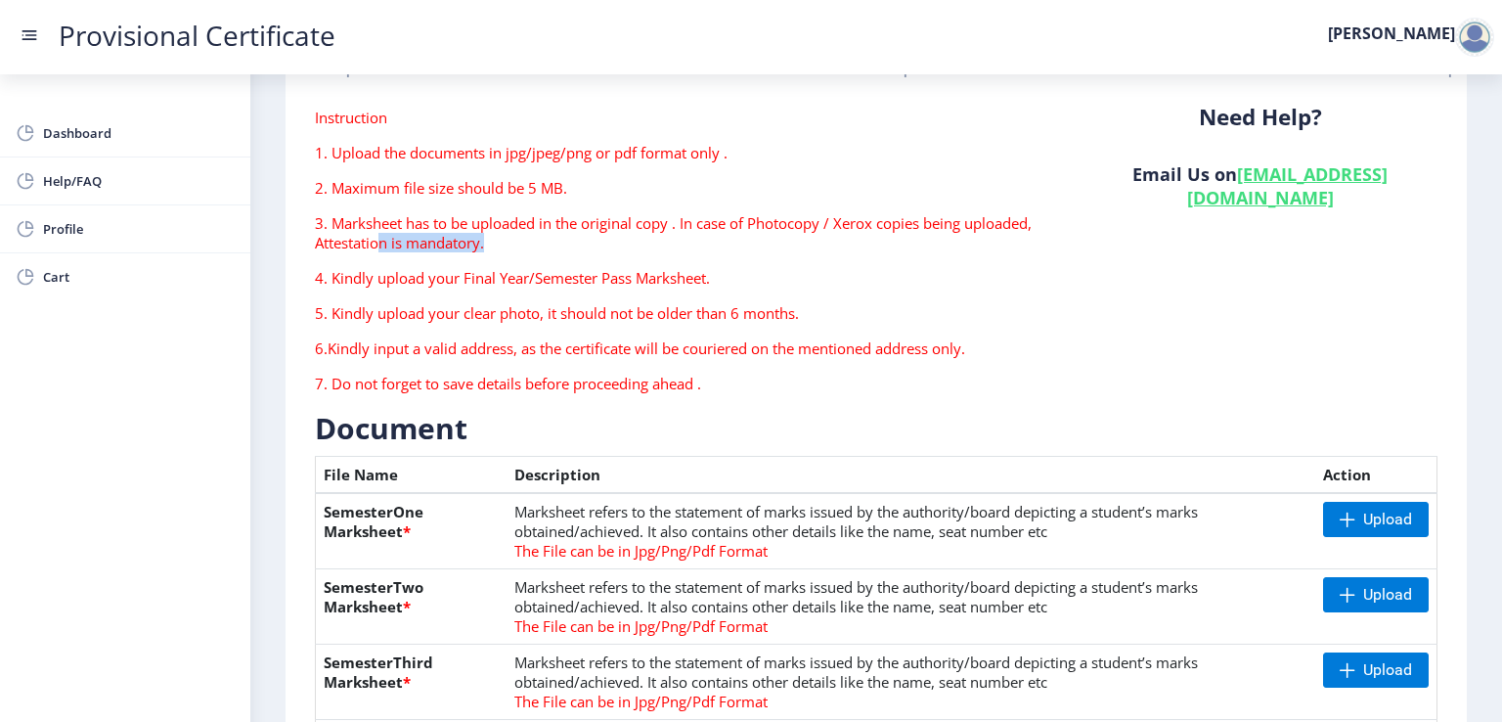
drag, startPoint x: 492, startPoint y: 244, endPoint x: 506, endPoint y: 244, distance: 13.7
click at [506, 244] on p "3. Marksheet has to be uploaded in the original copy . In case of Photocopy / X…" at bounding box center [684, 232] width 738 height 39
drag, startPoint x: 520, startPoint y: 277, endPoint x: 735, endPoint y: 279, distance: 215.1
click at [735, 279] on p "4. Kindly upload your Final Year/Semester Pass Marksheet." at bounding box center [684, 278] width 738 height 20
click at [980, 275] on p "4. Kindly upload your Final Year/Semester Pass Marksheet." at bounding box center [684, 278] width 738 height 20
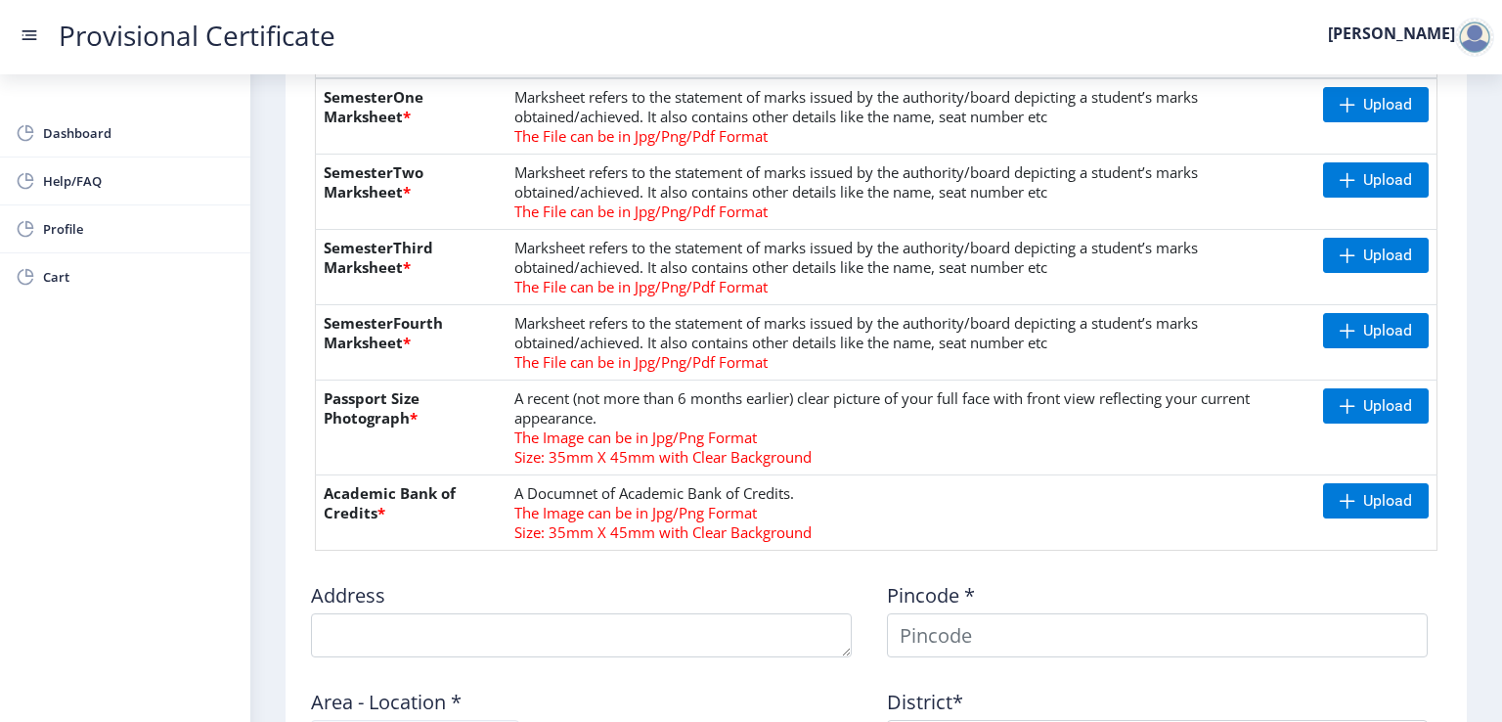
scroll to position [23, 0]
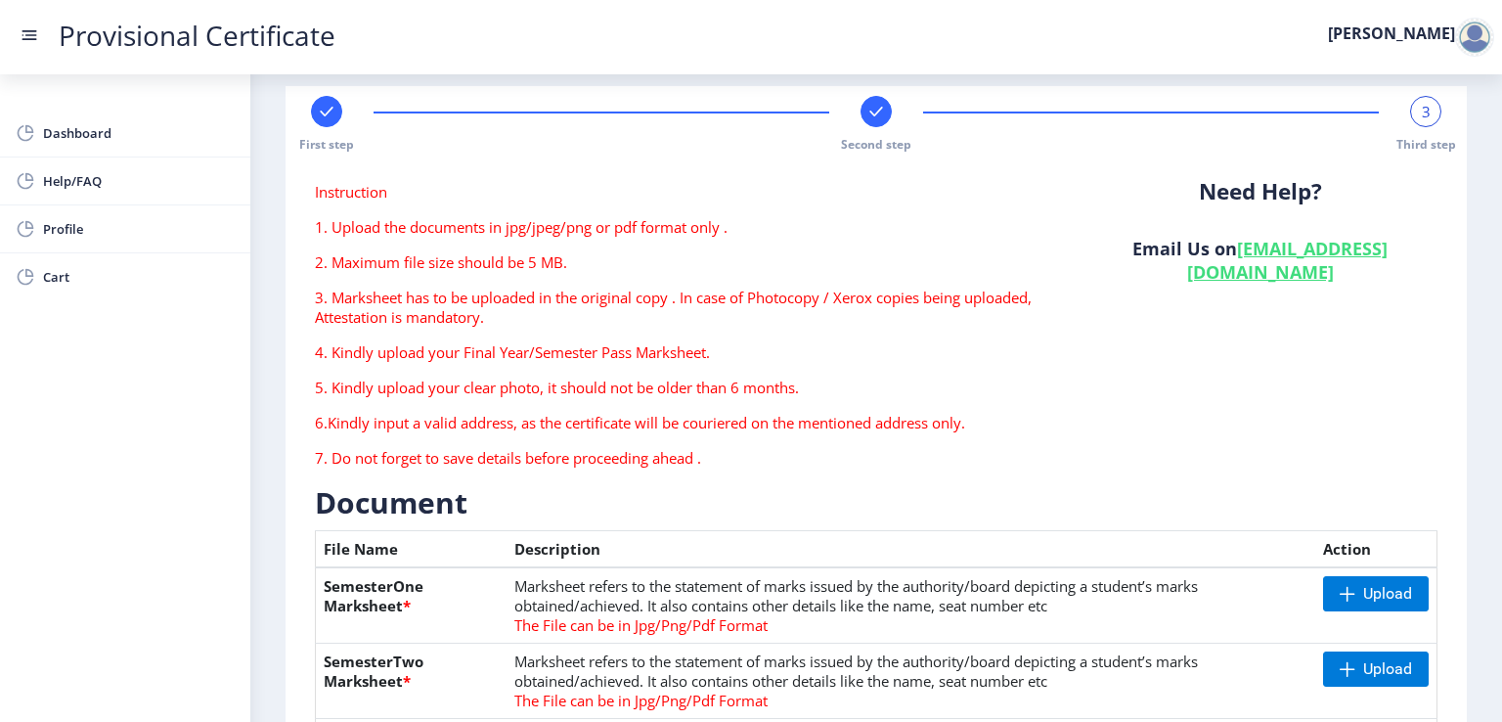
drag, startPoint x: 399, startPoint y: 424, endPoint x: 1007, endPoint y: 425, distance: 608.2
click at [993, 424] on p "6.Kindly input a valid address, as the certificate will be couriered on the men…" at bounding box center [684, 423] width 738 height 20
click at [1044, 440] on div "Instruction 1. Upload the documents in jpg/jpeg/png or pdf format only . 2. Max…" at bounding box center [684, 332] width 768 height 301
drag, startPoint x: 390, startPoint y: 384, endPoint x: 868, endPoint y: 392, distance: 478.2
click at [867, 393] on p "5. Kindly upload your clear photo, it should not be older than 6 months." at bounding box center [684, 387] width 738 height 20
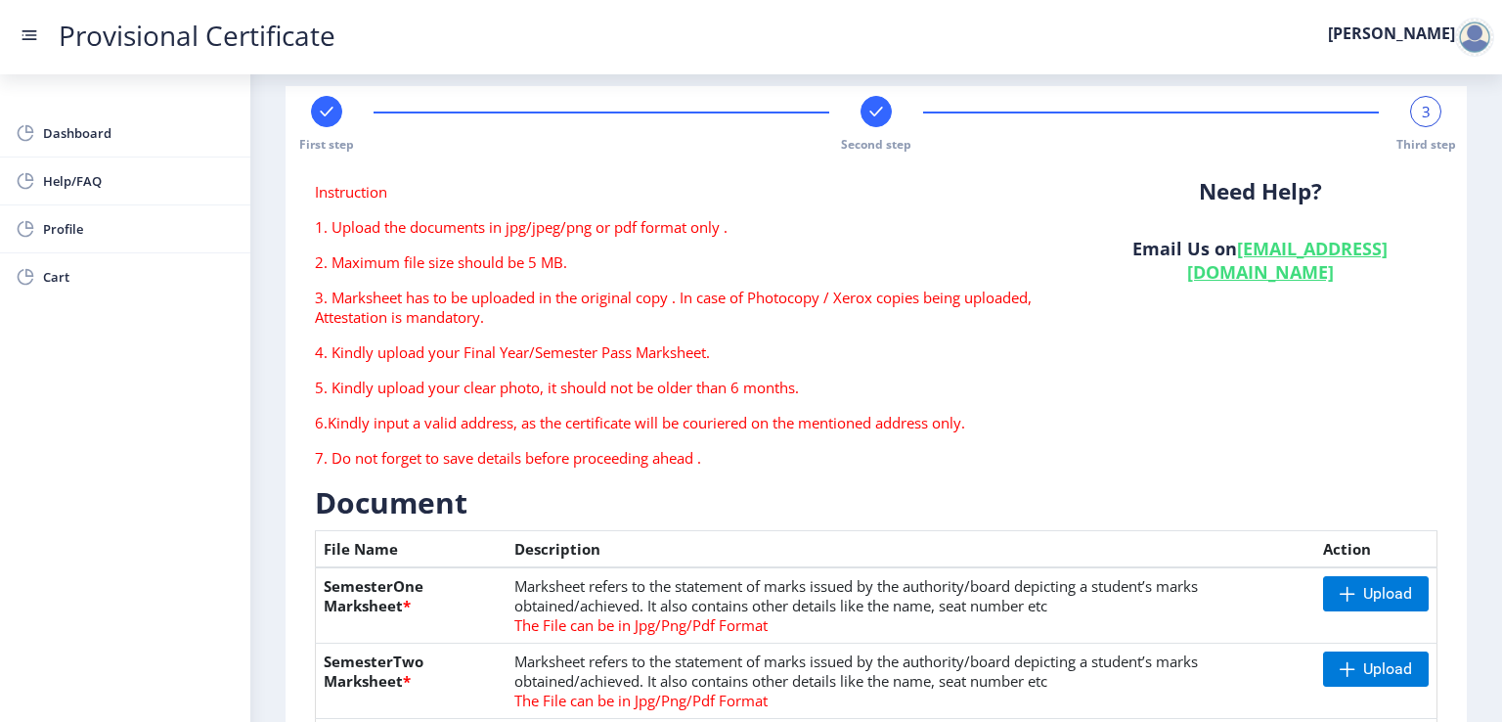
click at [1076, 389] on div "Need Help? Email Us on [EMAIL_ADDRESS][DOMAIN_NAME]" at bounding box center [1260, 332] width 384 height 301
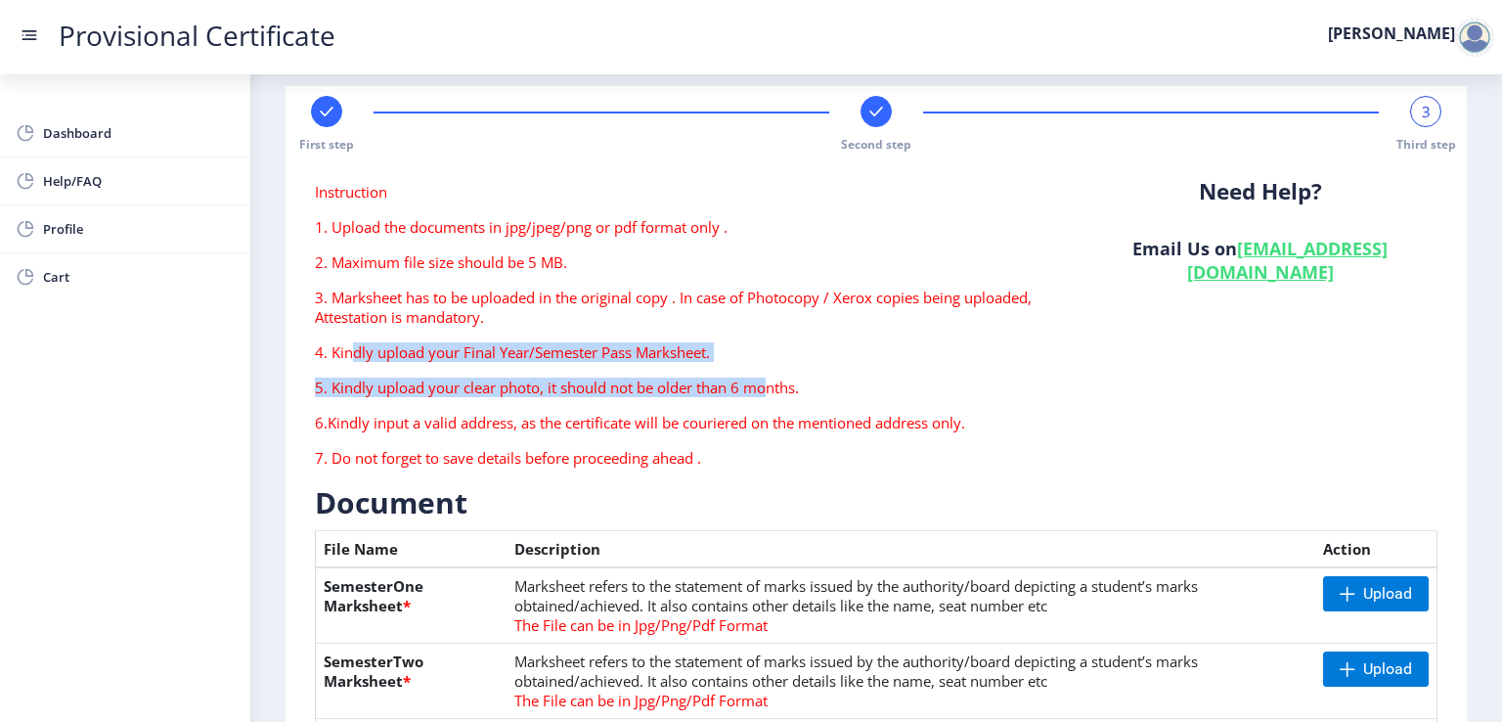
drag, startPoint x: 352, startPoint y: 349, endPoint x: 771, endPoint y: 361, distance: 418.7
click at [771, 361] on div "Instruction 1. Upload the documents in jpg/jpeg/png or pdf format only . 2. Max…" at bounding box center [684, 332] width 768 height 301
click at [875, 361] on p "4. Kindly upload your Final Year/Semester Pass Marksheet." at bounding box center [684, 352] width 738 height 20
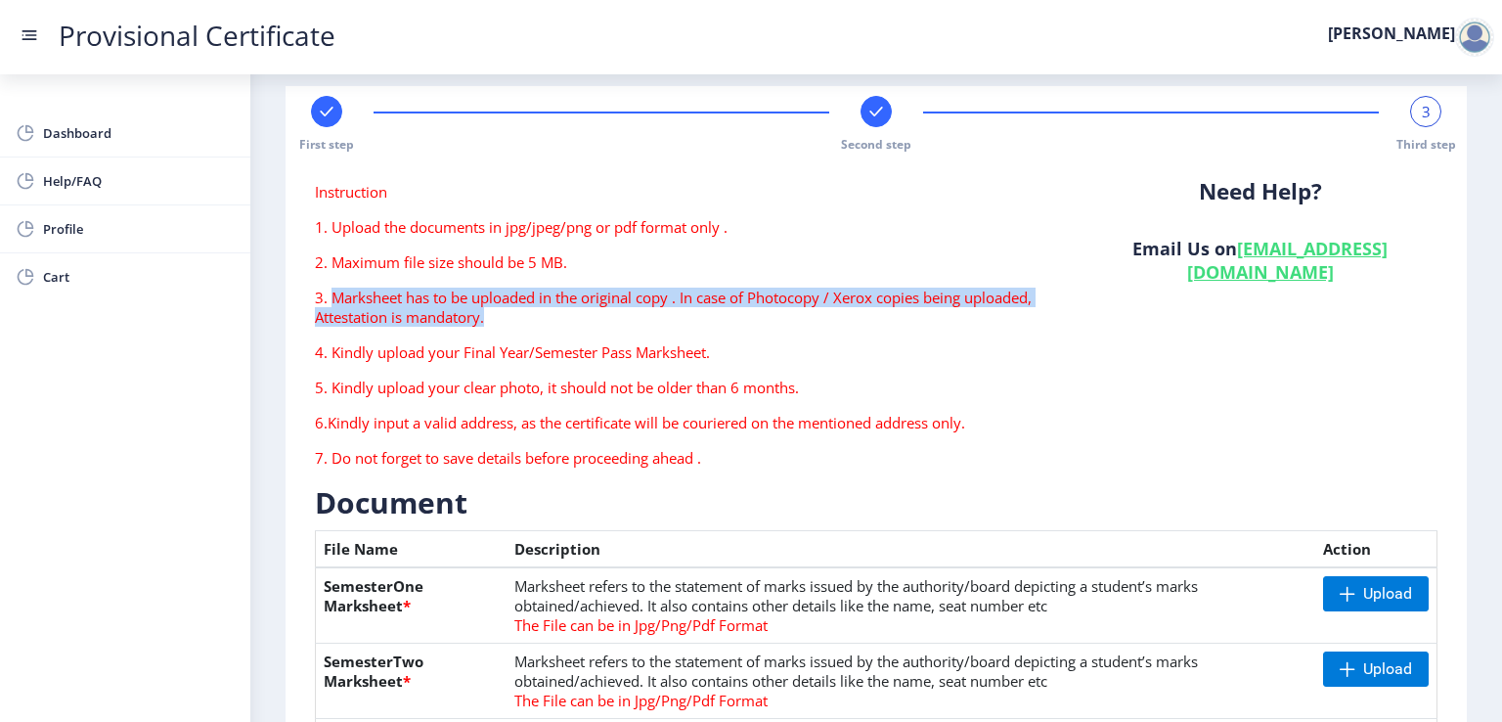
drag, startPoint x: 338, startPoint y: 293, endPoint x: 500, endPoint y: 313, distance: 162.5
click at [500, 313] on p "3. Marksheet has to be uploaded in the original copy . In case of Photocopy / X…" at bounding box center [684, 306] width 738 height 39
click at [513, 320] on p "3. Marksheet has to be uploaded in the original copy . In case of Photocopy / X…" at bounding box center [684, 306] width 738 height 39
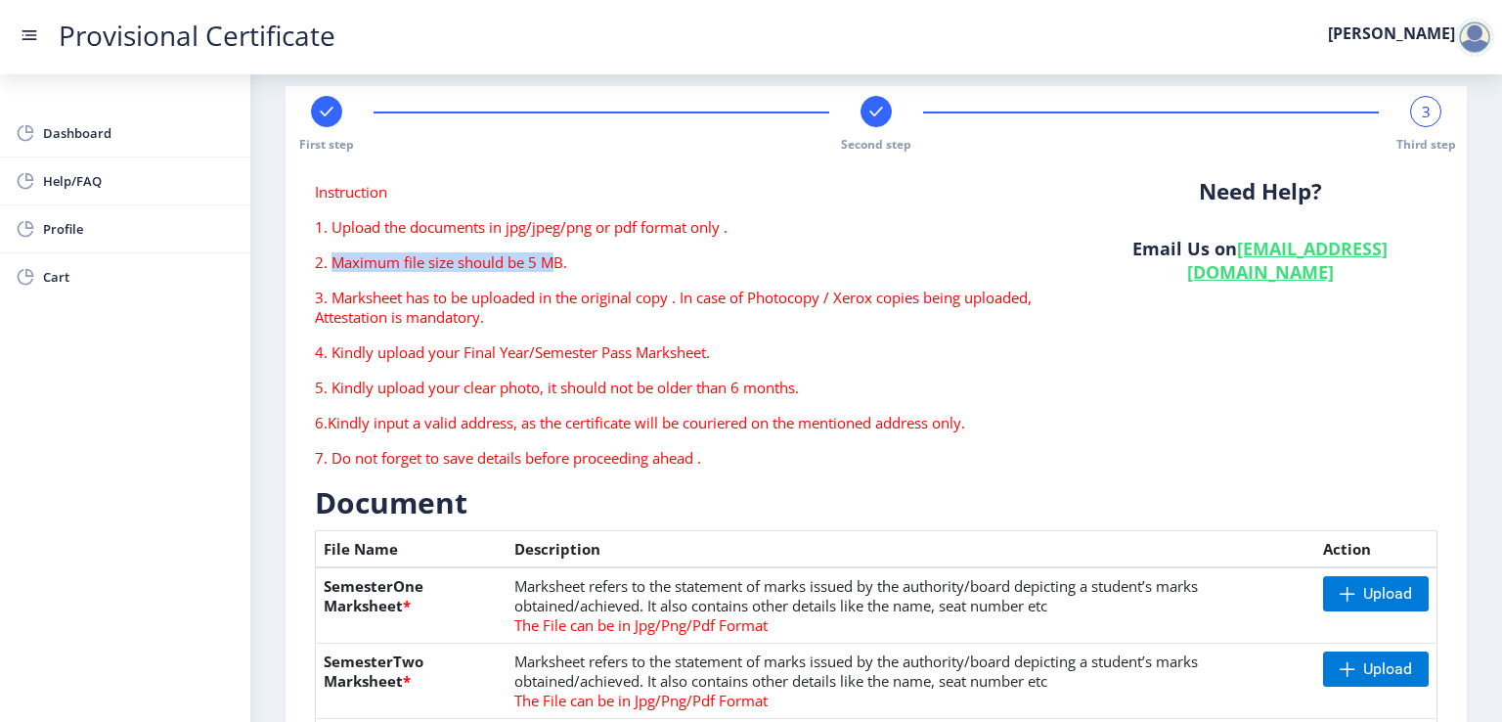
drag, startPoint x: 330, startPoint y: 263, endPoint x: 554, endPoint y: 265, distance: 224.9
click at [554, 265] on p "2. Maximum file size should be 5 MB." at bounding box center [684, 262] width 738 height 20
click at [763, 360] on p "4. Kindly upload your Final Year/Semester Pass Marksheet." at bounding box center [684, 352] width 738 height 20
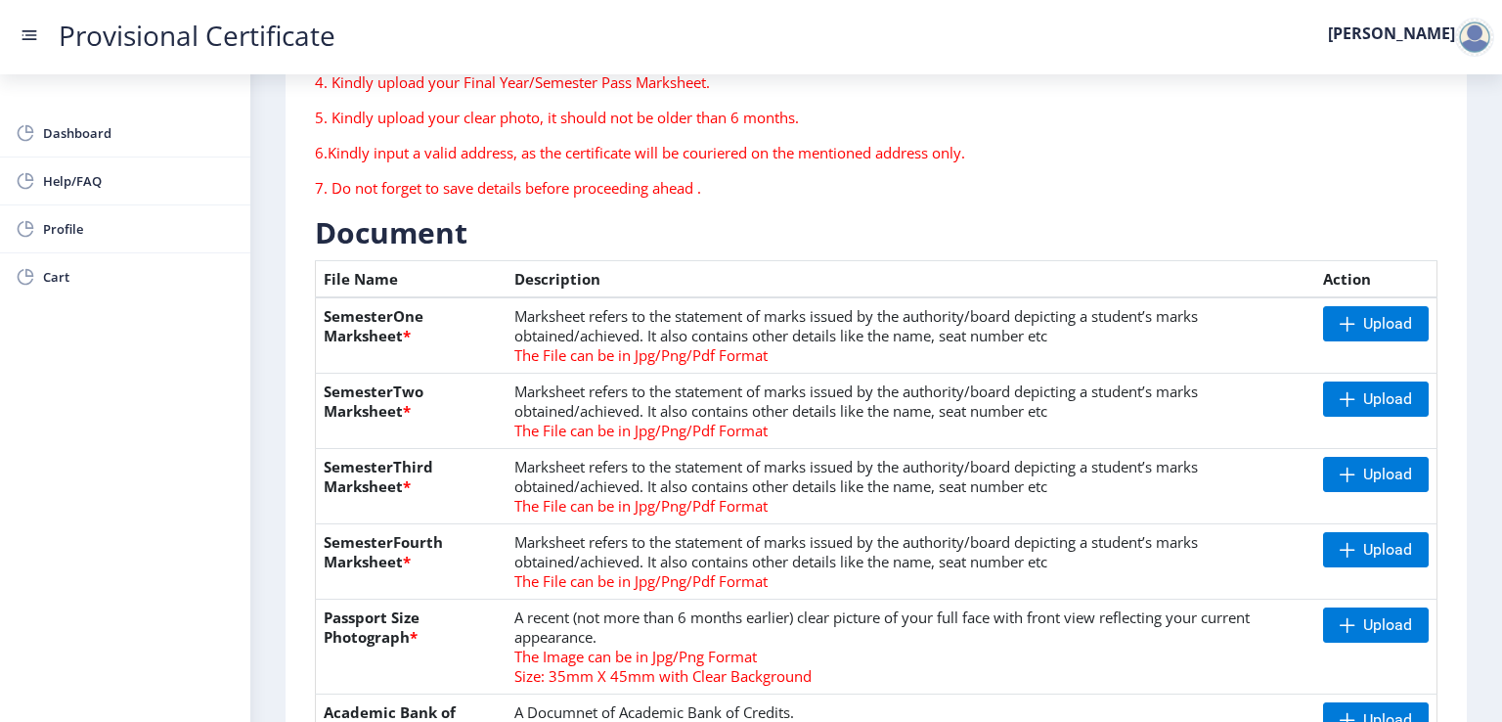
scroll to position [587, 0]
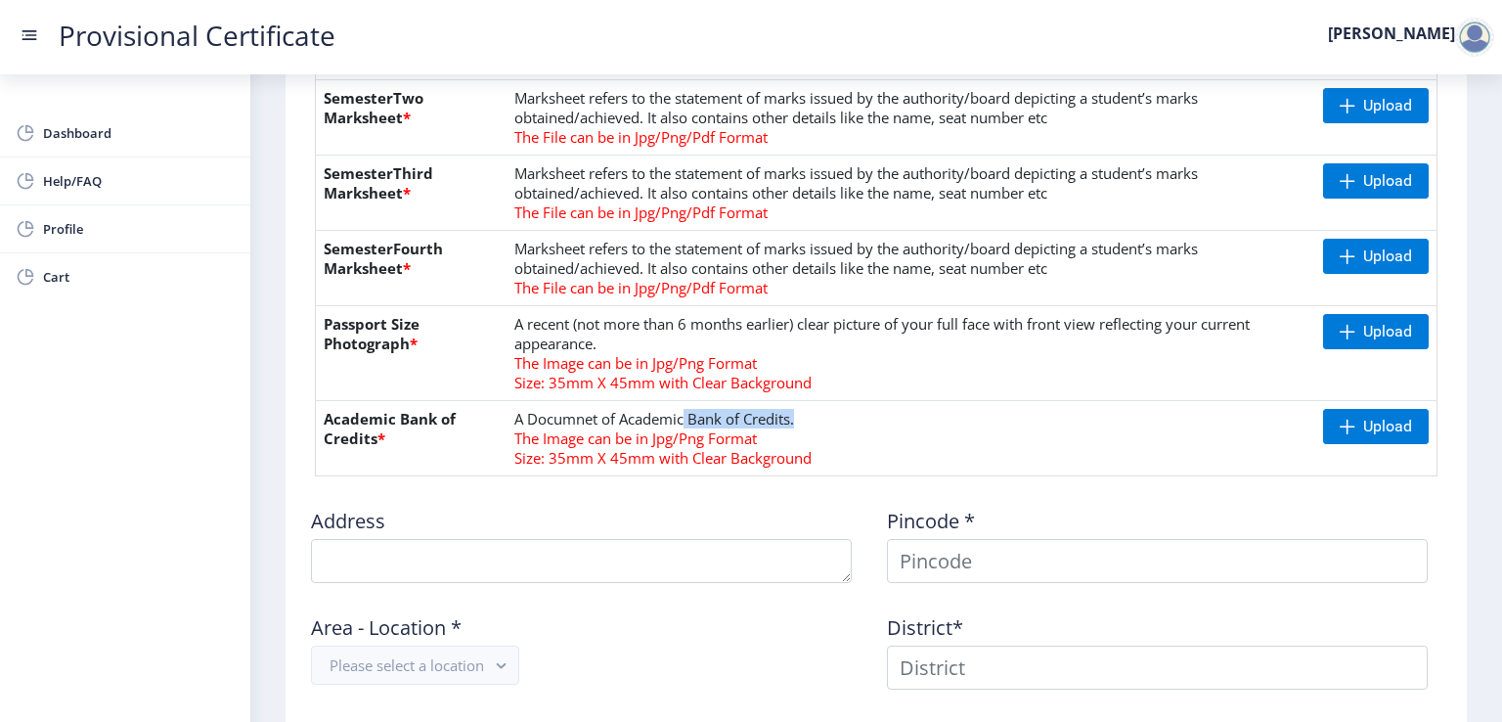
drag, startPoint x: 685, startPoint y: 416, endPoint x: 804, endPoint y: 418, distance: 118.3
click at [804, 418] on td "A Documnet of Academic Bank of Credits. The Image can be in Jpg/Png Format Size…" at bounding box center [911, 438] width 809 height 75
click at [946, 417] on td "A Documnet of Academic Bank of Credits. The Image can be in Jpg/Png Format Size…" at bounding box center [911, 438] width 809 height 75
click at [24, 33] on rect at bounding box center [30, 35] width 20 height 20
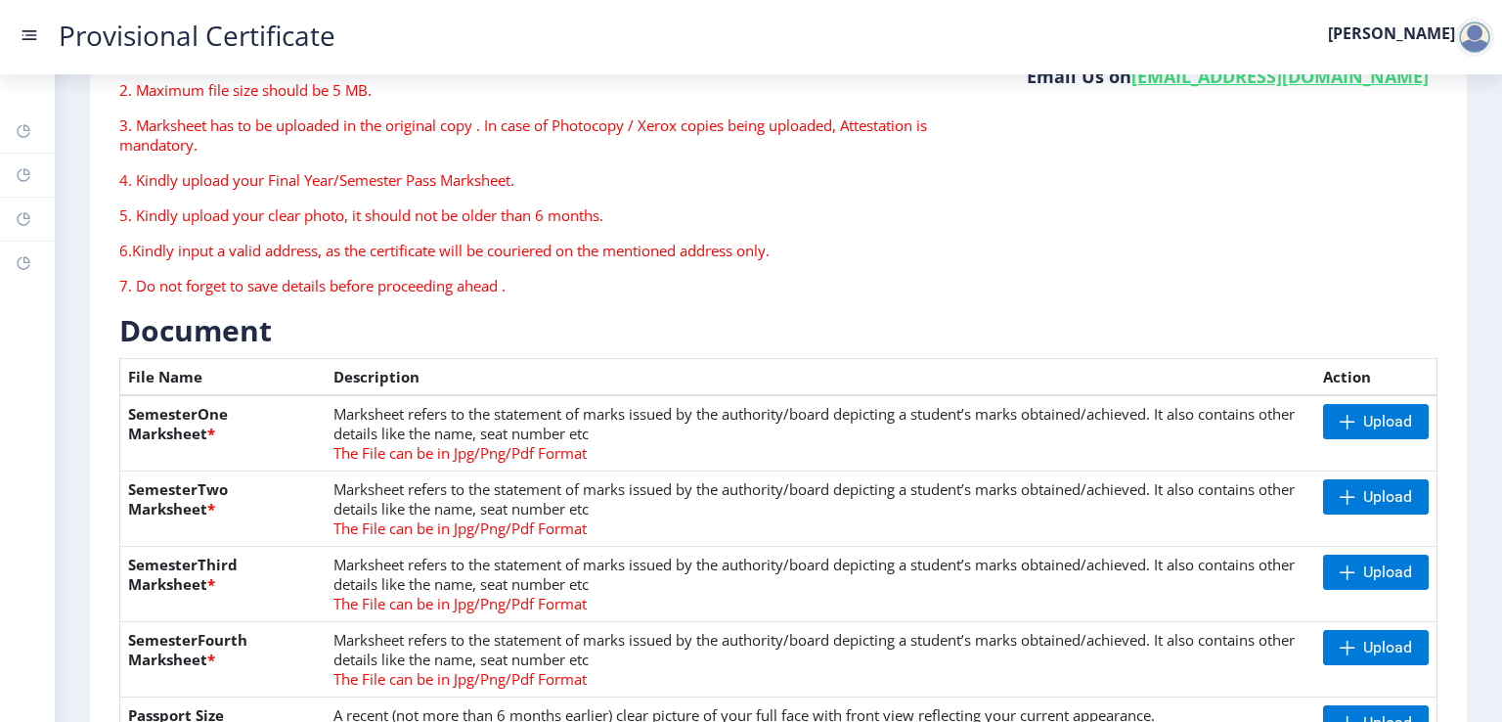
scroll to position [98, 0]
